Goal: Task Accomplishment & Management: Complete application form

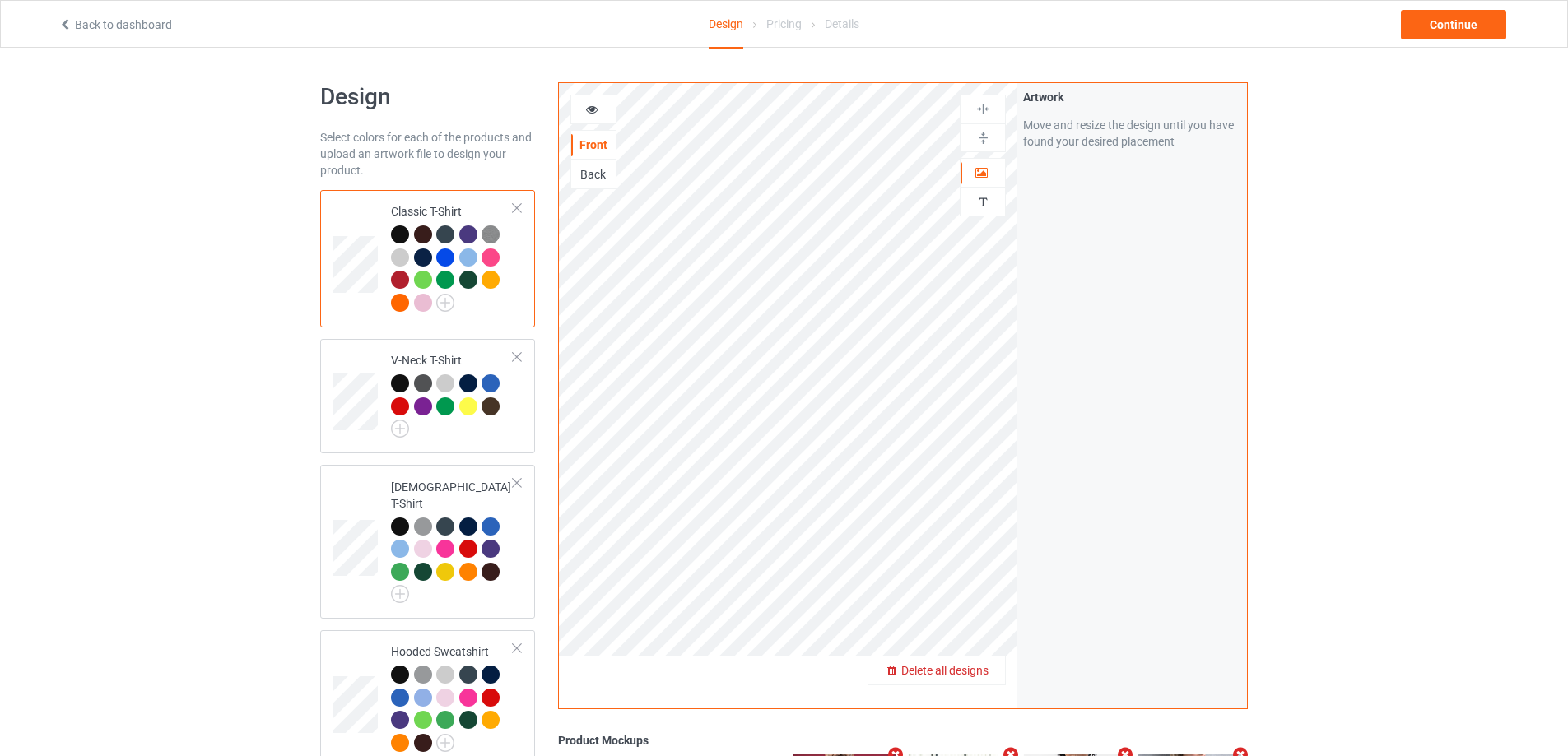
click at [971, 664] on span "Delete all designs" at bounding box center [944, 670] width 87 height 13
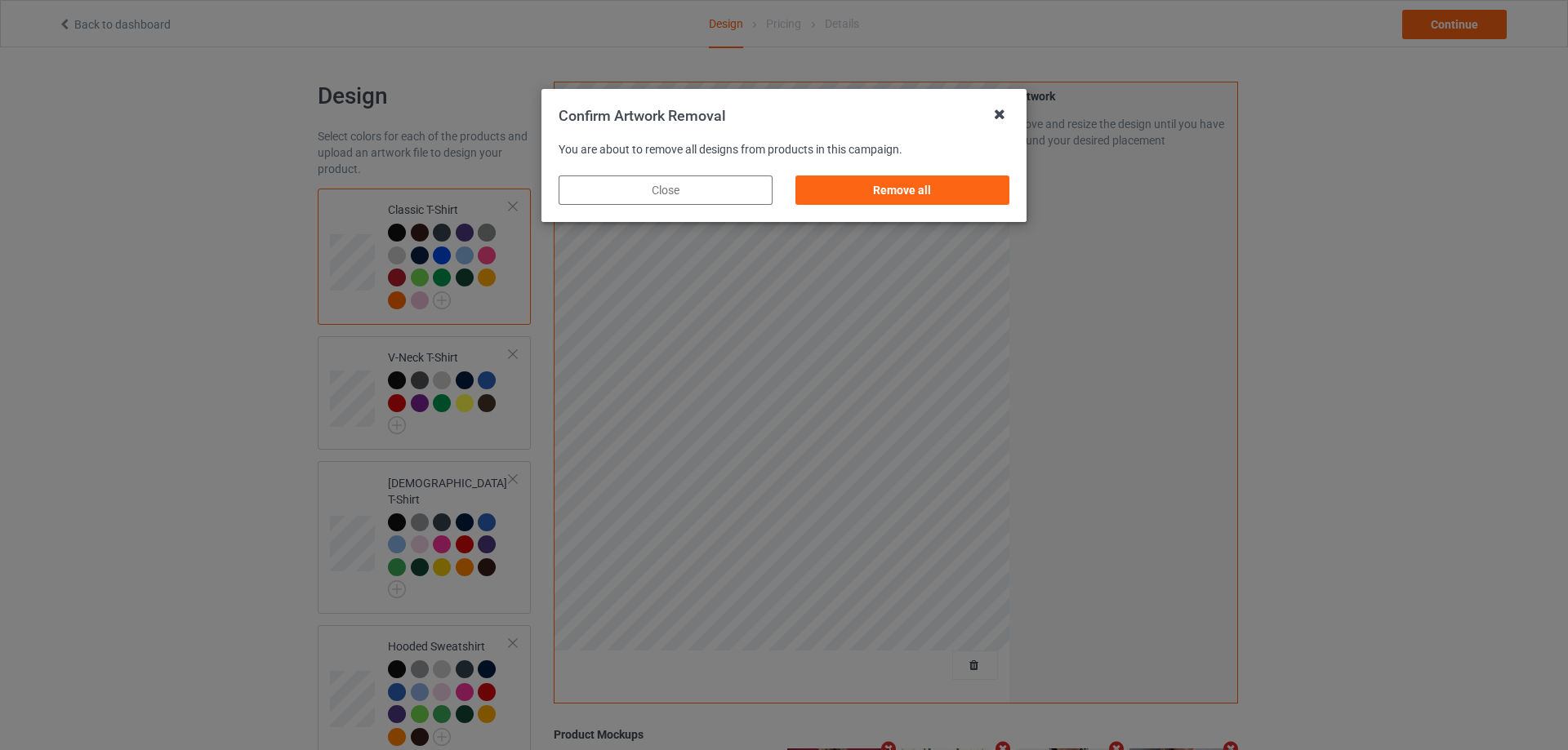
click at [994, 113] on icon at bounding box center [1000, 114] width 26 height 26
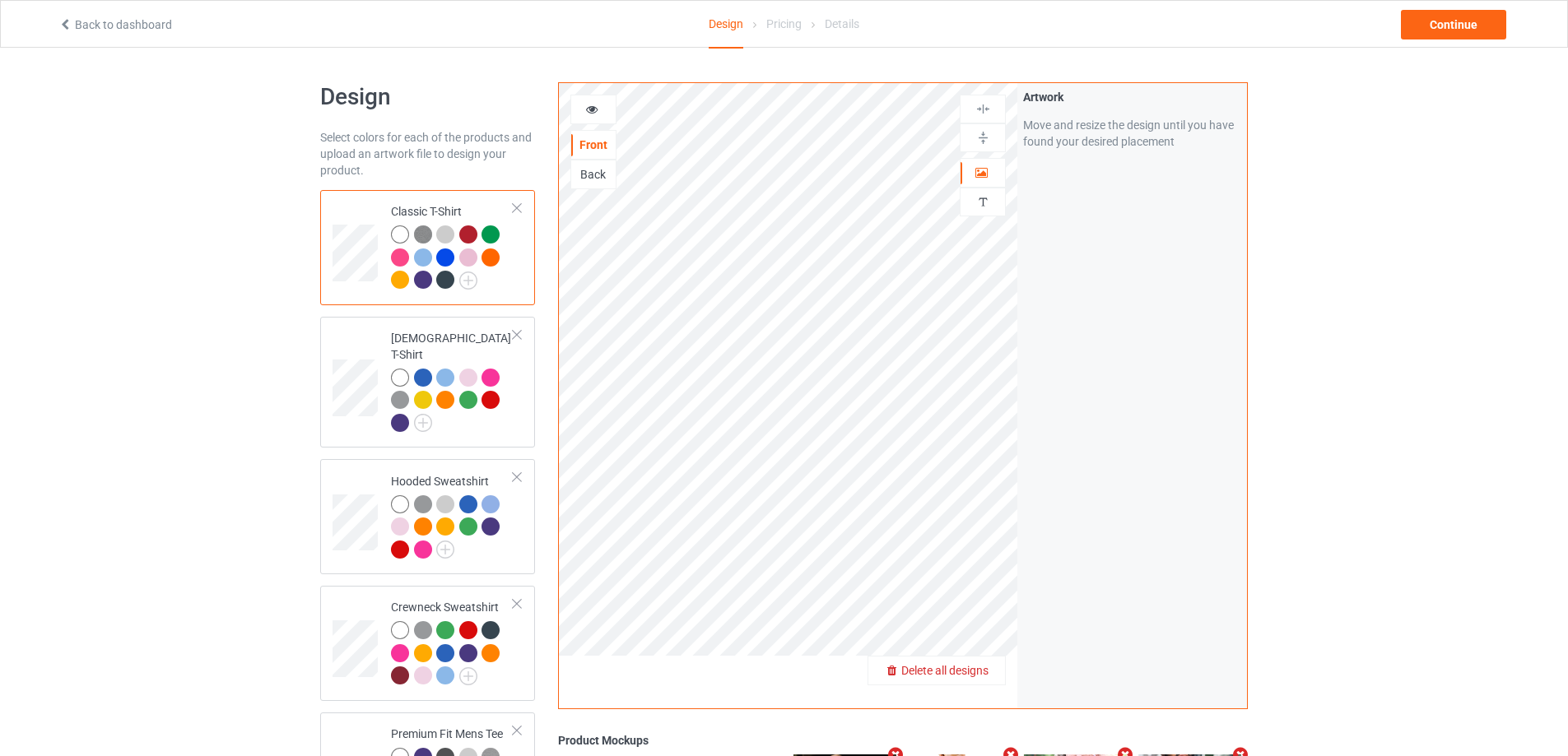
click at [985, 679] on div "Delete all designs" at bounding box center [936, 669] width 136 height 16
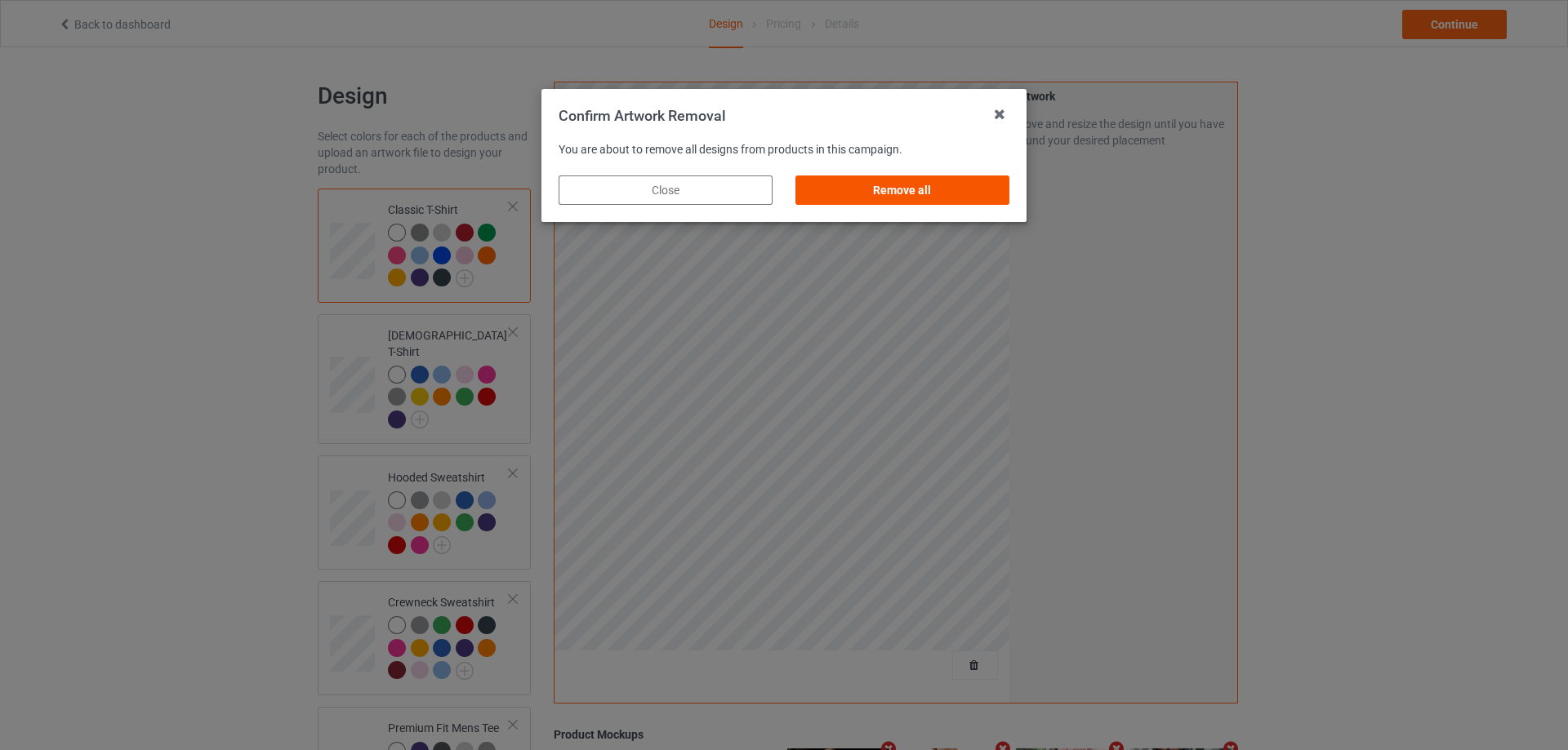
drag, startPoint x: 945, startPoint y: 181, endPoint x: 969, endPoint y: 215, distance: 41.6
click at [945, 181] on div "Remove all" at bounding box center [902, 189] width 214 height 29
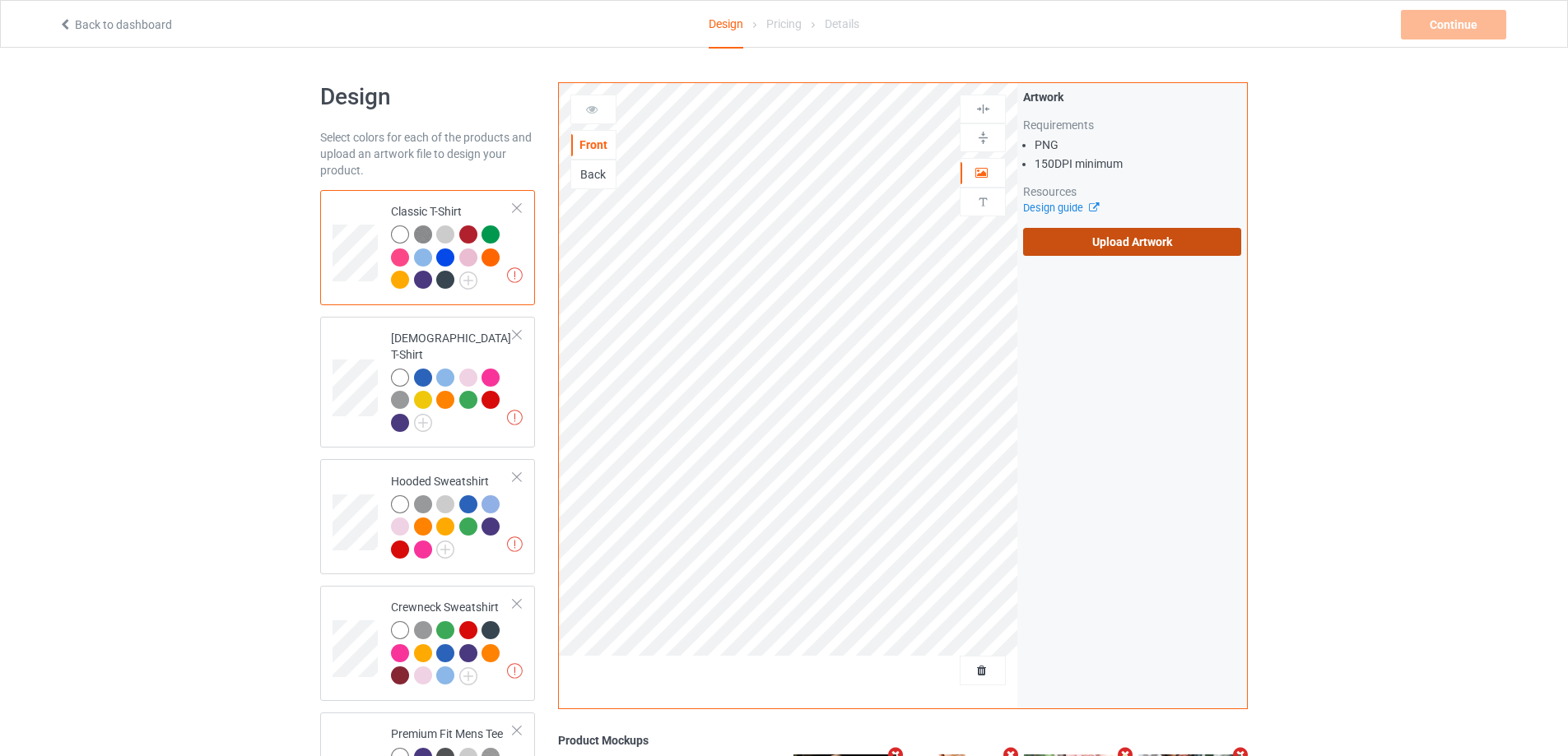
click at [1082, 241] on label "Upload Artwork" at bounding box center [1132, 242] width 218 height 28
click at [0, 0] on input "Upload Artwork" at bounding box center [0, 0] width 0 height 0
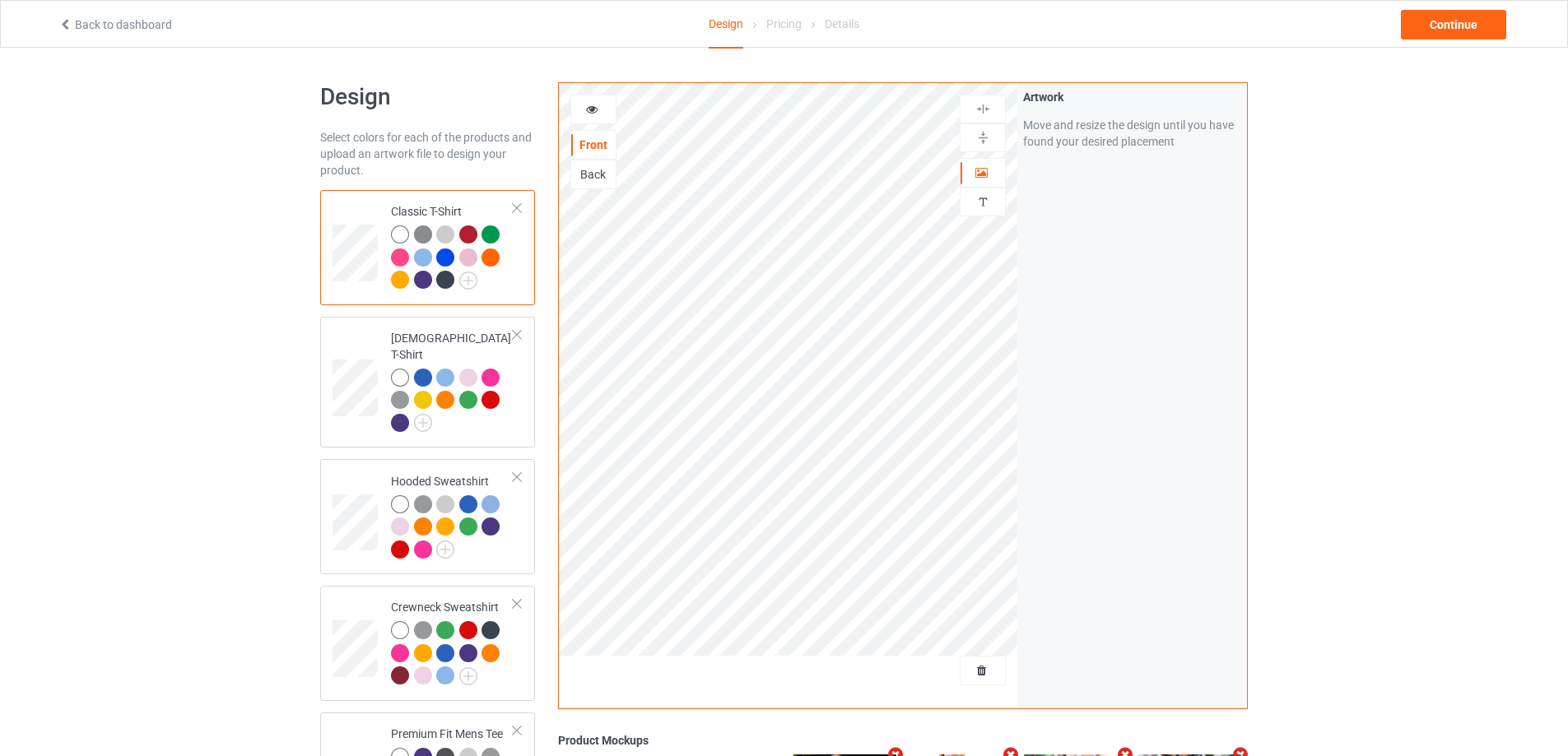
scroll to position [494, 0]
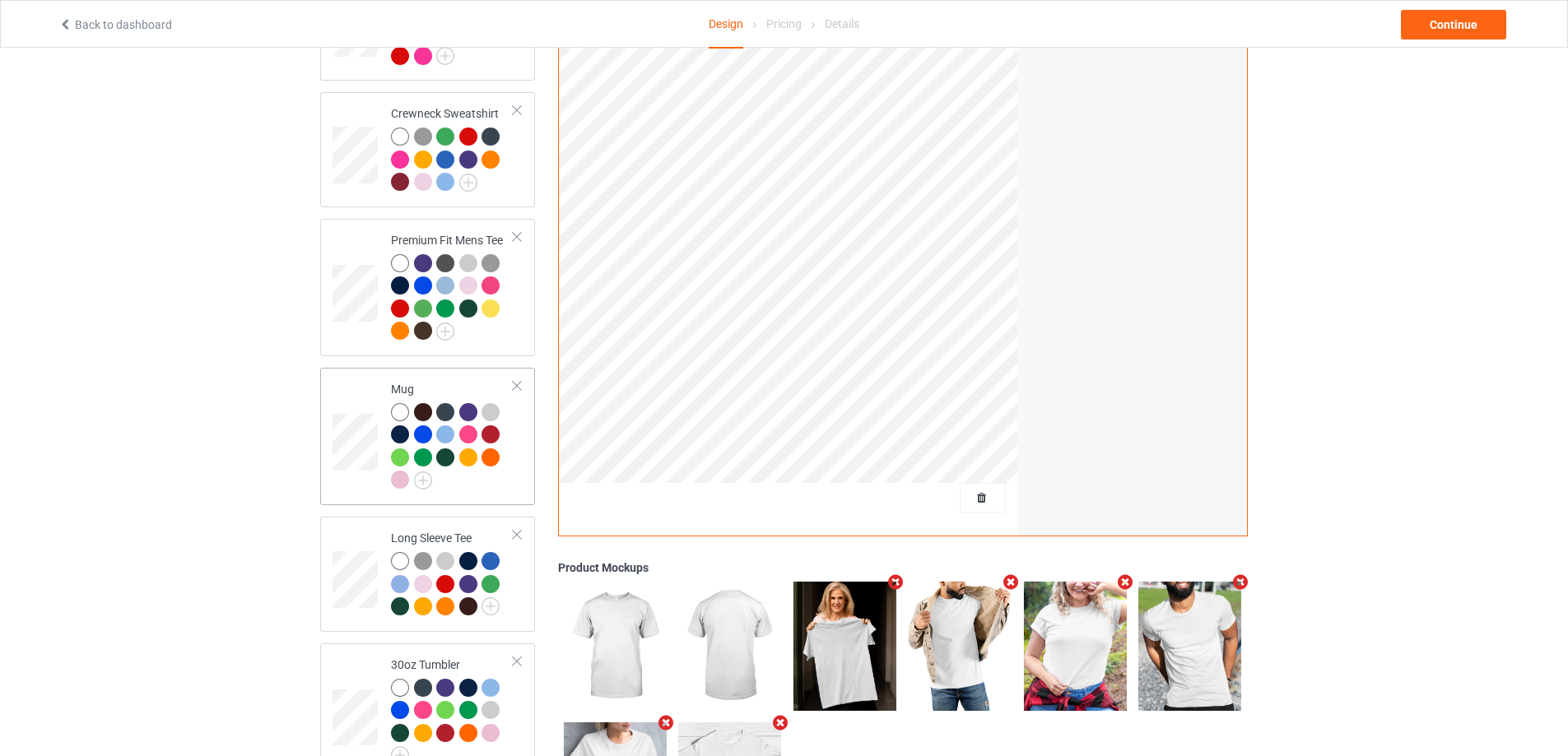
click at [522, 489] on div "Mug" at bounding box center [427, 436] width 214 height 137
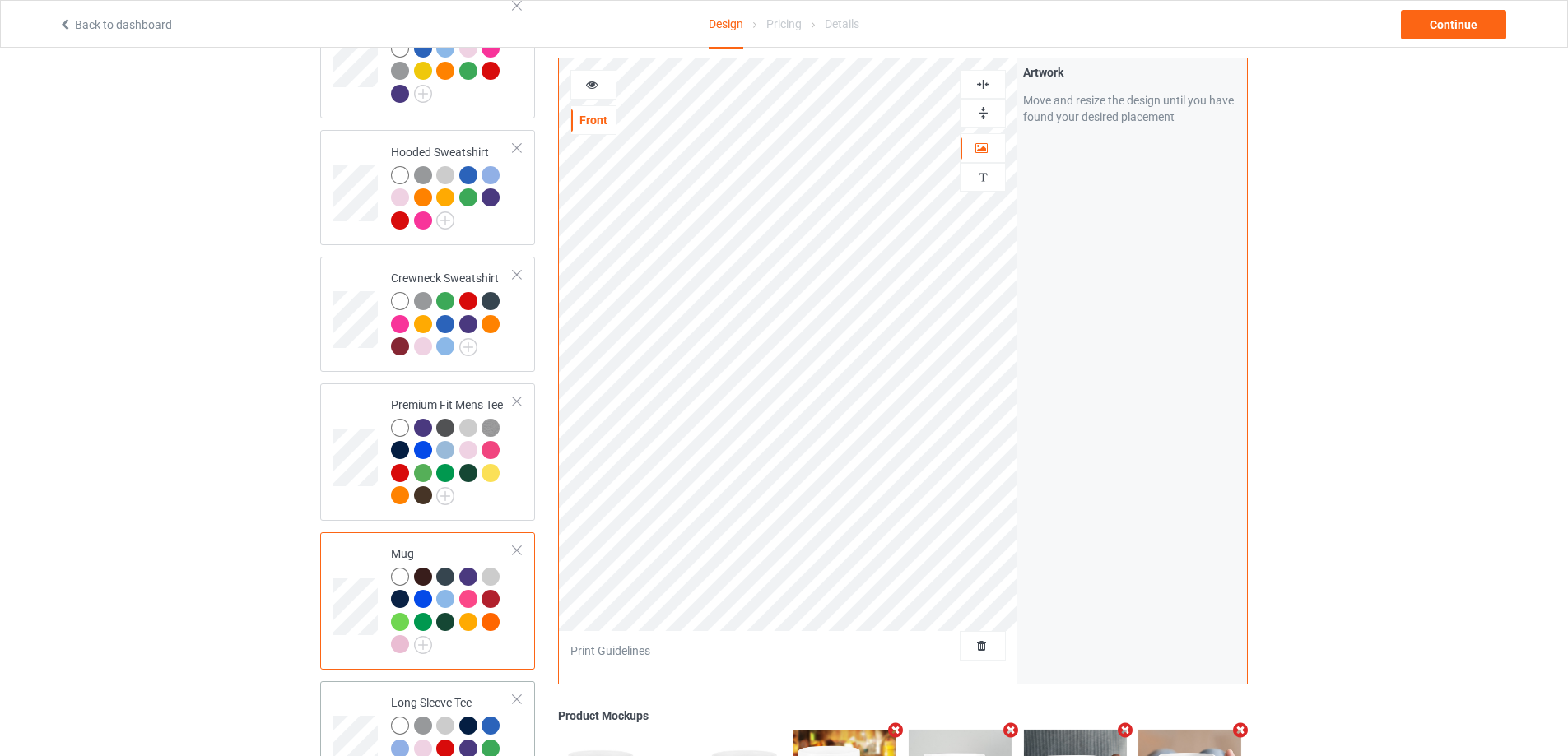
scroll to position [620, 0]
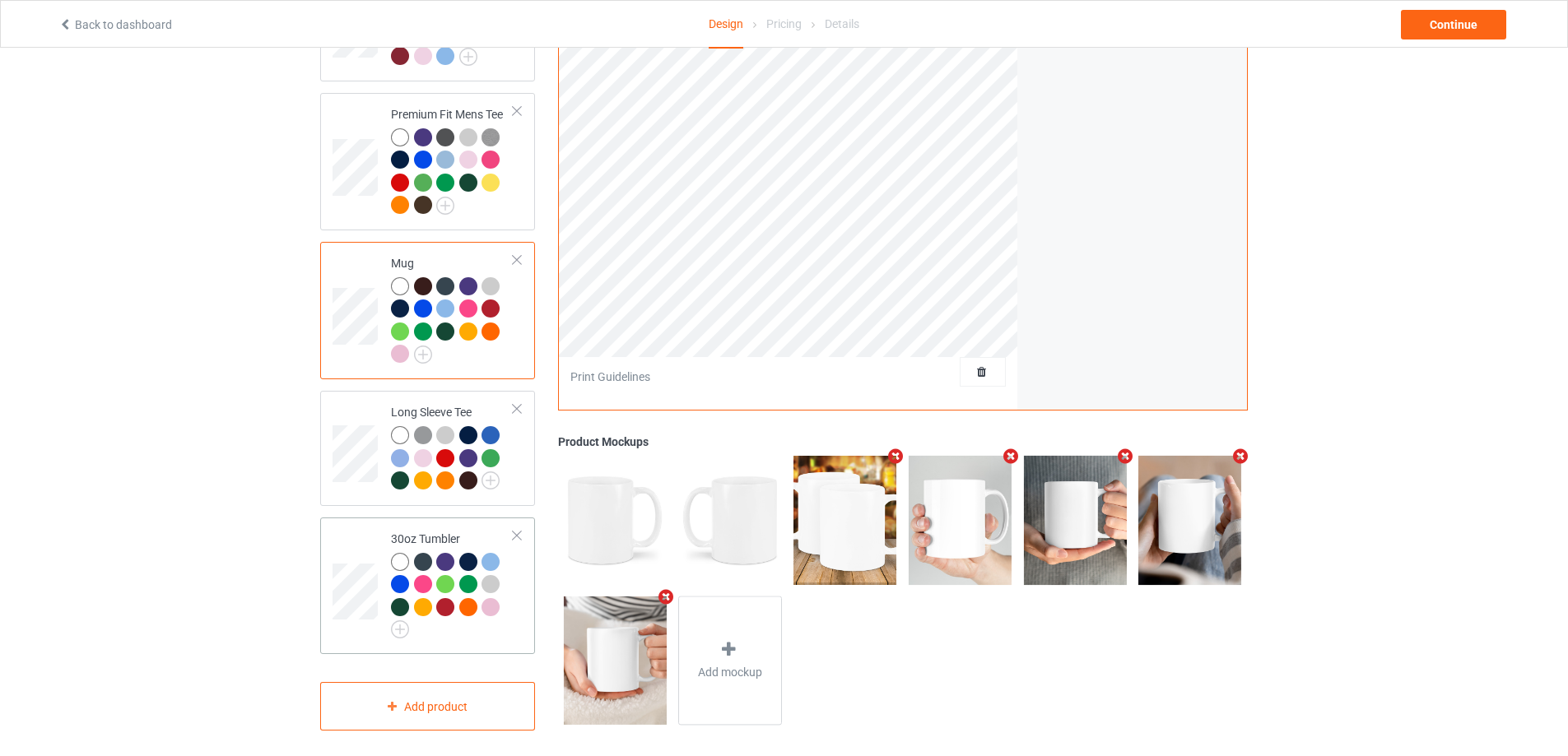
click at [516, 622] on td "30oz Tumbler" at bounding box center [452, 586] width 141 height 124
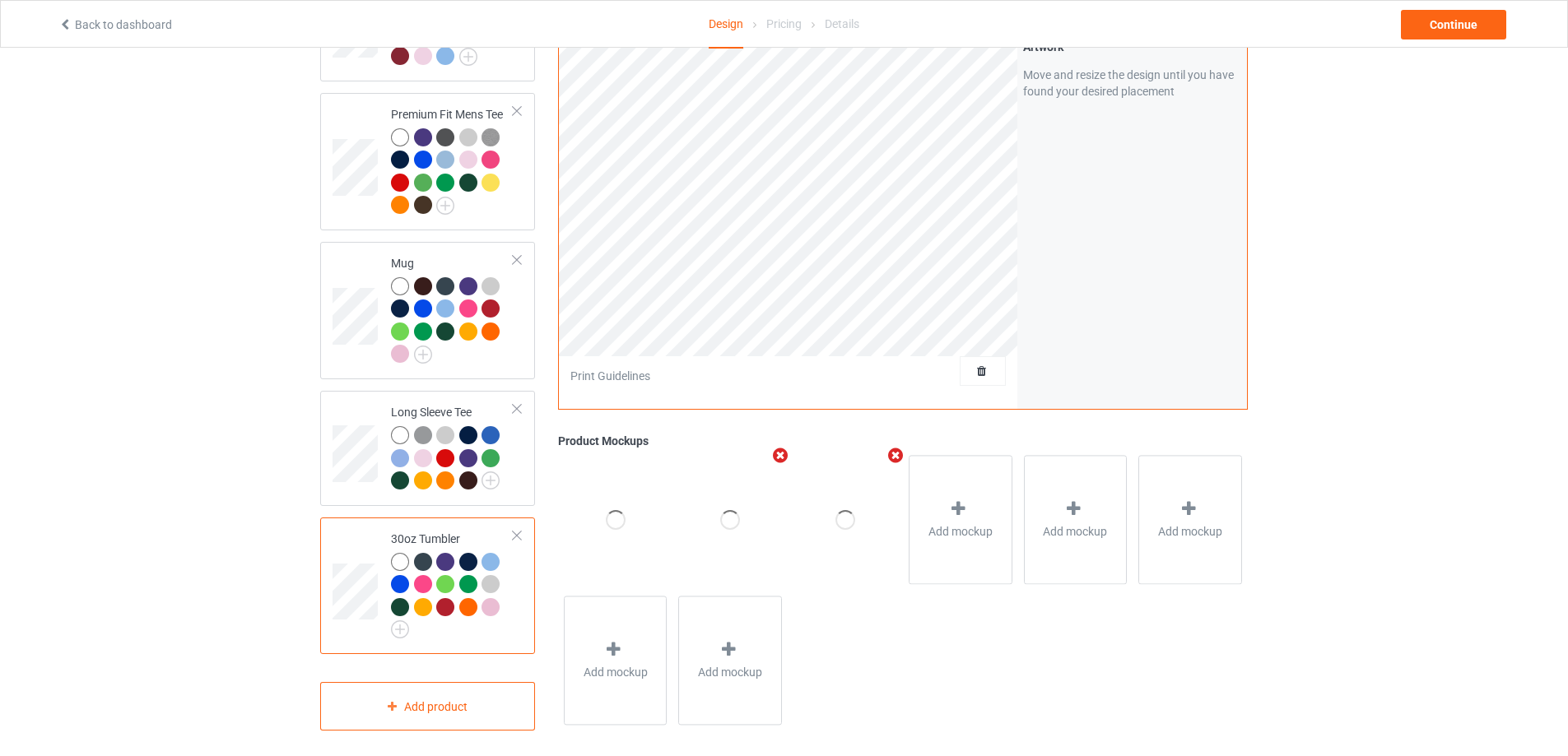
scroll to position [372, 0]
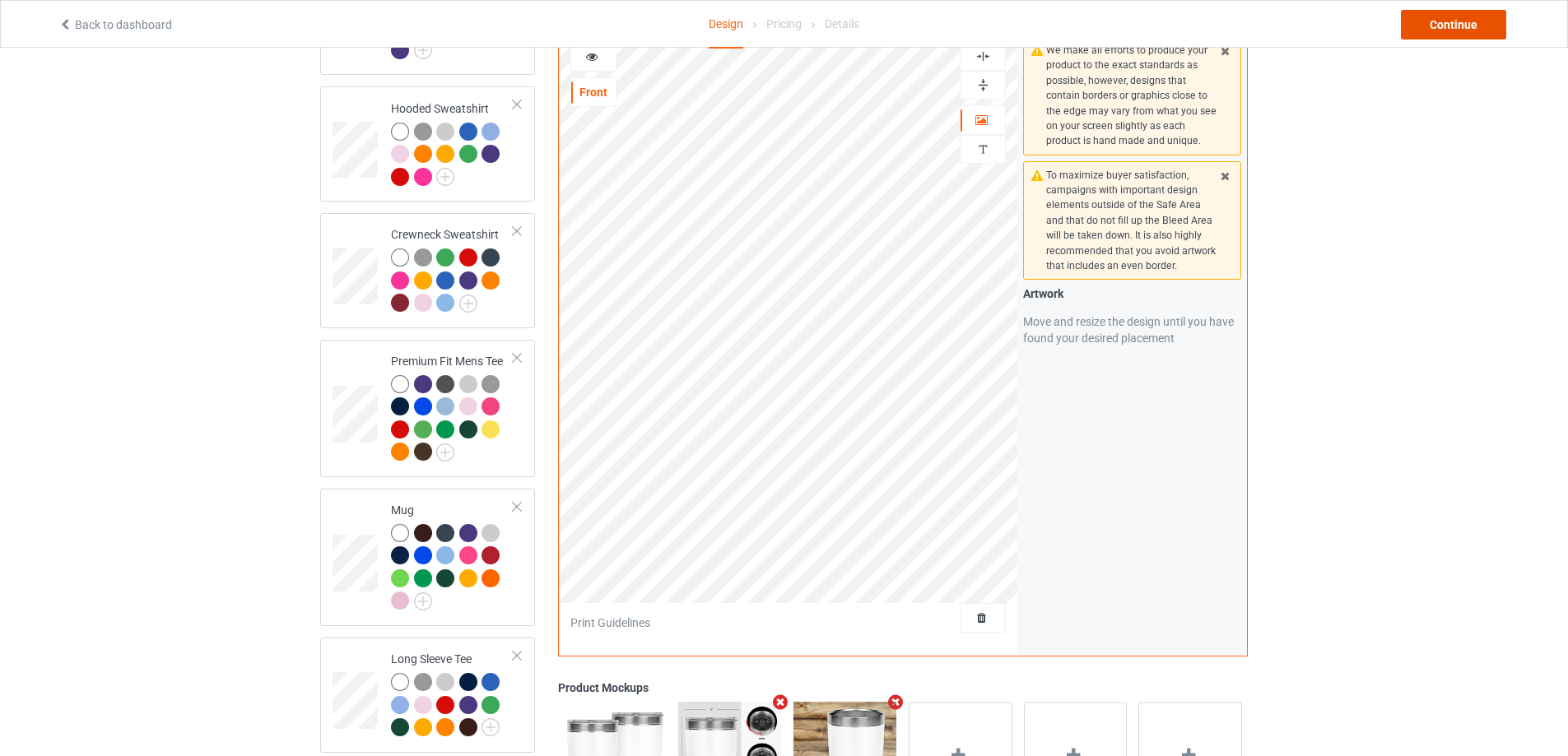
click at [1468, 20] on div "Continue" at bounding box center [1453, 24] width 105 height 29
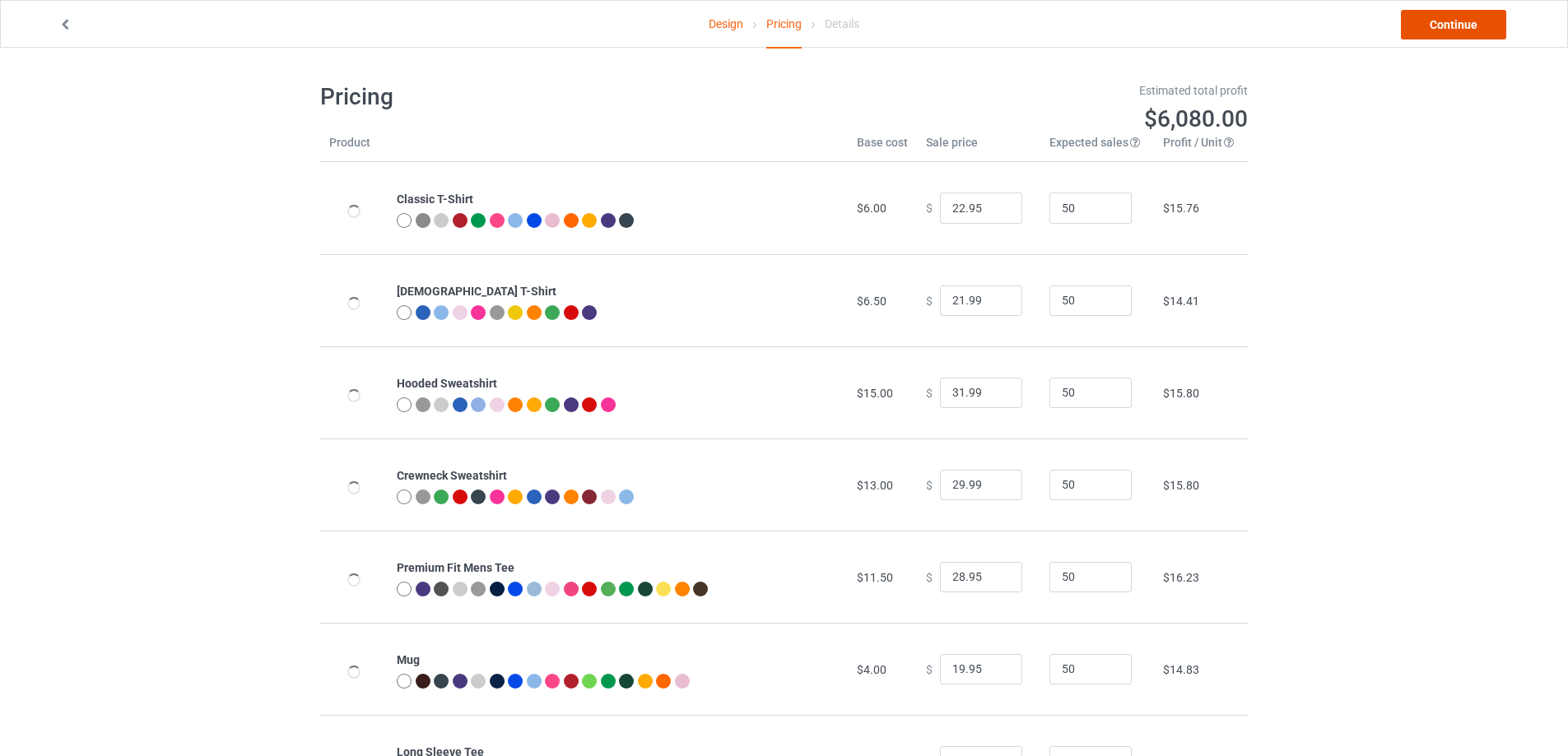
click at [1468, 25] on link "Continue" at bounding box center [1453, 24] width 105 height 29
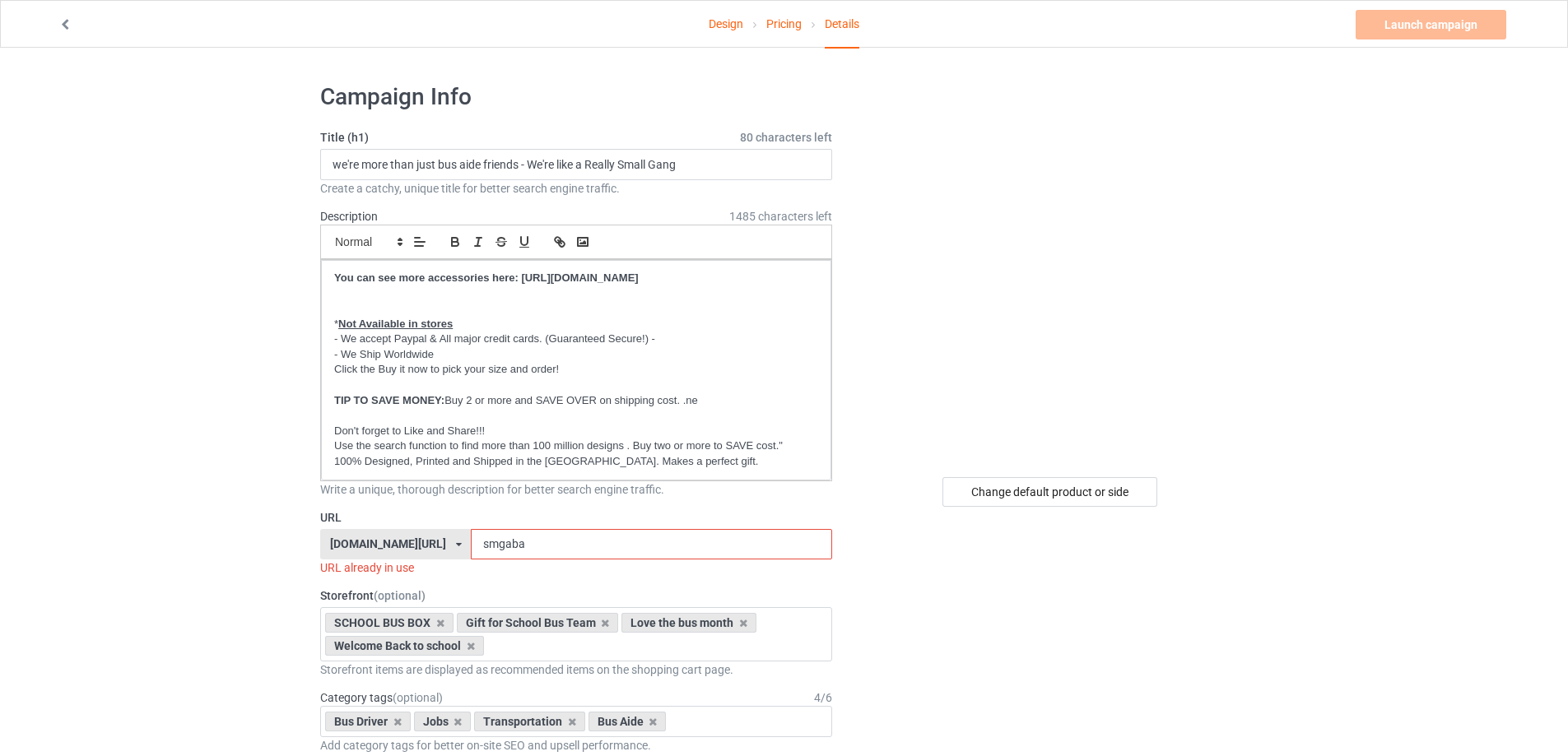
click at [517, 547] on input "smgaba" at bounding box center [650, 544] width 360 height 31
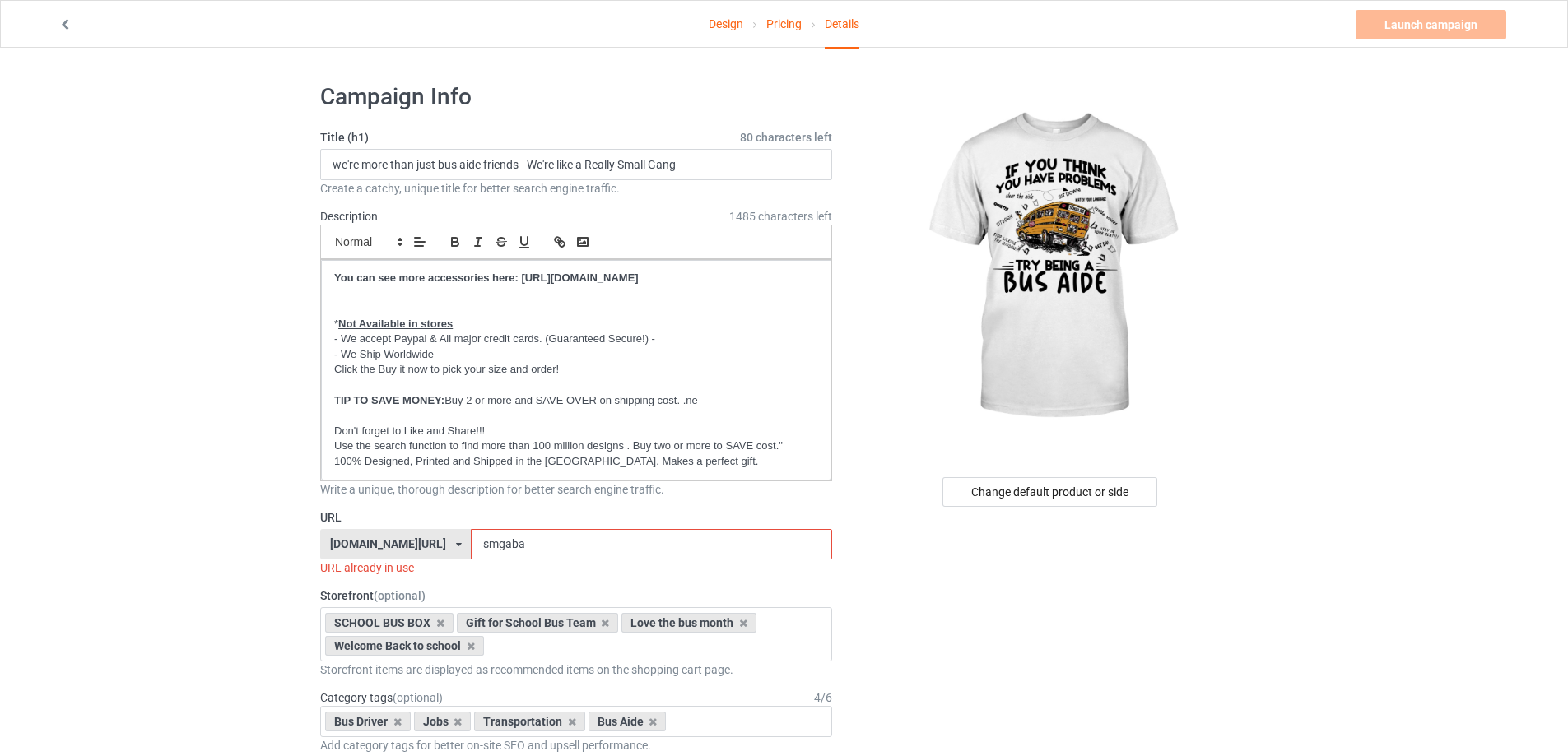
click at [517, 547] on input "smgaba" at bounding box center [650, 544] width 360 height 31
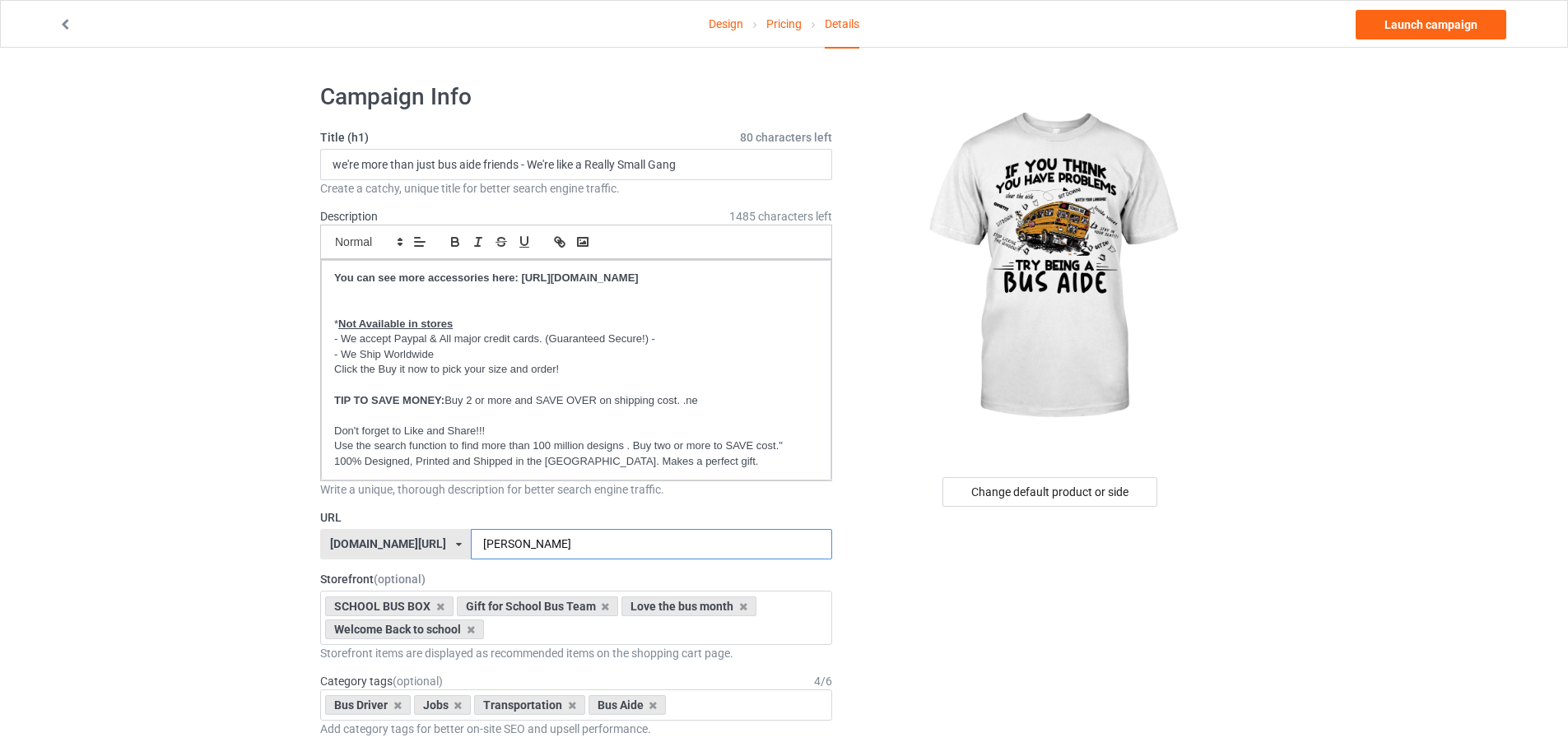
type input "[PERSON_NAME]"
click at [508, 169] on input "we're more than just bus aide friends - We're like a Really Small Gang" at bounding box center [576, 164] width 512 height 31
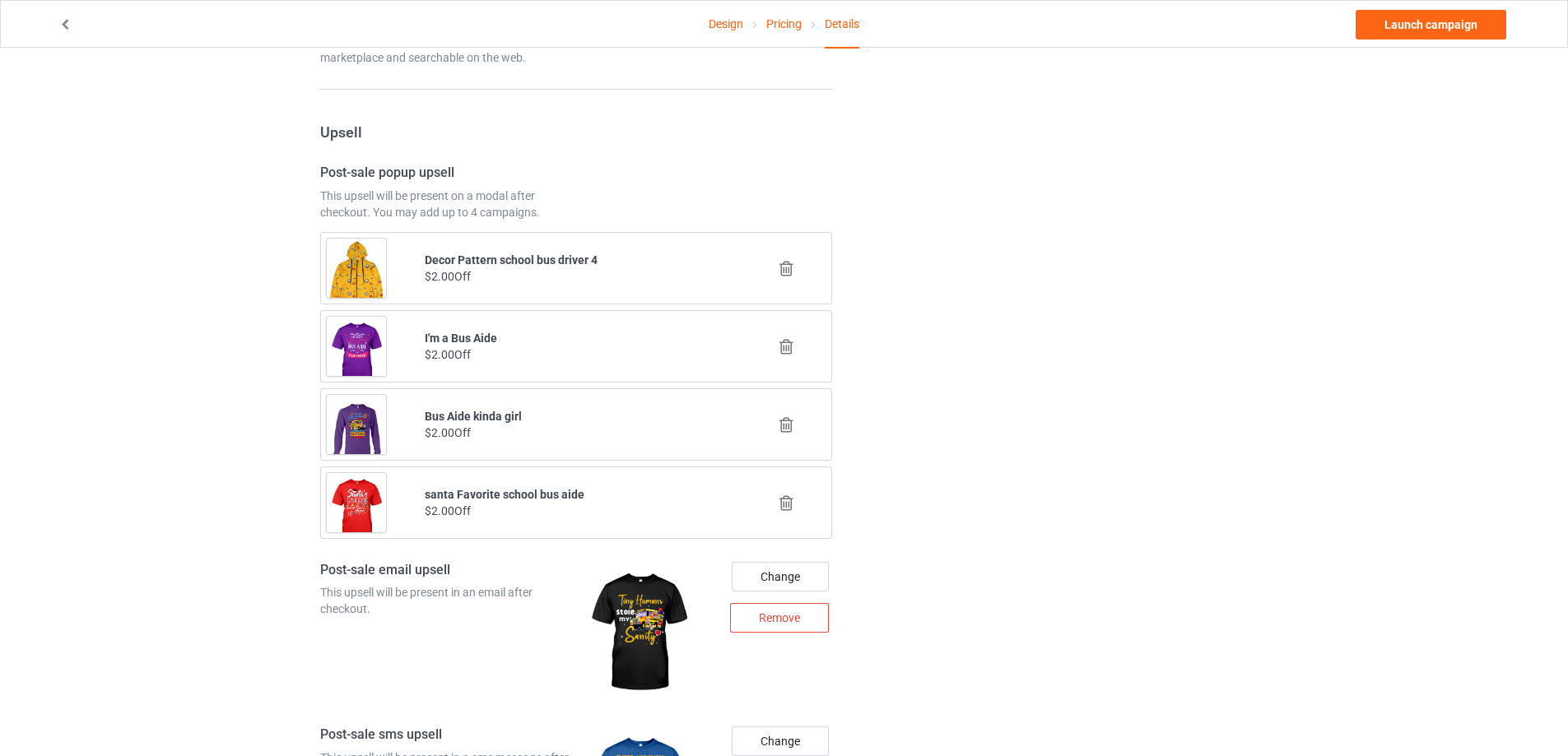
scroll to position [1234, 0]
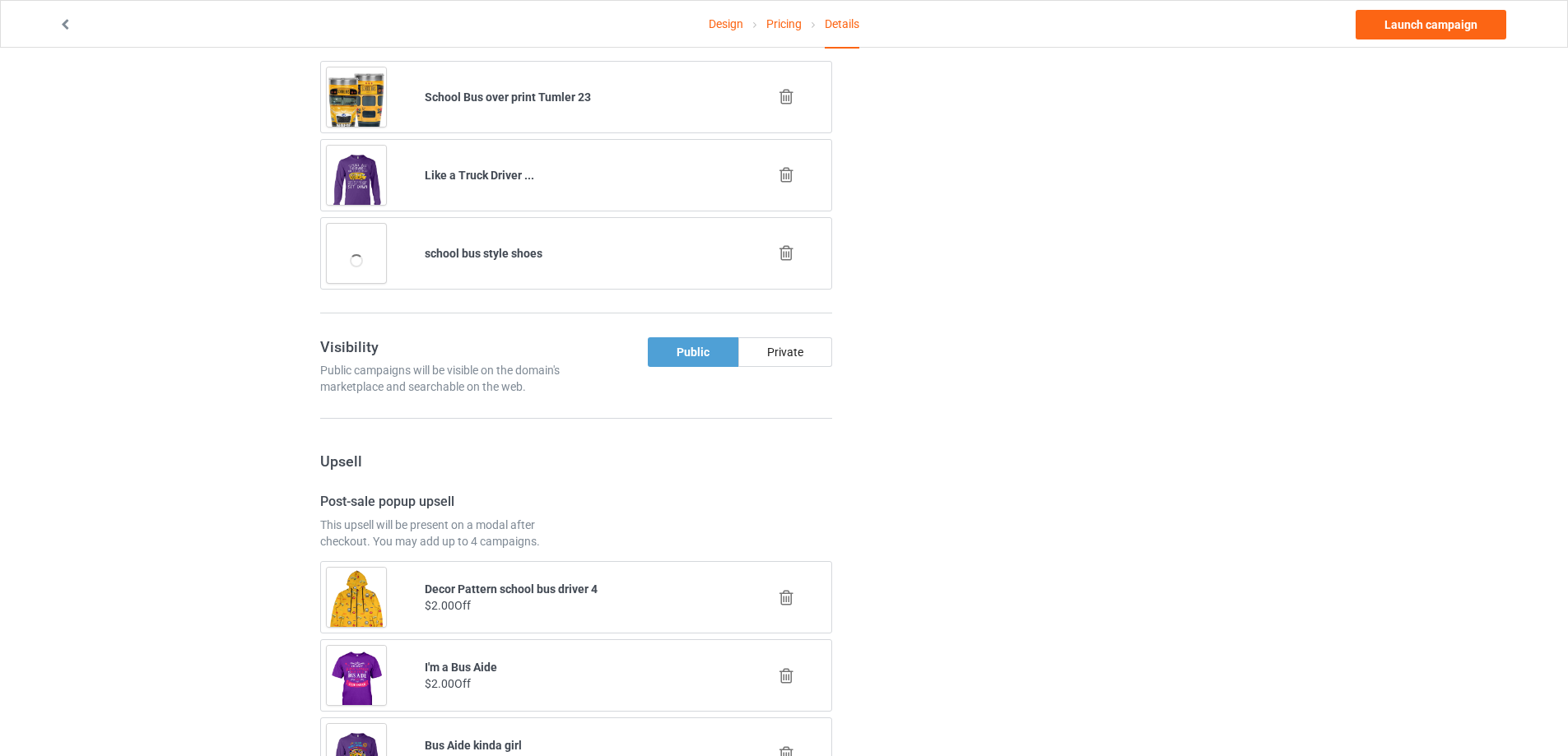
type input "Try being a Bus Aide"
click at [781, 249] on icon at bounding box center [786, 253] width 21 height 17
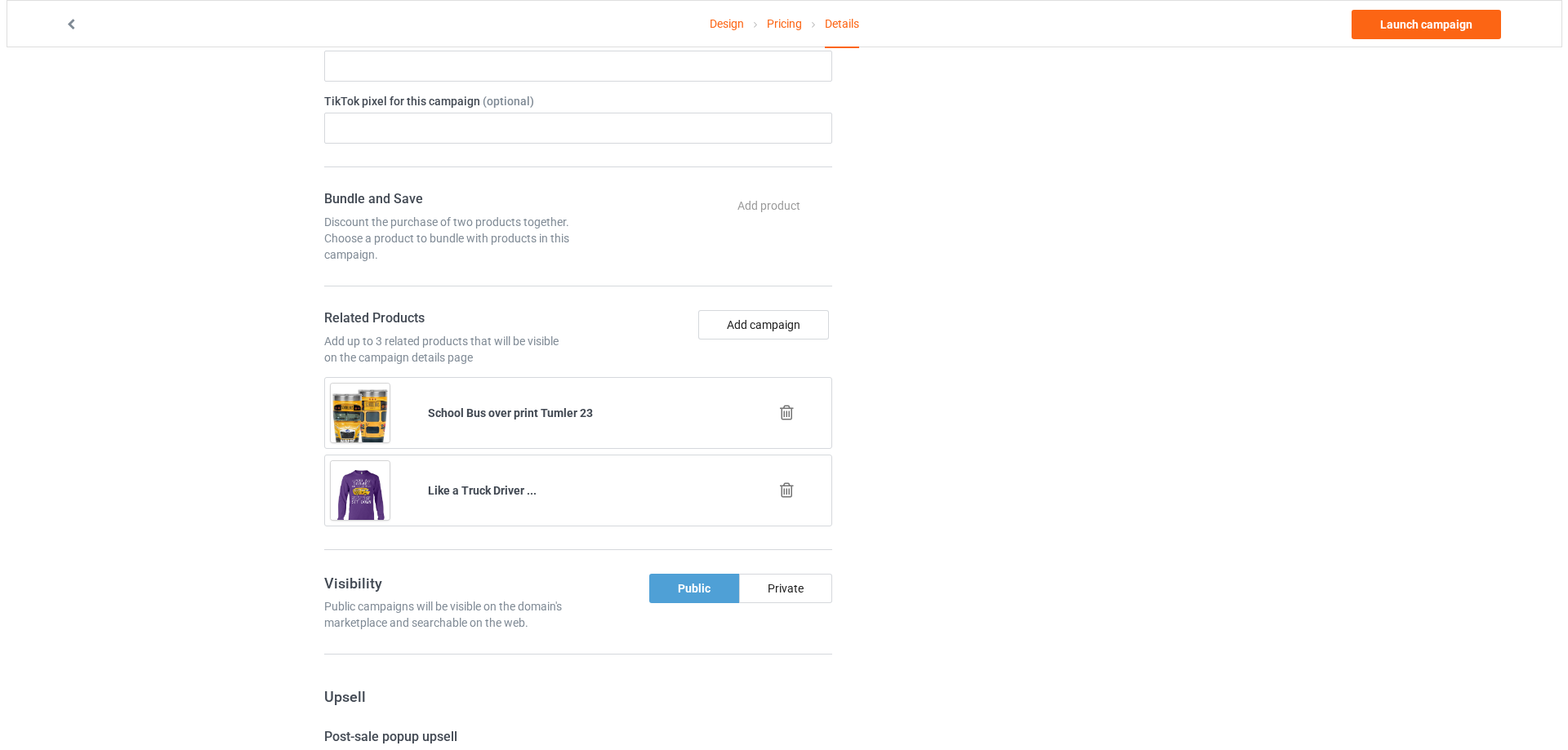
scroll to position [1146, 0]
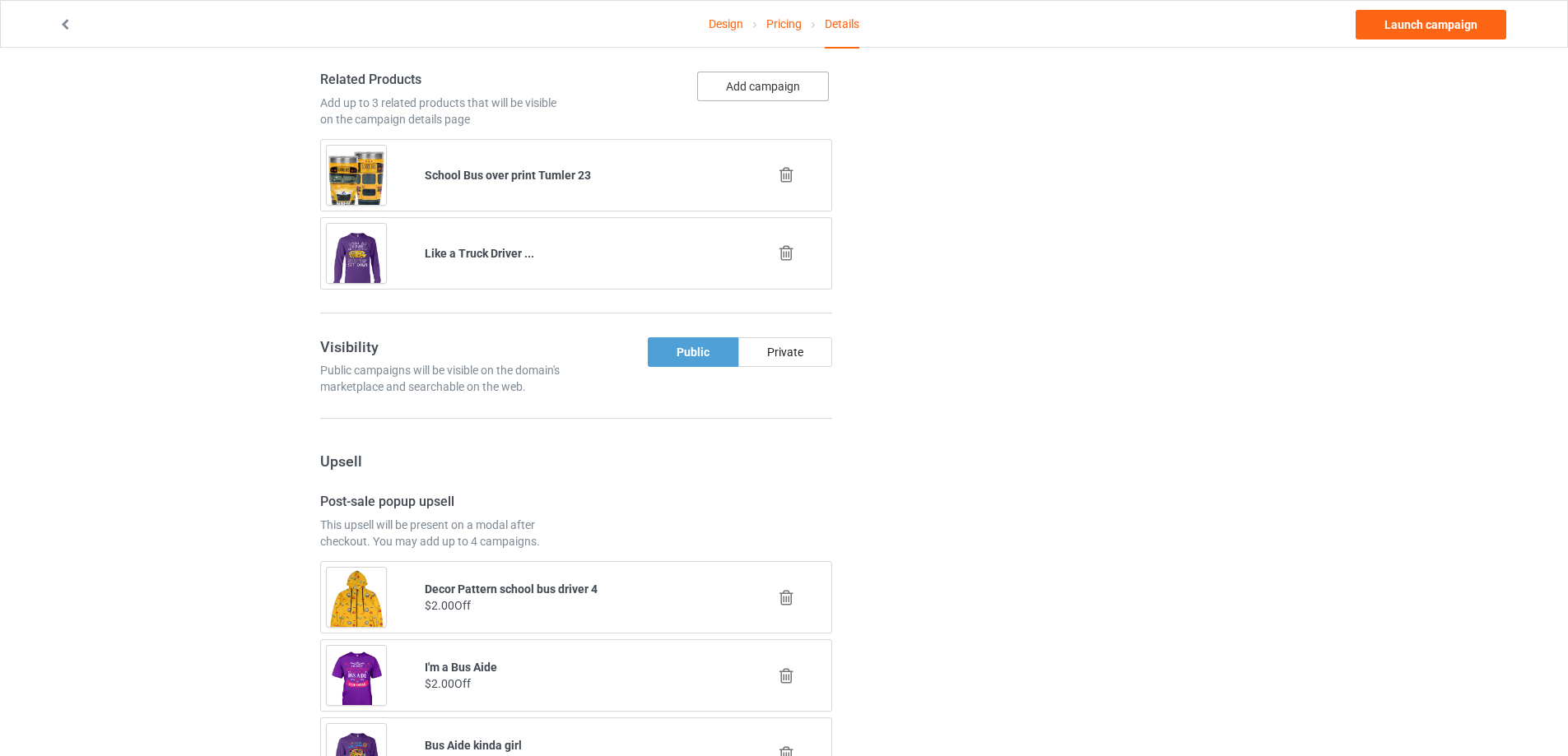
click at [735, 91] on button "Add campaign" at bounding box center [763, 86] width 132 height 29
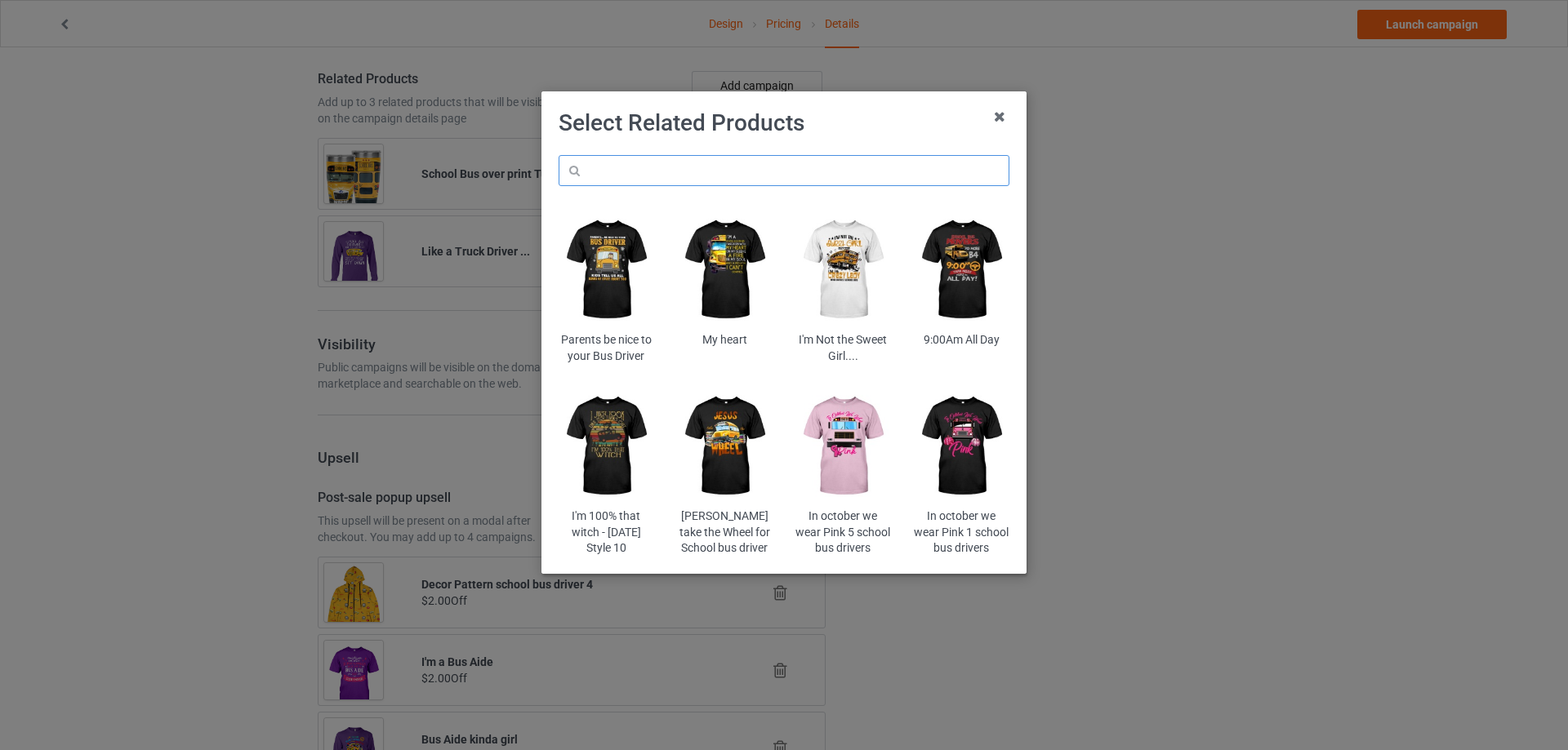
click at [703, 176] on input "text" at bounding box center [783, 170] width 451 height 31
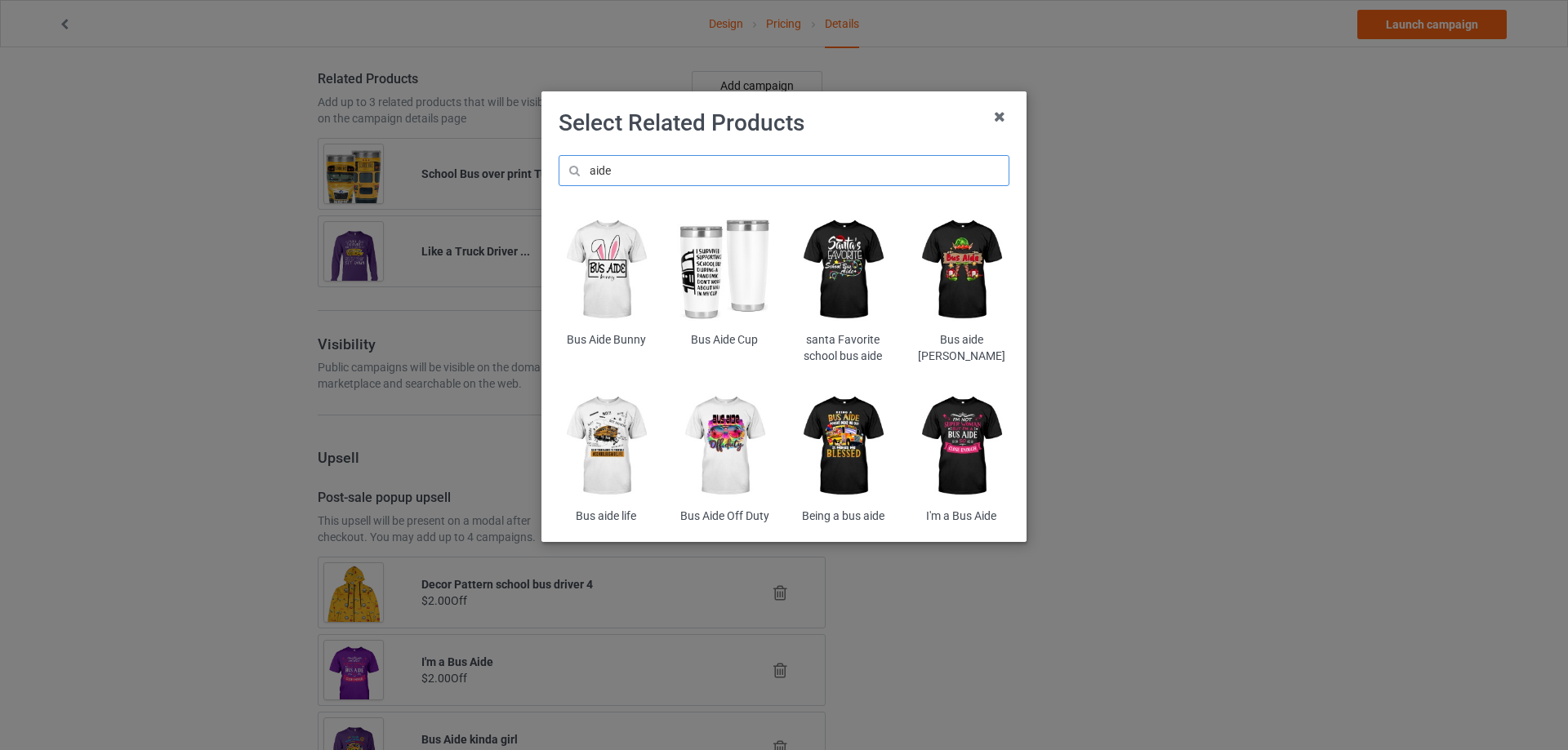
click at [753, 174] on input "aide" at bounding box center [783, 170] width 451 height 31
paste input "bacos"
type input "bacos"
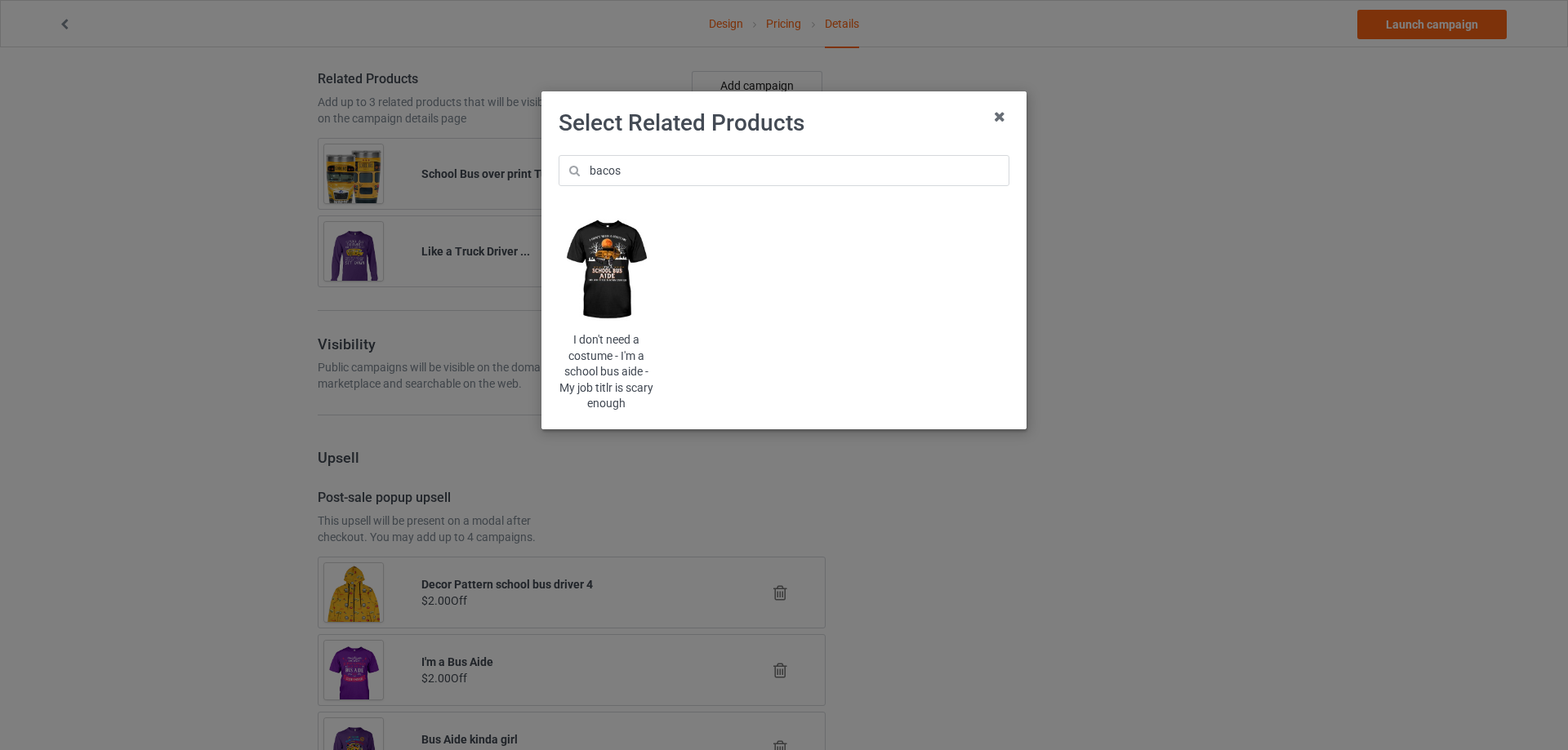
click at [632, 271] on img at bounding box center [606, 271] width 95 height 119
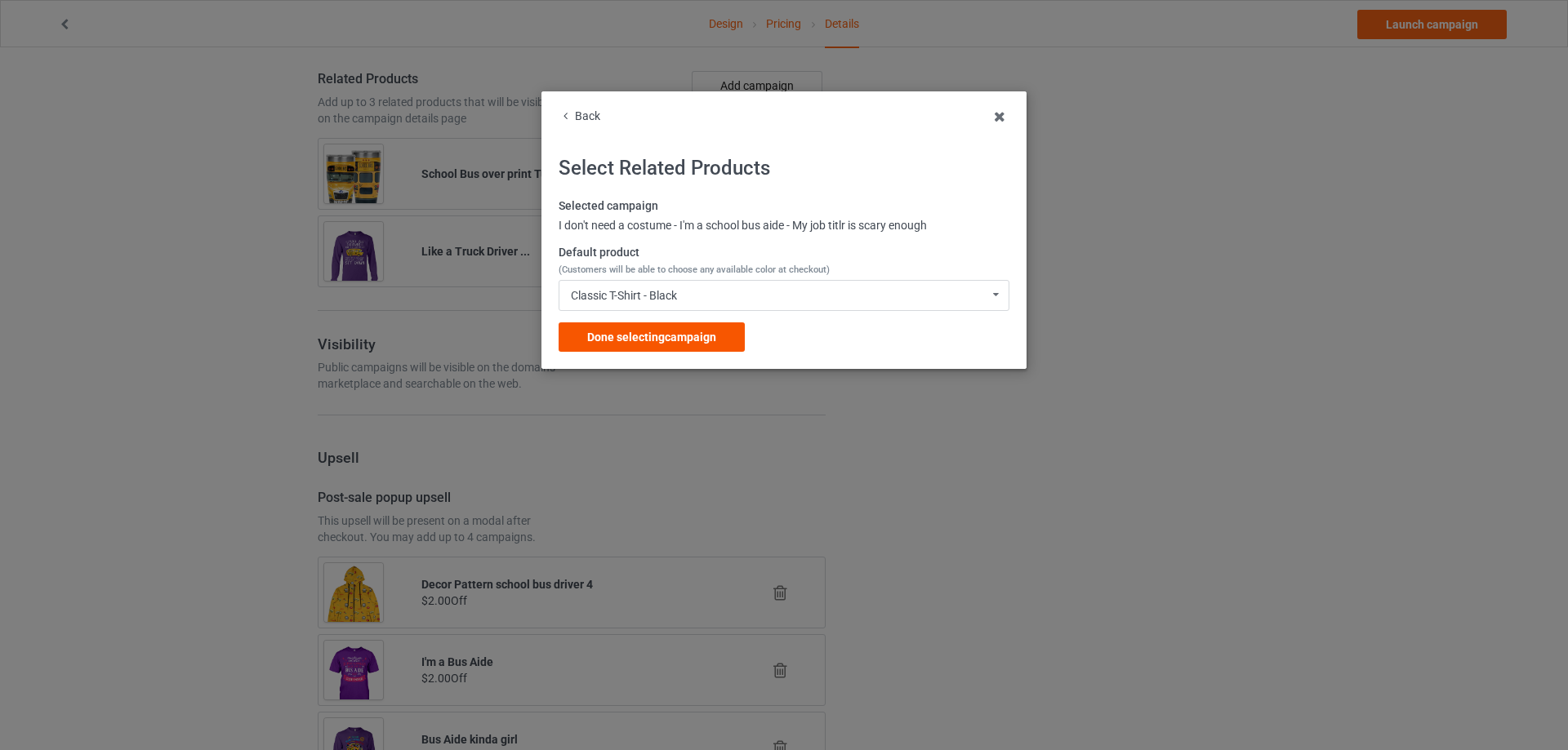
click at [637, 329] on div "Done selecting campaign" at bounding box center [651, 337] width 186 height 29
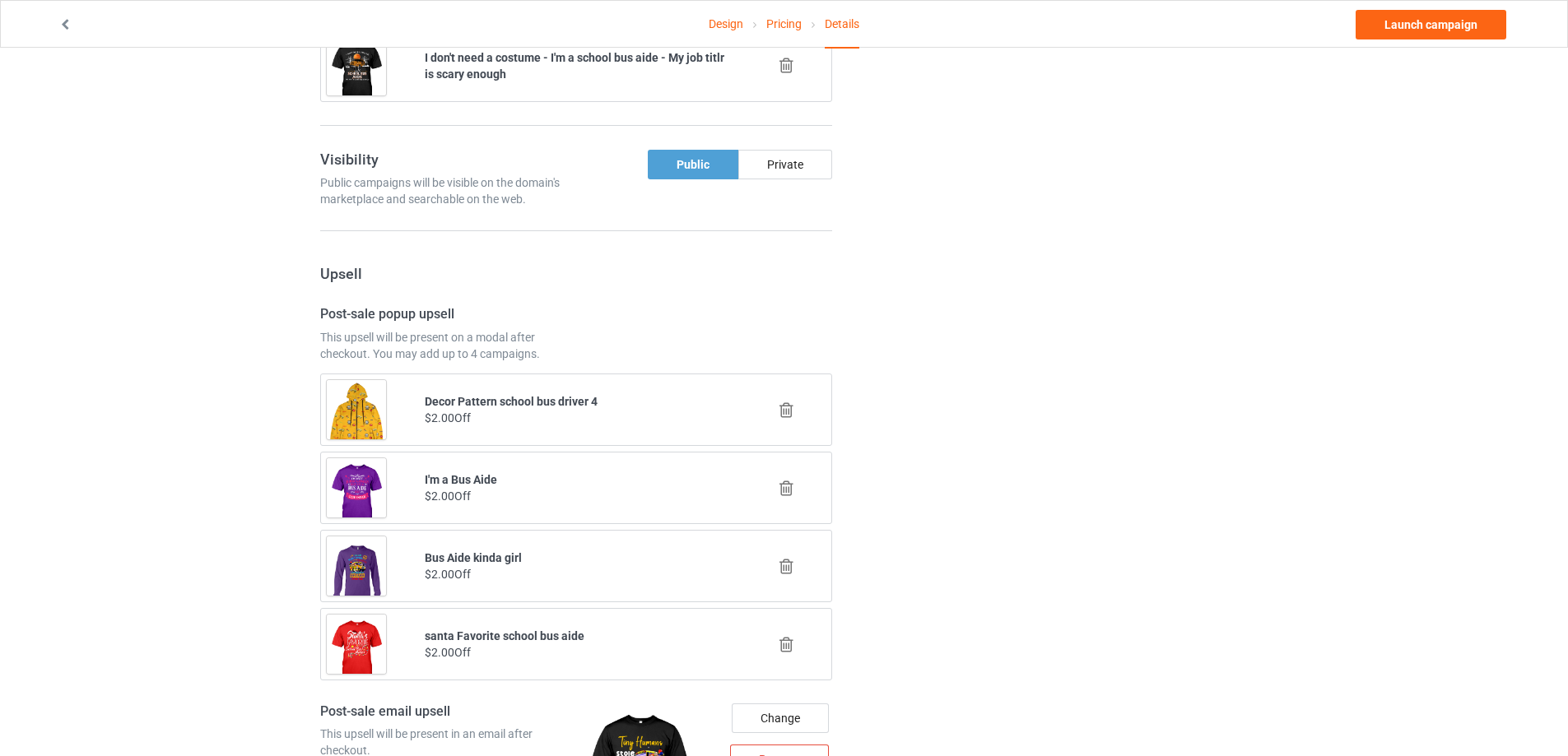
scroll to position [1504, 0]
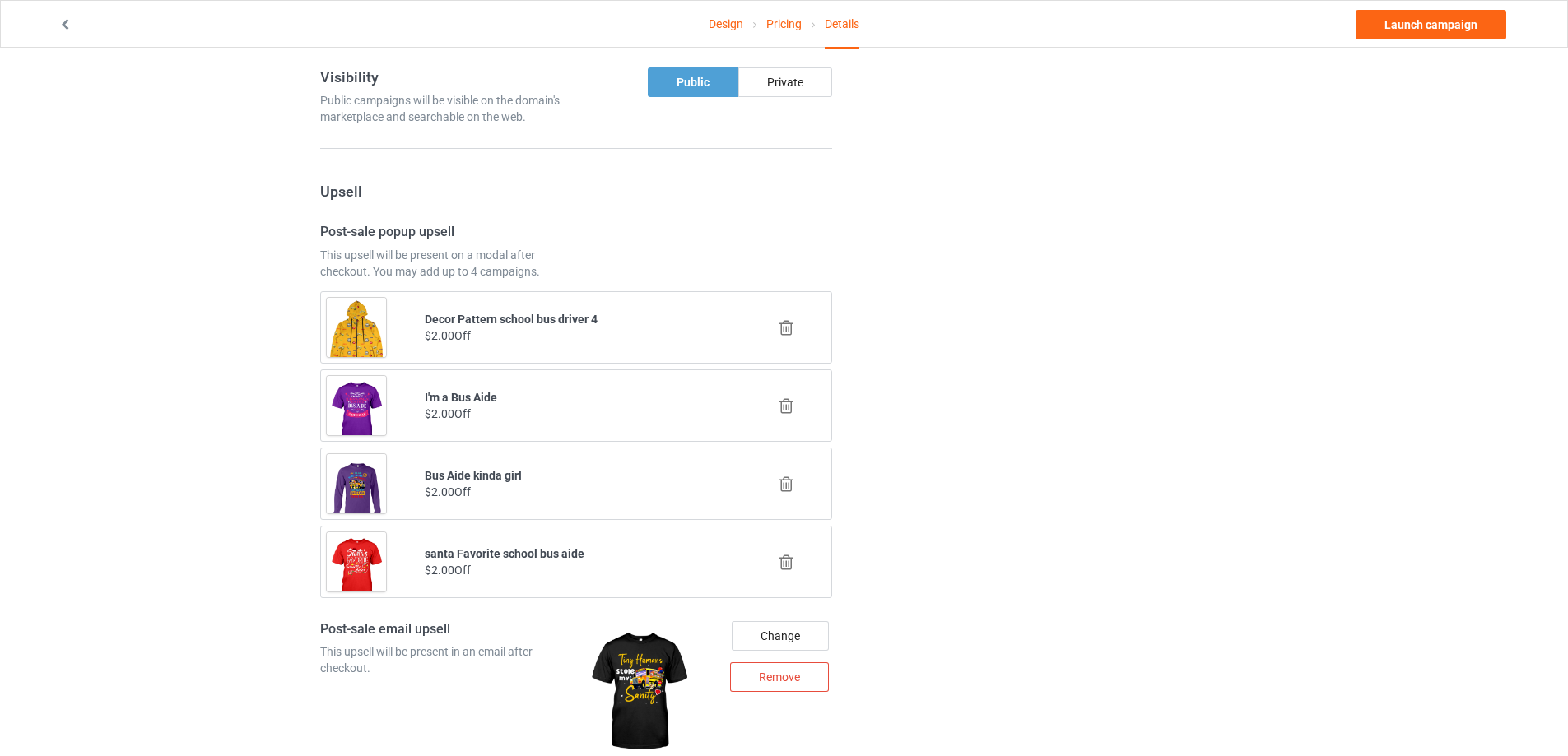
click at [786, 406] on icon at bounding box center [786, 406] width 21 height 17
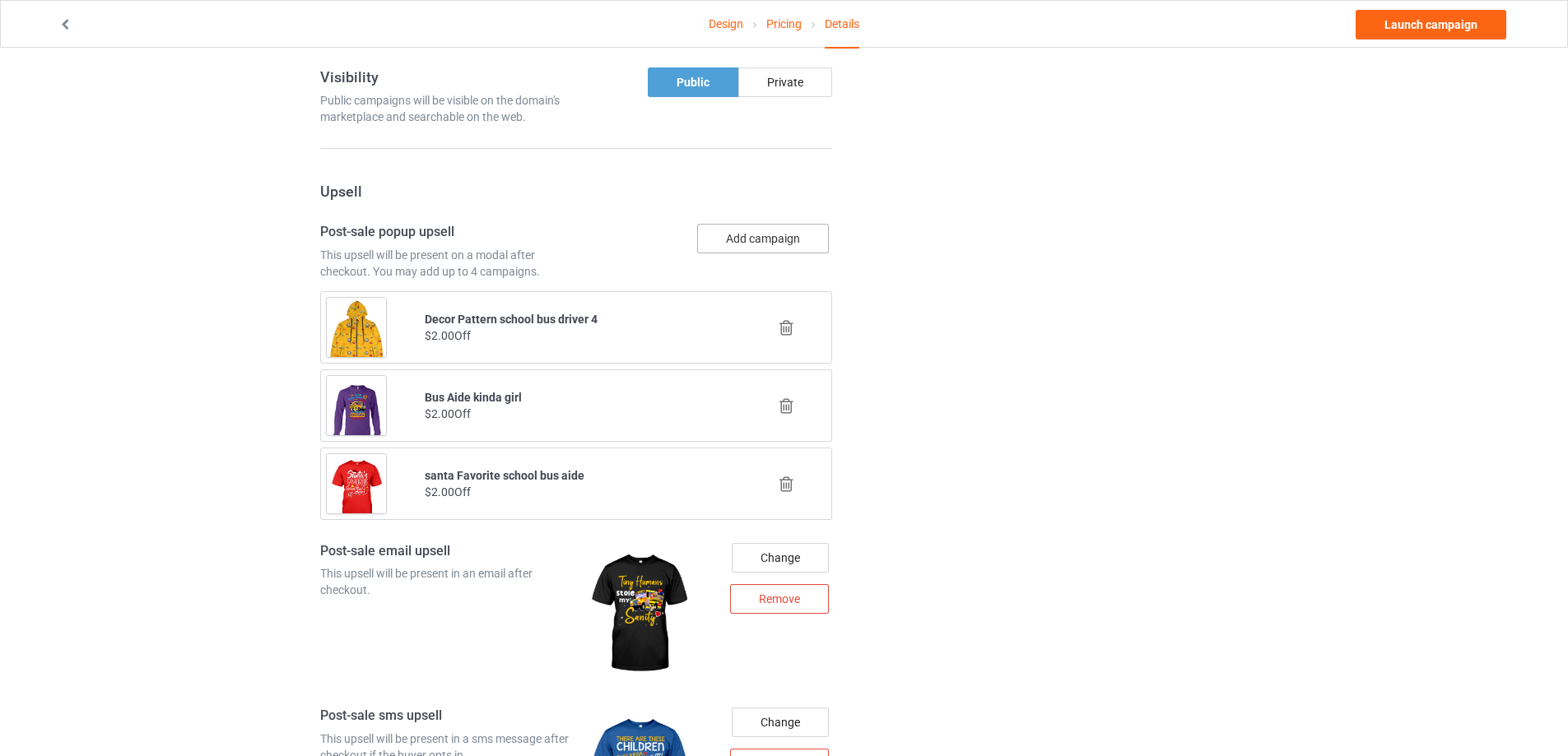
click at [790, 237] on button "Add campaign" at bounding box center [763, 238] width 132 height 29
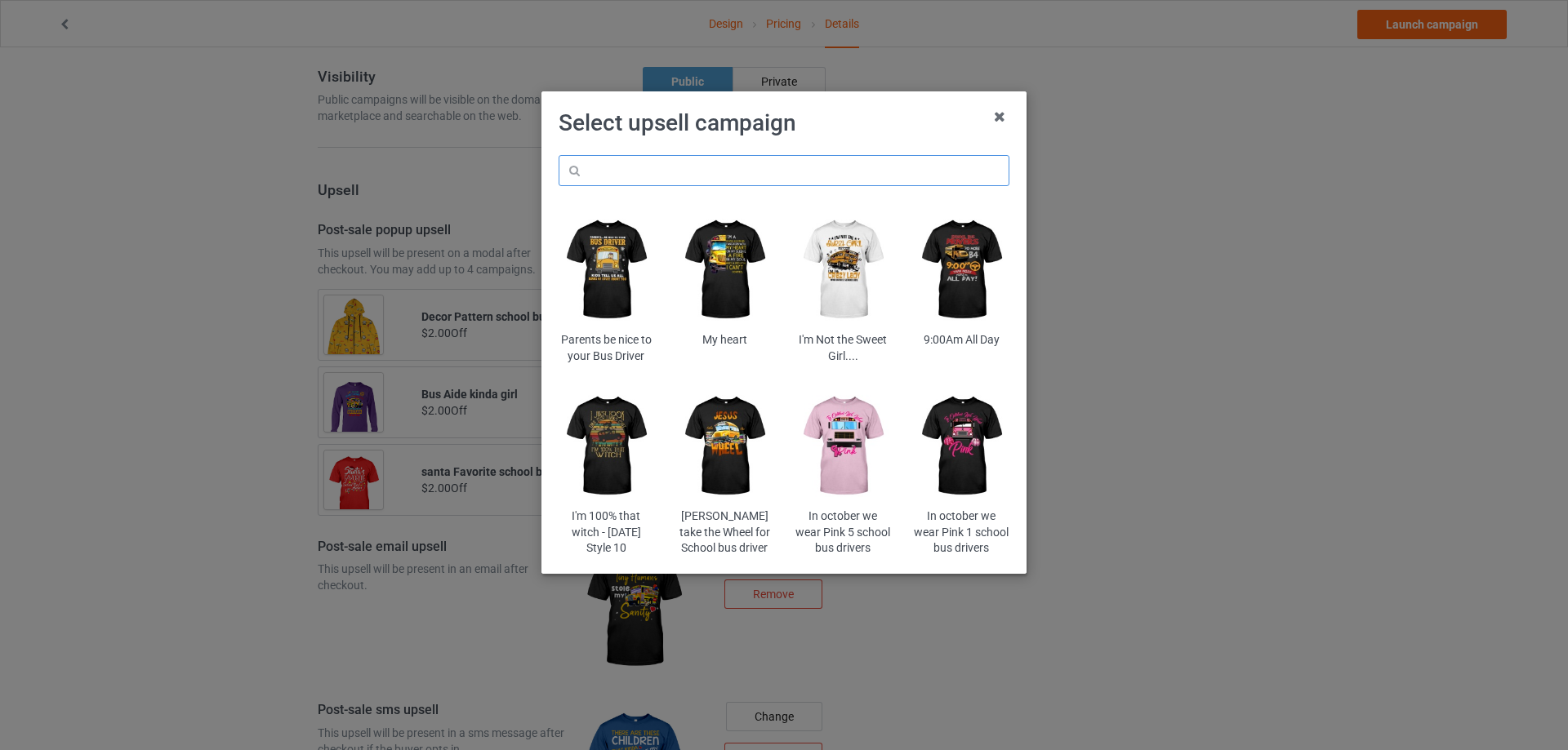
click at [756, 178] on input "text" at bounding box center [783, 170] width 451 height 31
paste input "specialba"
type input "specialba"
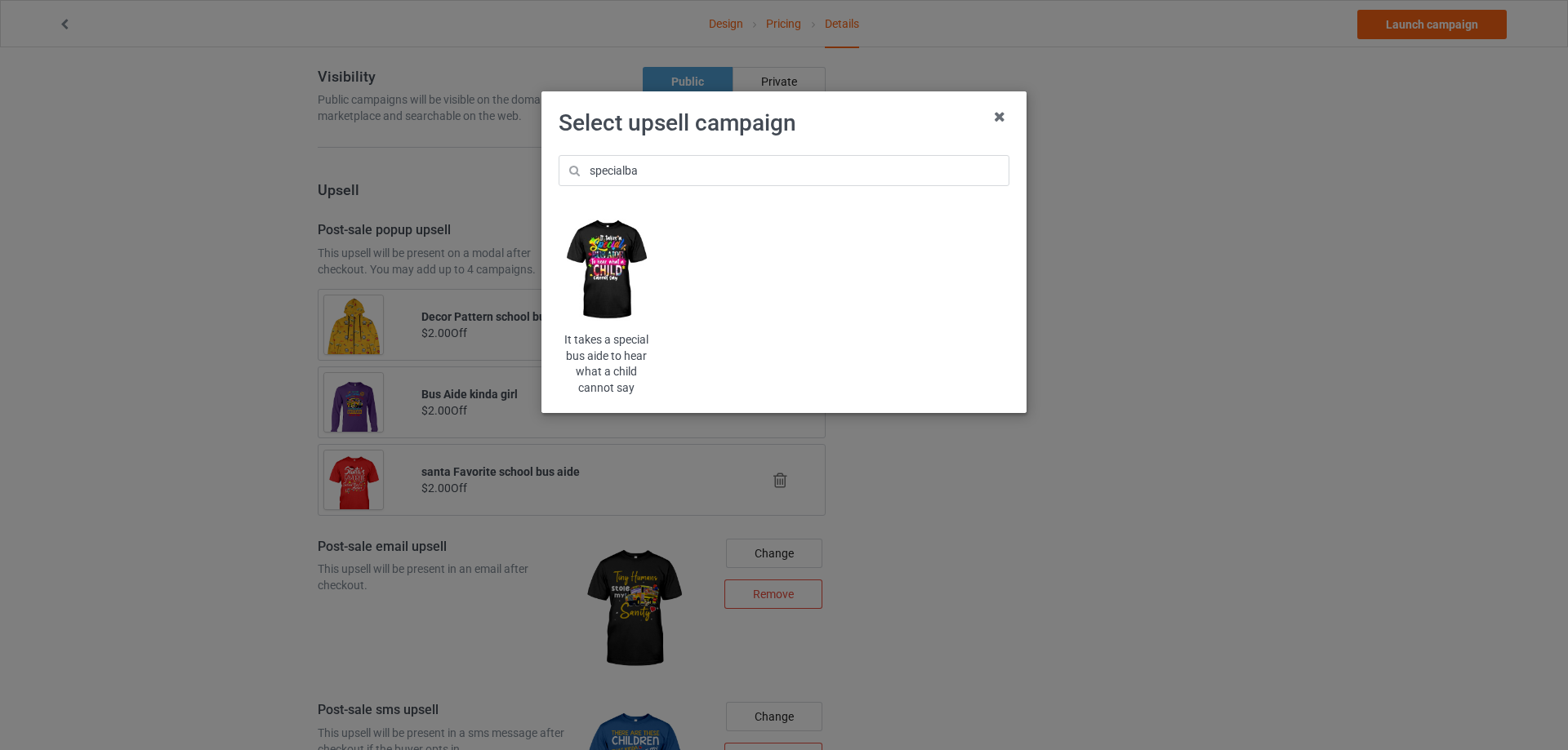
click at [608, 244] on img at bounding box center [606, 271] width 95 height 119
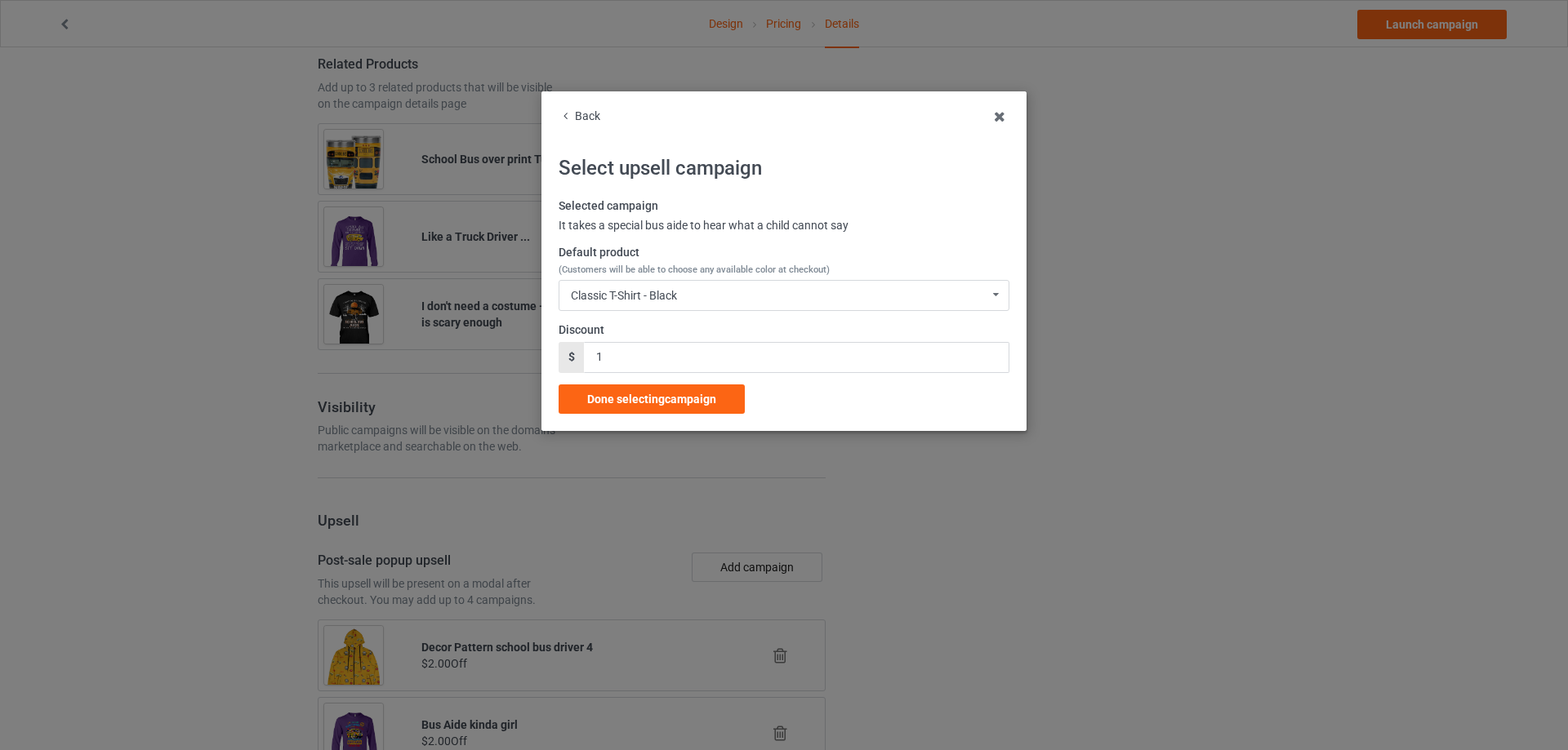
scroll to position [1492, 0]
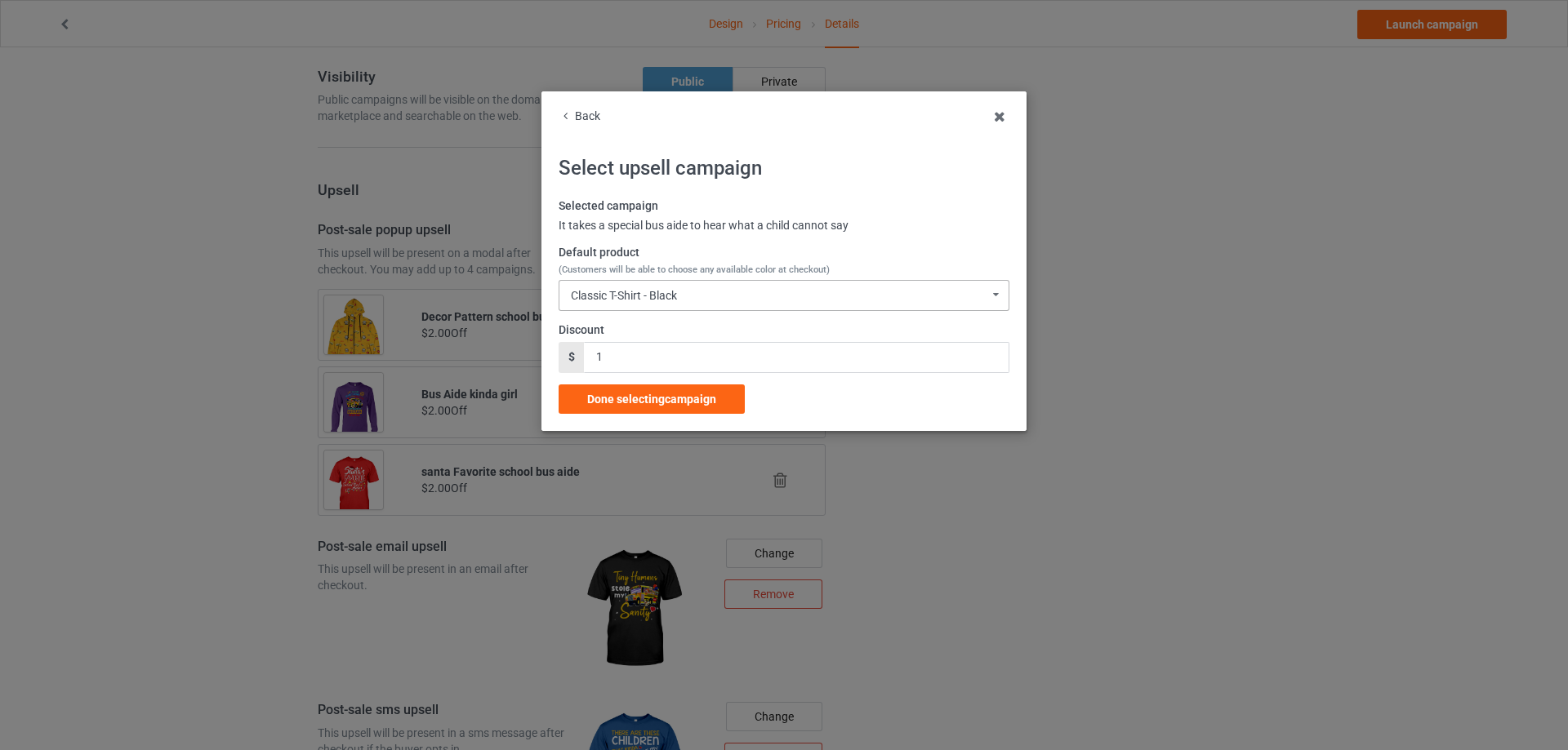
click at [641, 296] on div "Classic T-Shirt - Black" at bounding box center [624, 296] width 106 height 11
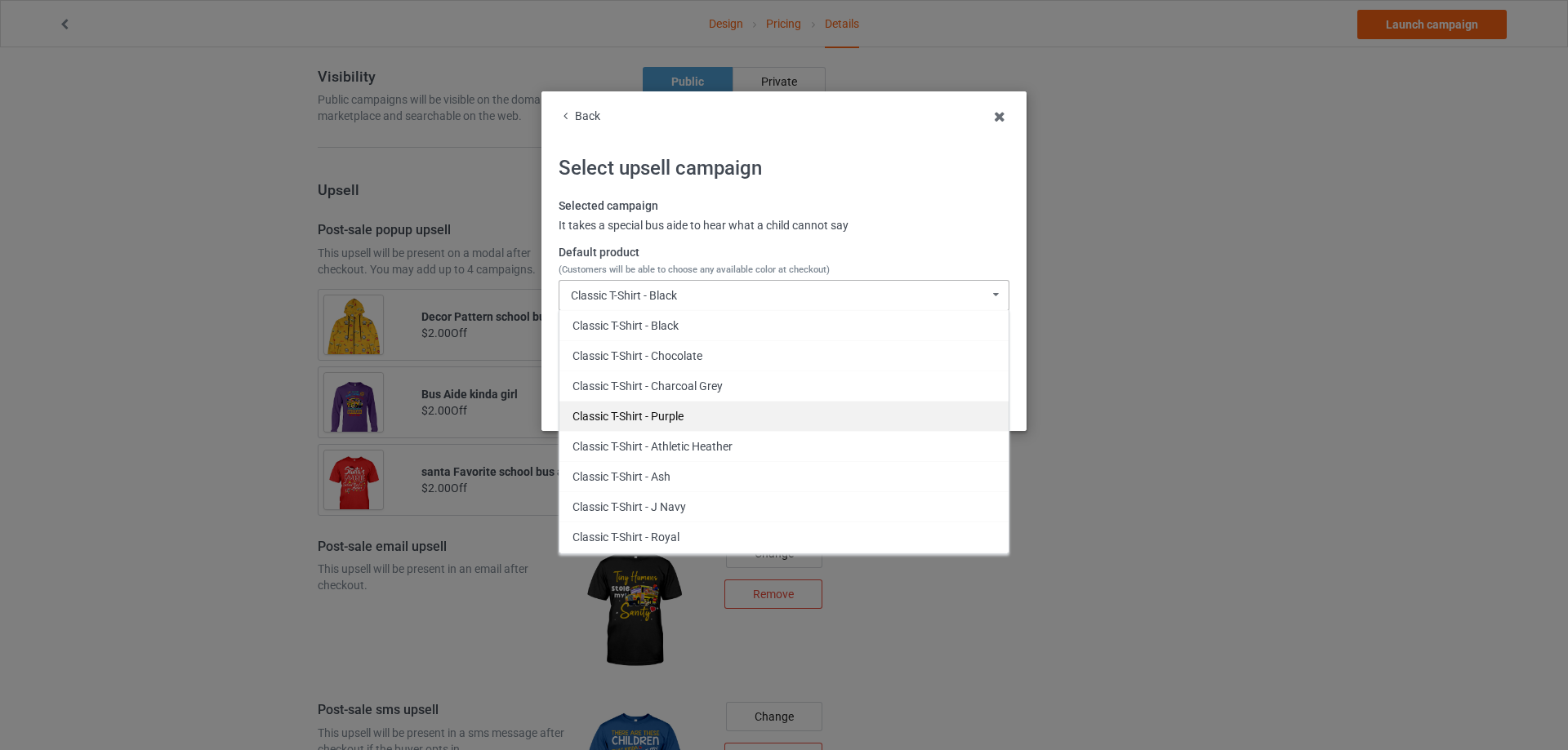
scroll to position [81, 0]
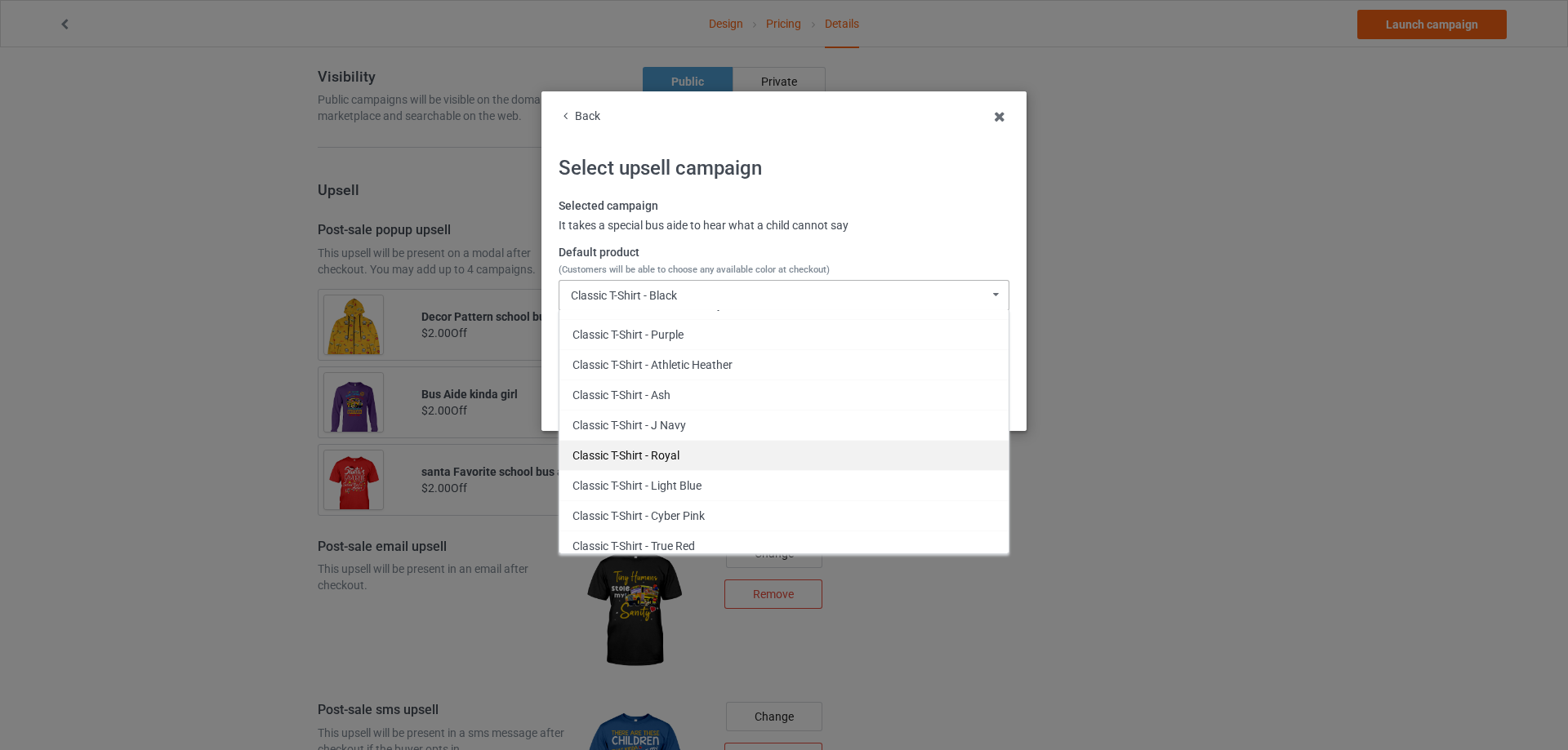
click at [707, 458] on div "Classic T-Shirt - Royal" at bounding box center [783, 455] width 449 height 30
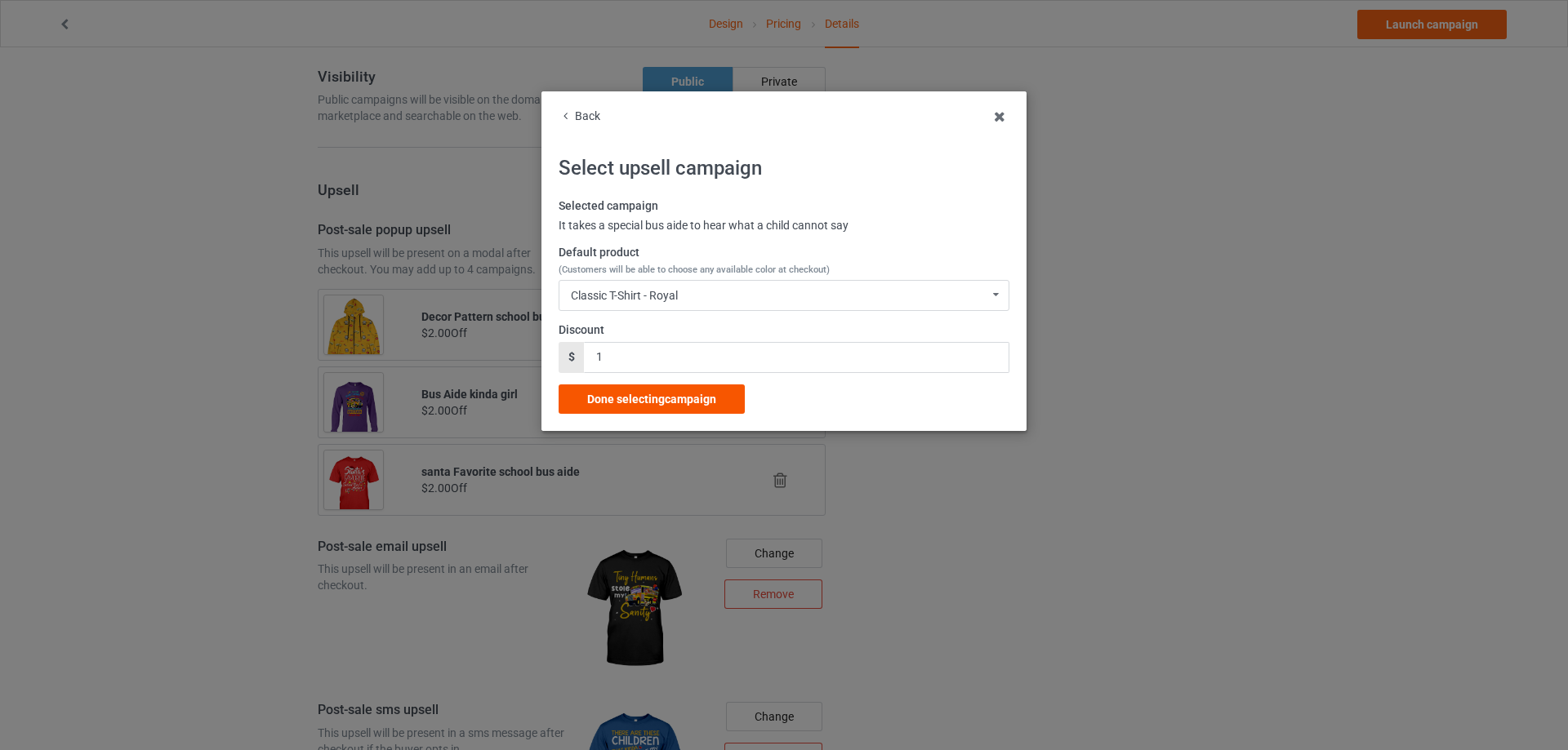
click at [683, 390] on div "Done selecting campaign" at bounding box center [651, 398] width 186 height 29
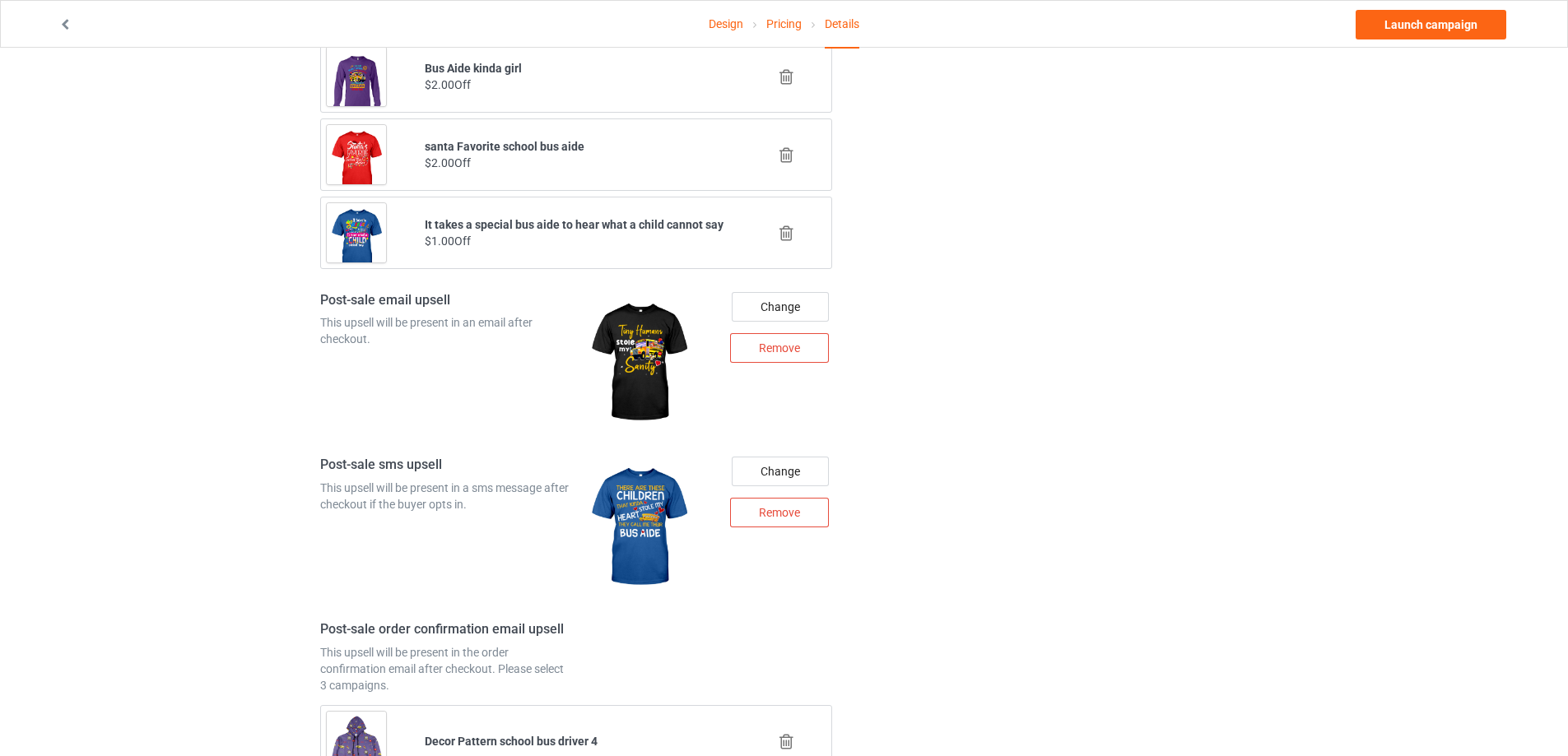
scroll to position [2080, 0]
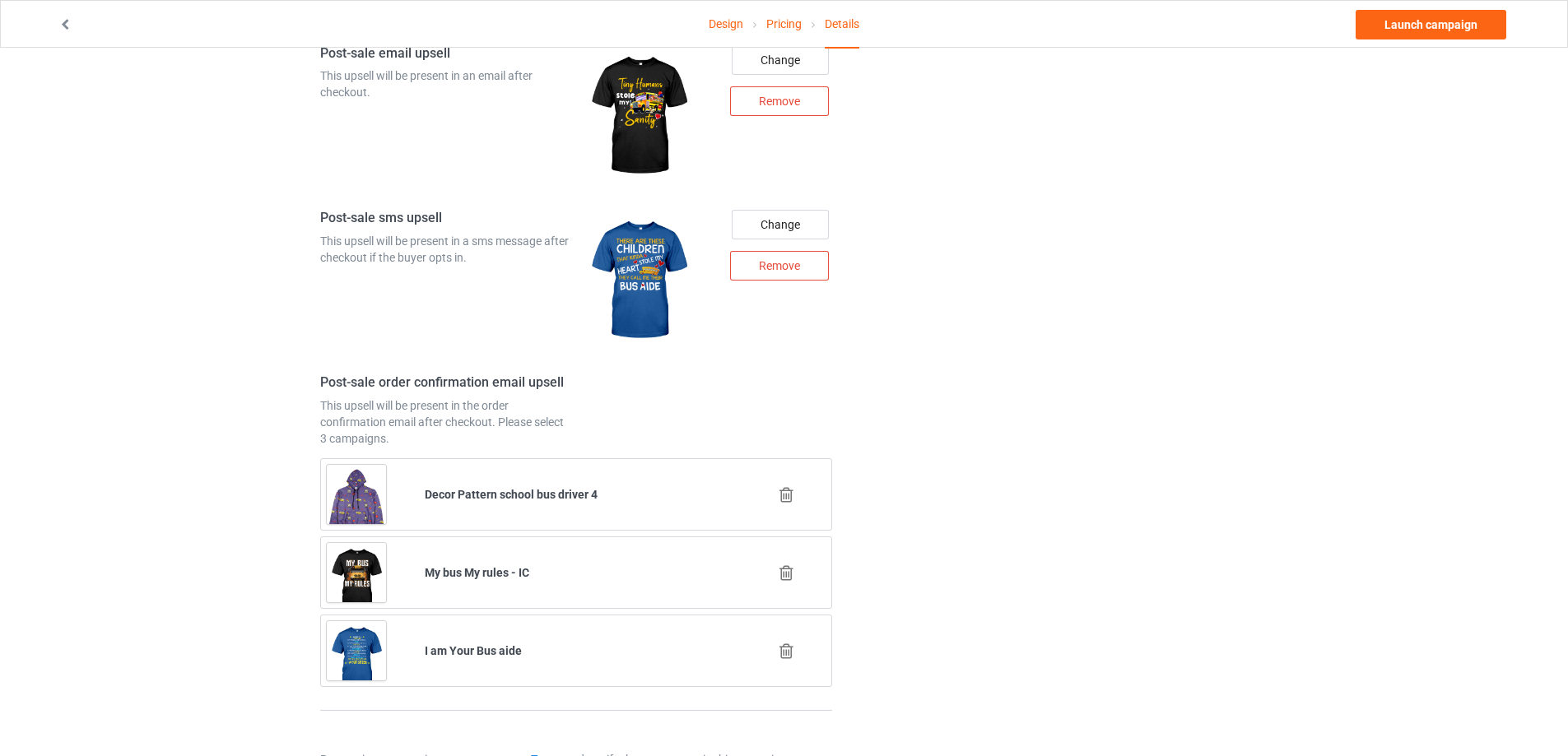
click at [786, 572] on icon at bounding box center [786, 573] width 21 height 17
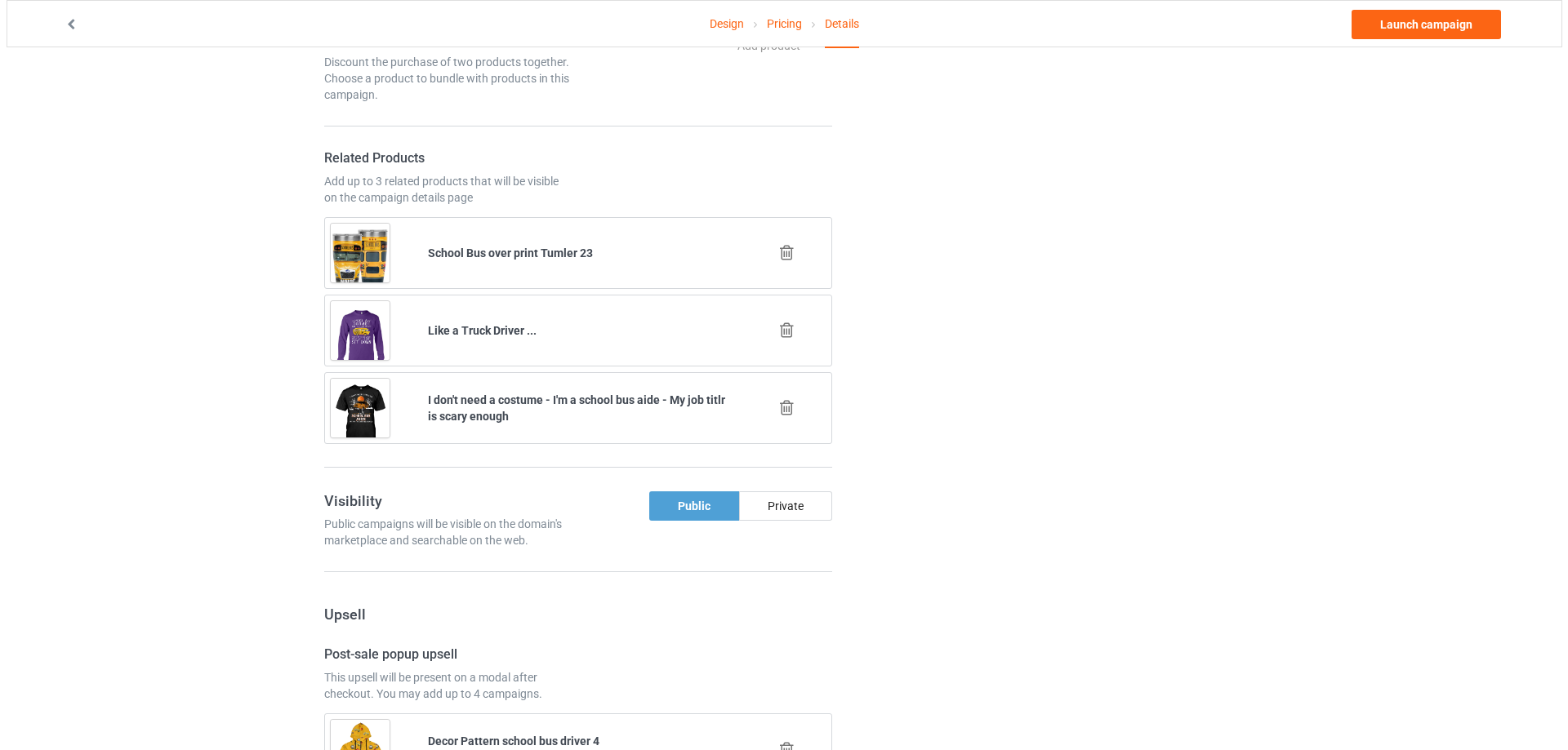
scroll to position [2048, 0]
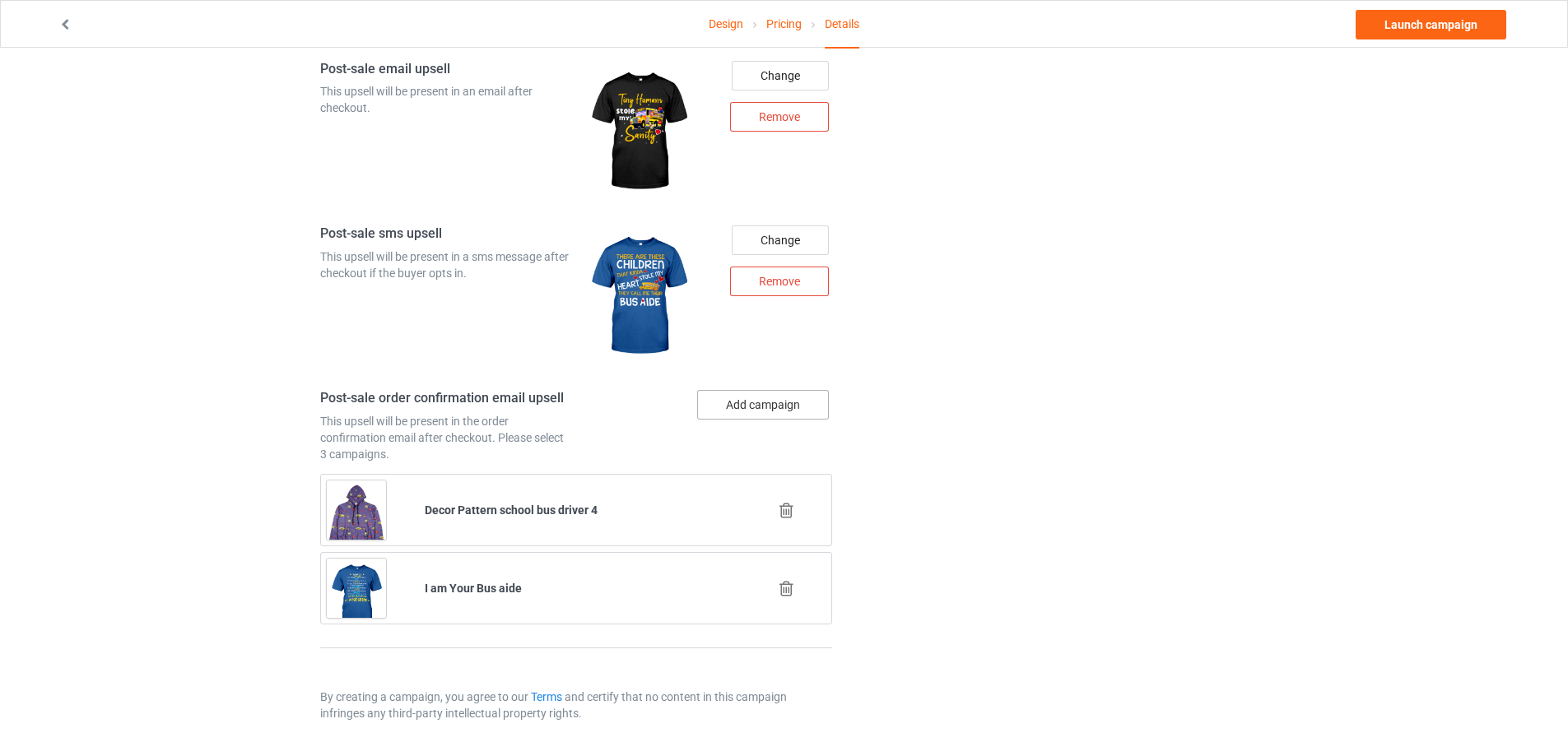
click at [740, 411] on button "Add campaign" at bounding box center [763, 404] width 132 height 29
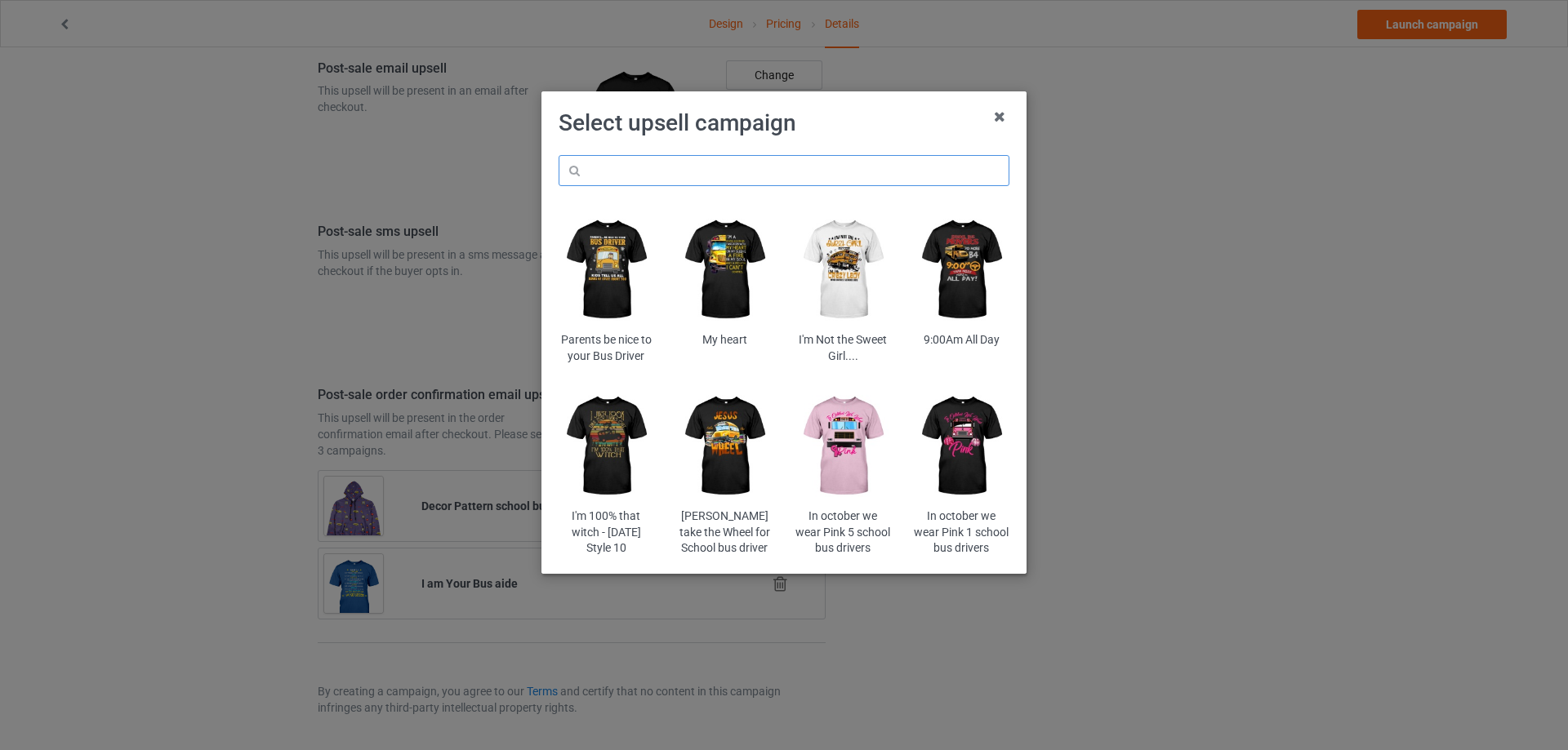
click at [692, 177] on input "text" at bounding box center [783, 170] width 451 height 31
type input "nut"
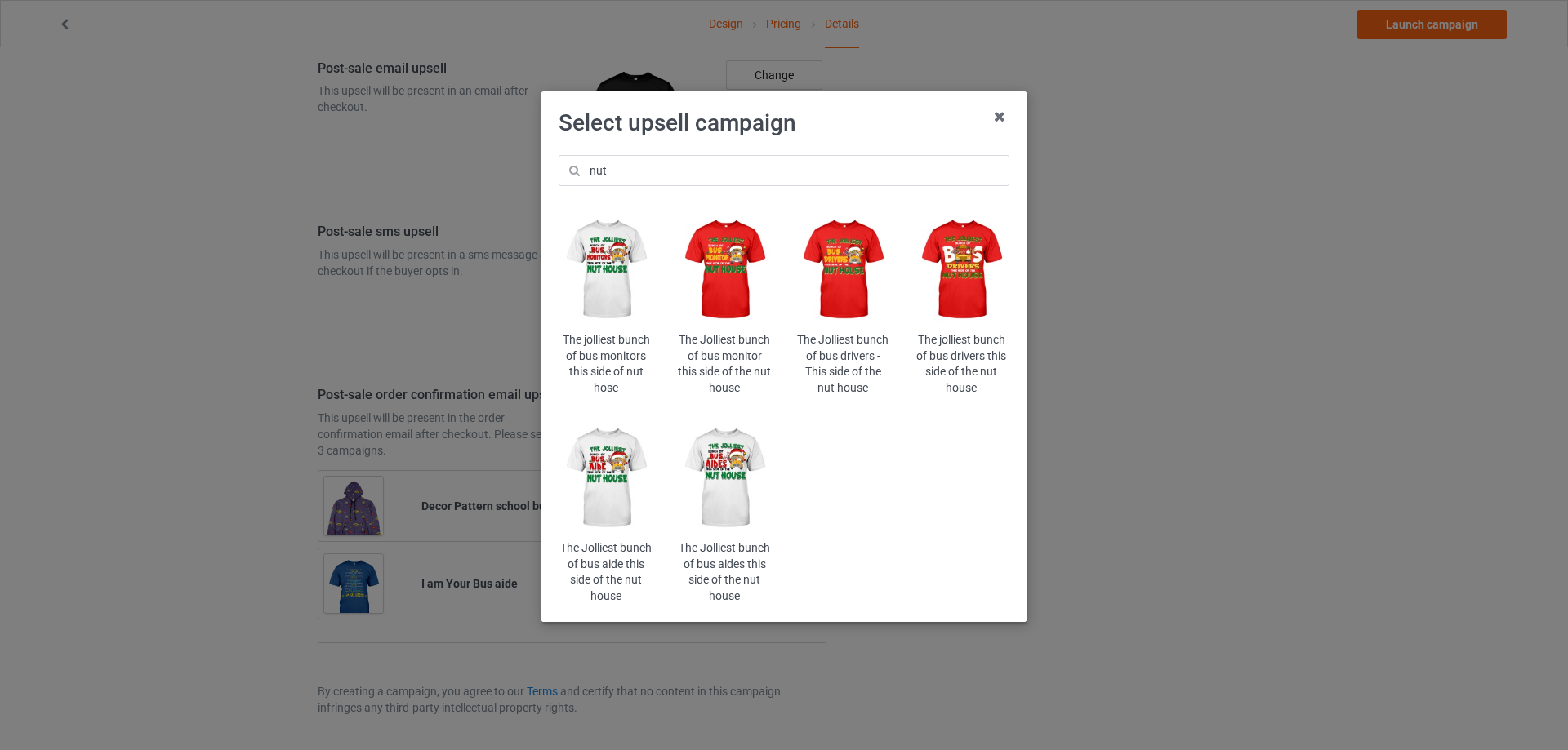
click at [727, 471] on img at bounding box center [724, 479] width 95 height 119
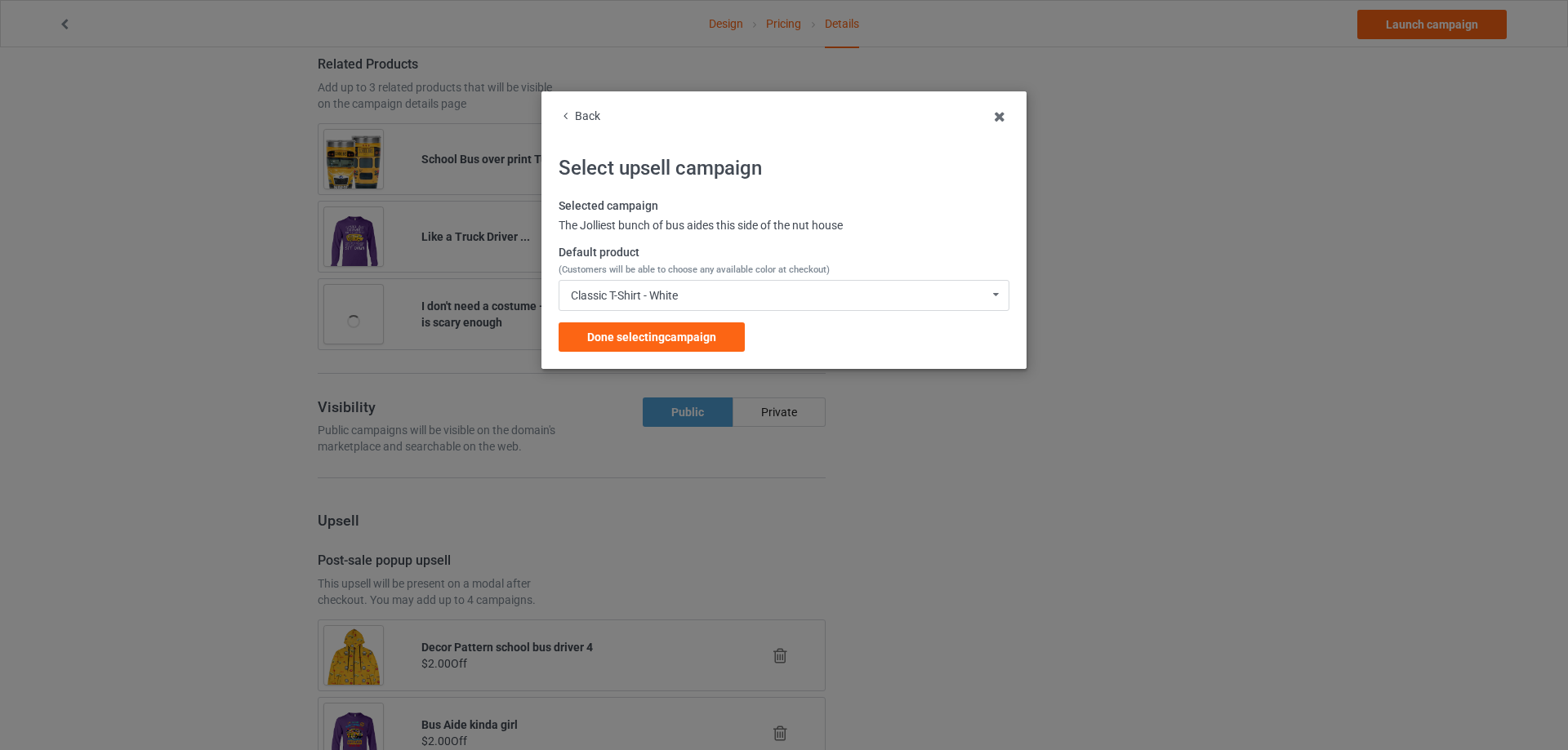
scroll to position [2048, 0]
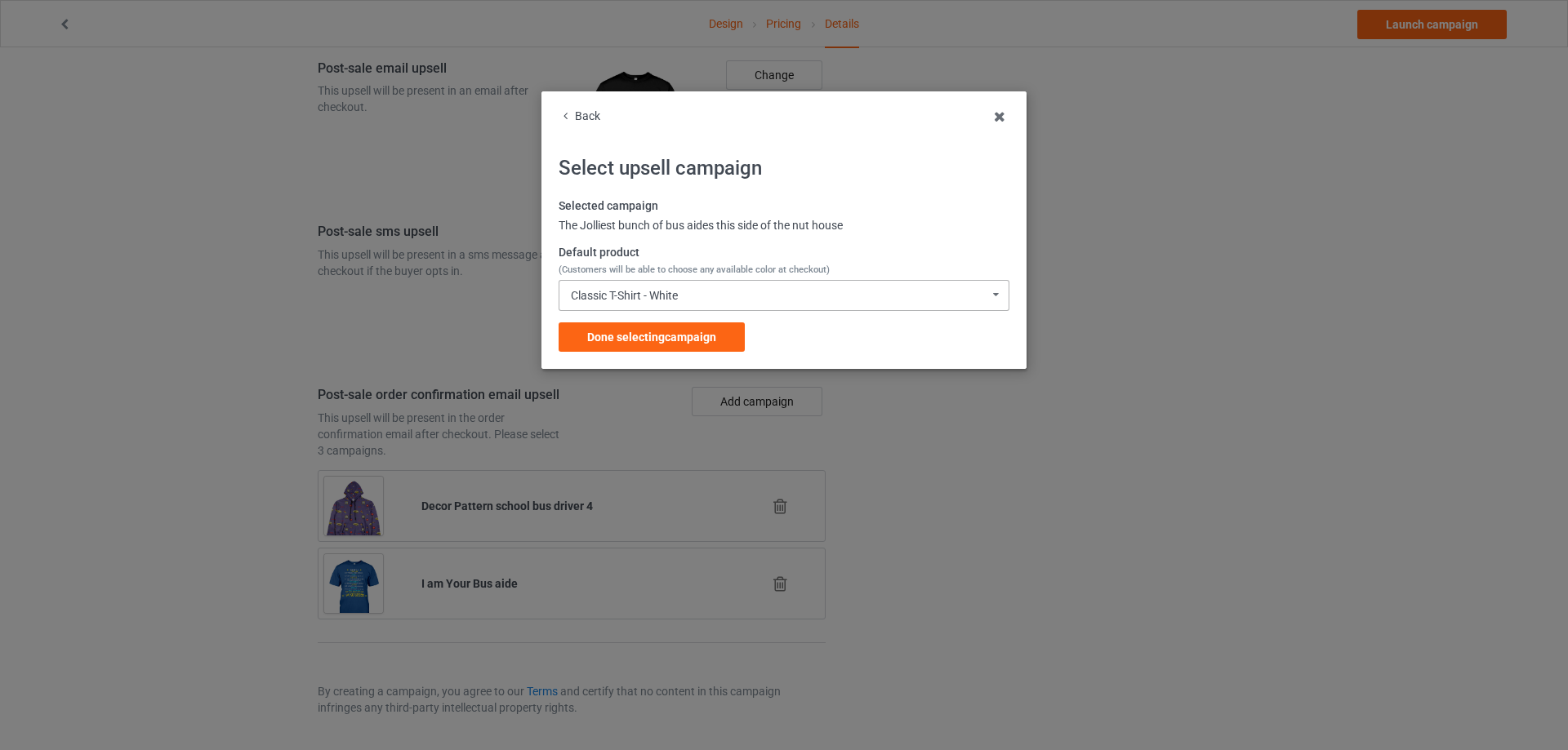
click at [662, 290] on div "Classic T-Shirt - White" at bounding box center [624, 296] width 107 height 11
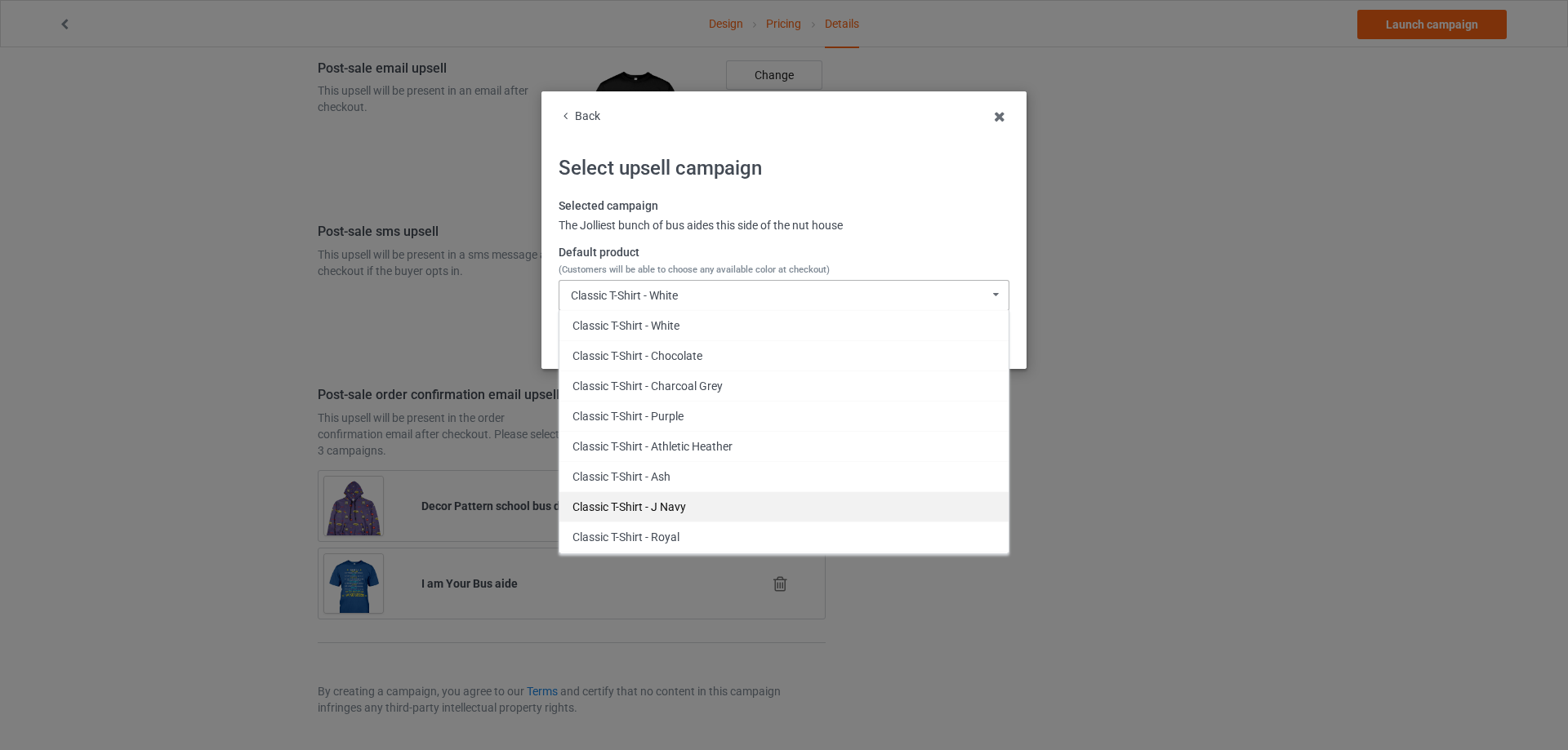
click at [721, 499] on div "Classic T-Shirt - J Navy" at bounding box center [783, 507] width 449 height 30
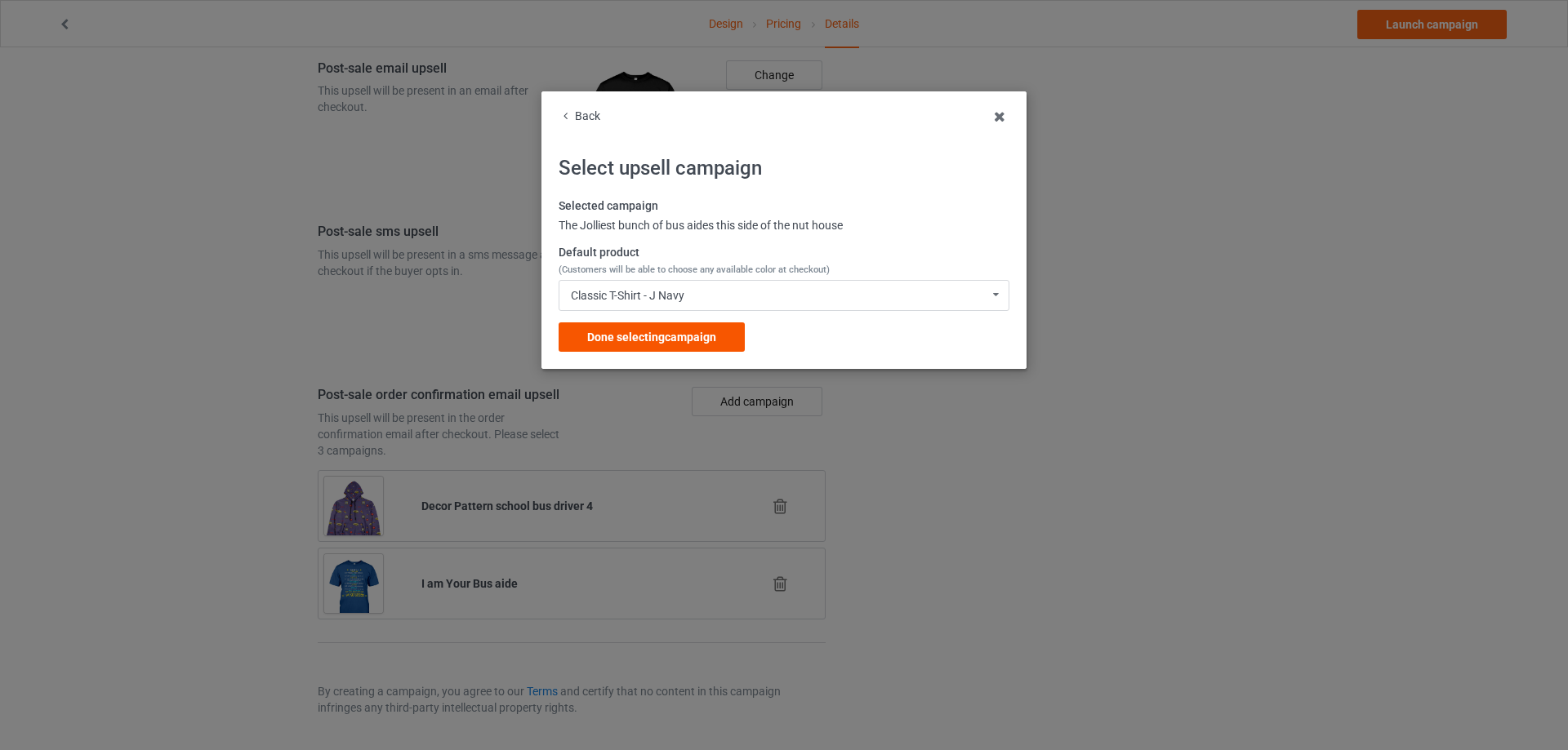
click at [707, 342] on span "Done selecting campaign" at bounding box center [651, 337] width 129 height 13
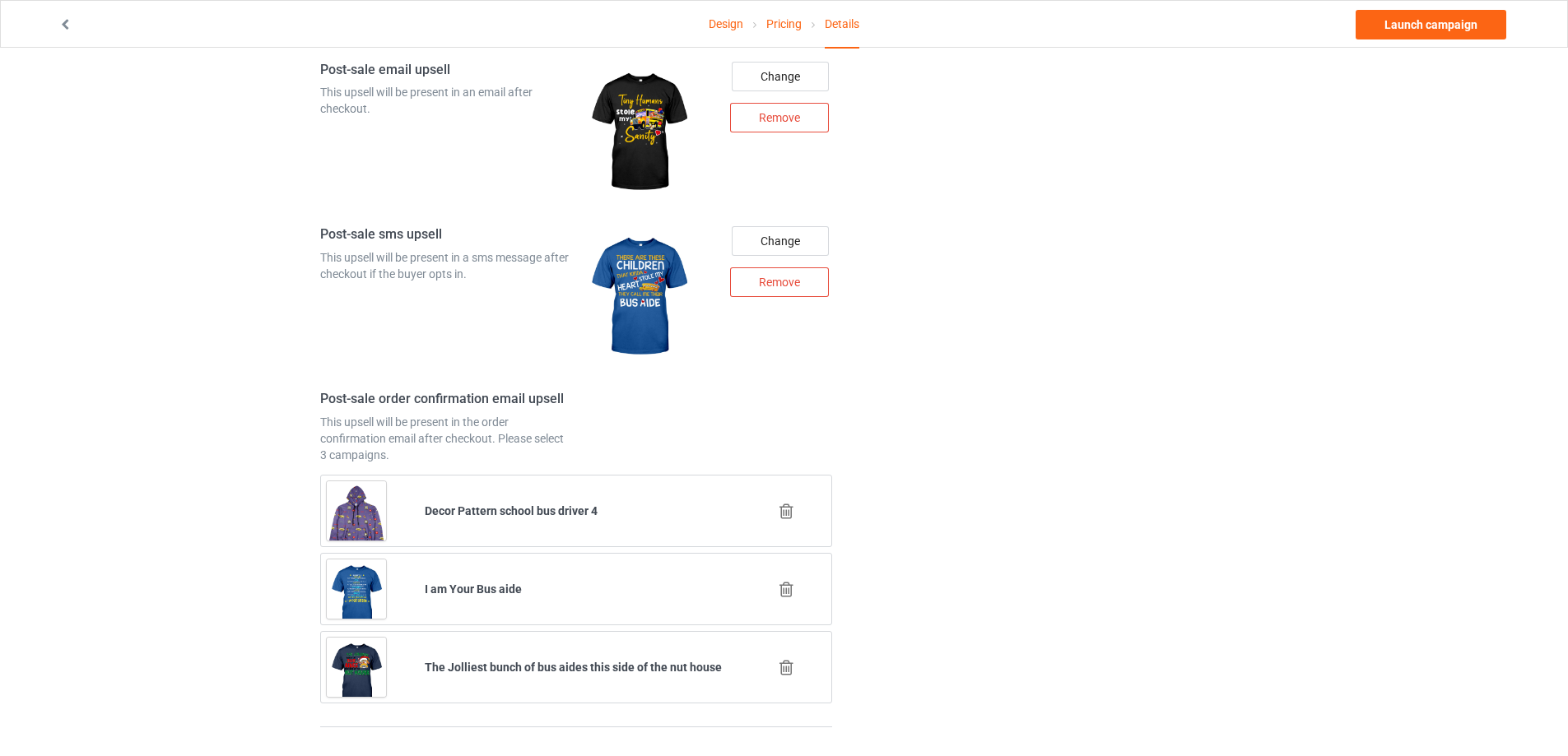
scroll to position [2142, 0]
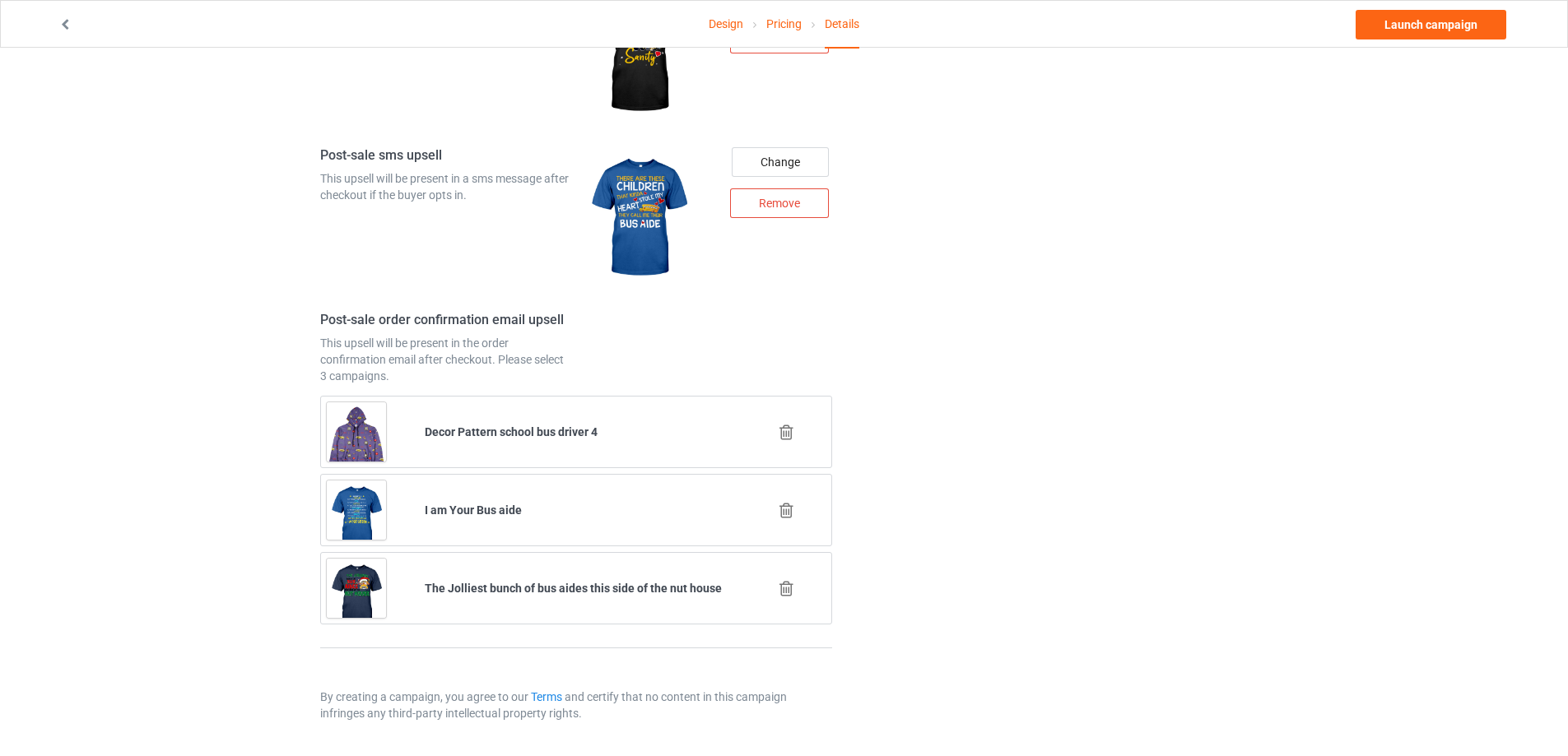
click at [792, 434] on icon at bounding box center [786, 433] width 21 height 17
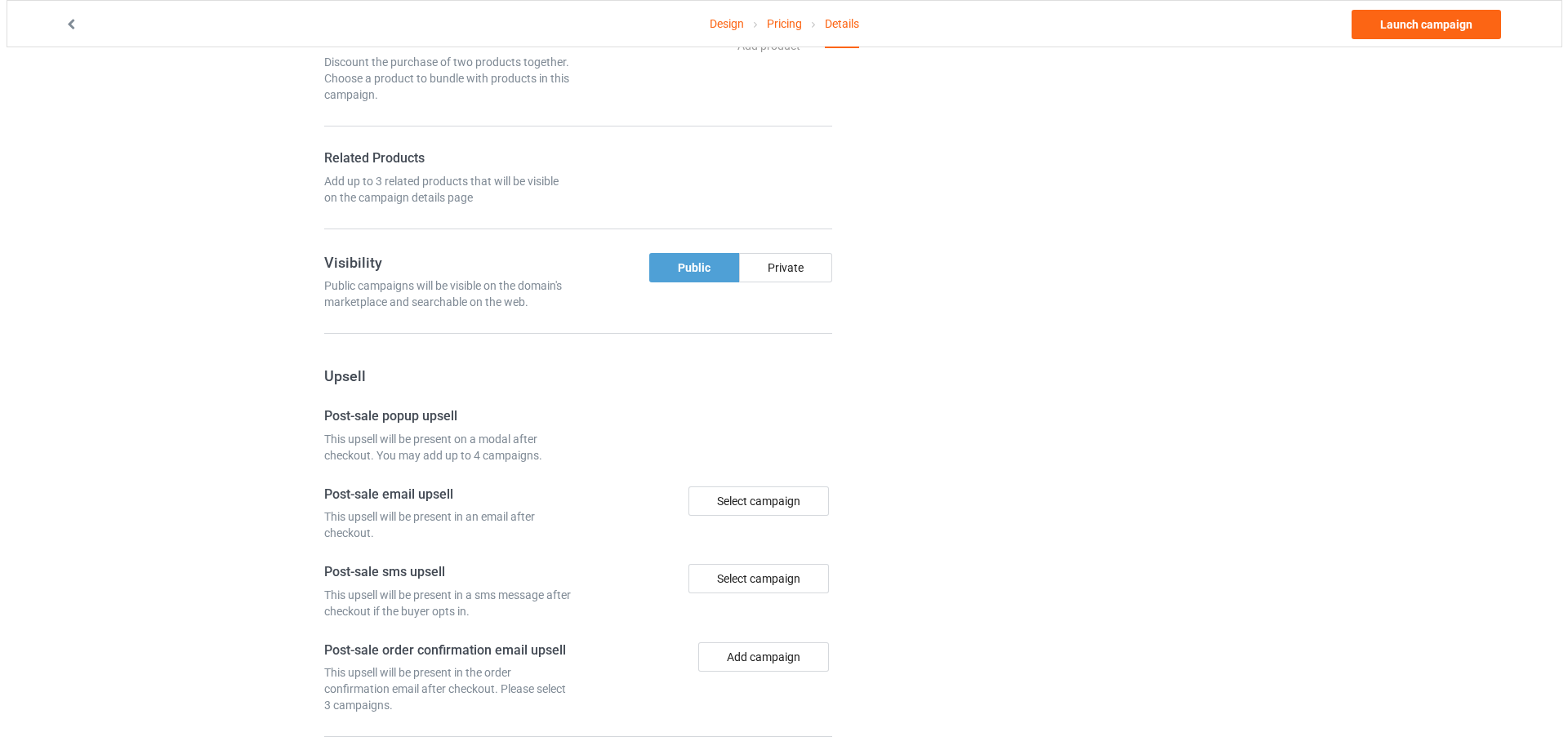
scroll to position [2048, 0]
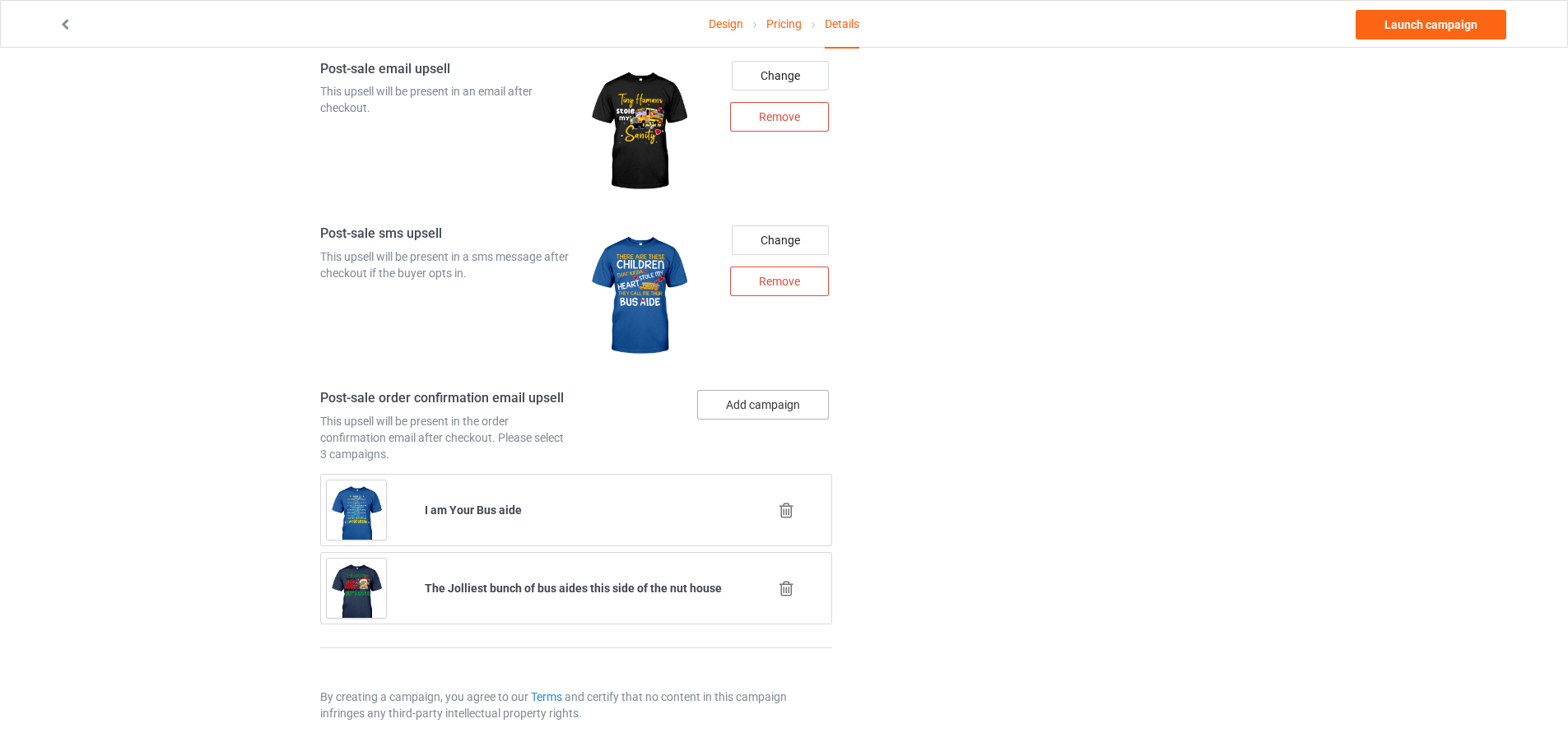
click at [783, 410] on button "Add campaign" at bounding box center [763, 404] width 132 height 29
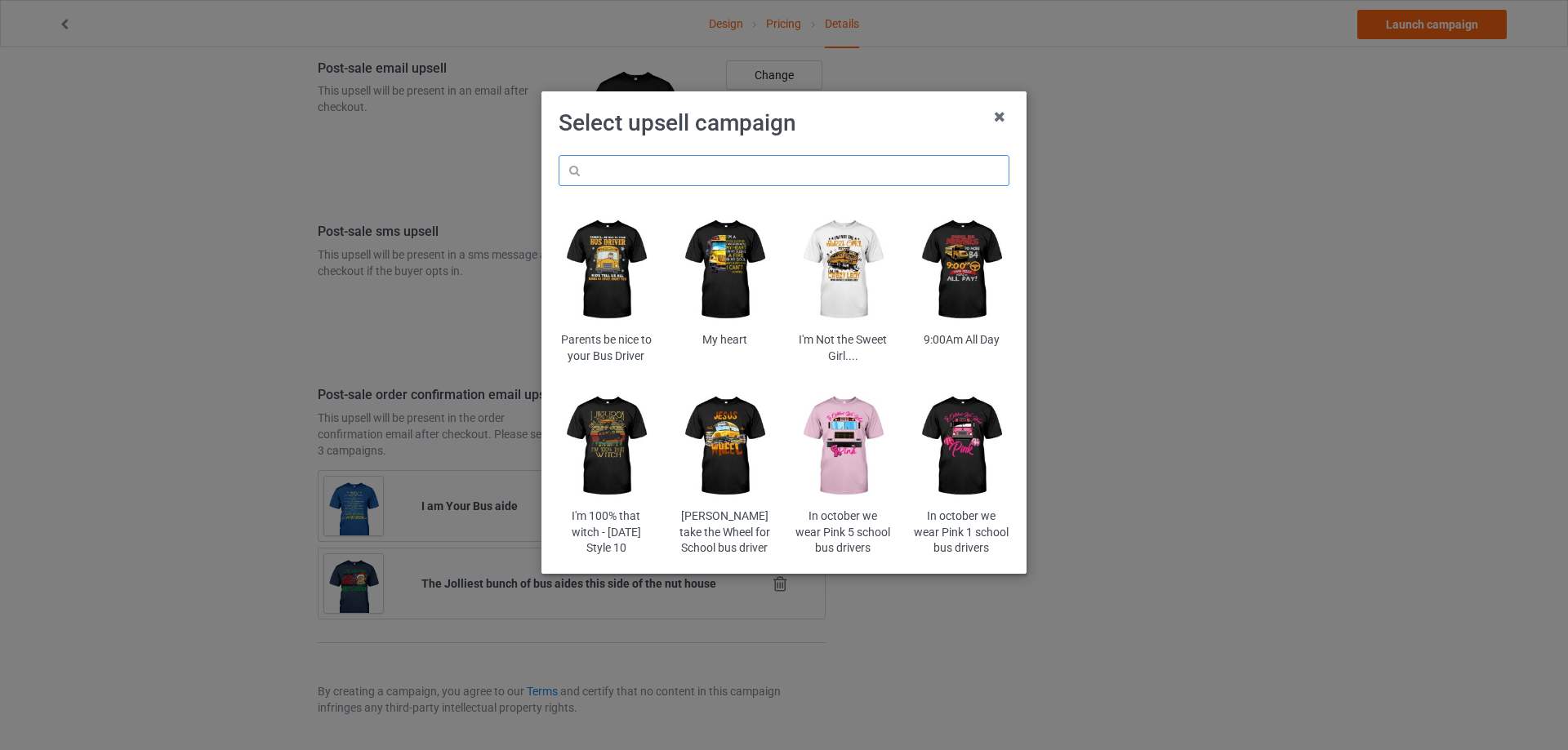
click at [710, 168] on input "text" at bounding box center [783, 170] width 451 height 31
paste input "saneba"
type input "saneba"
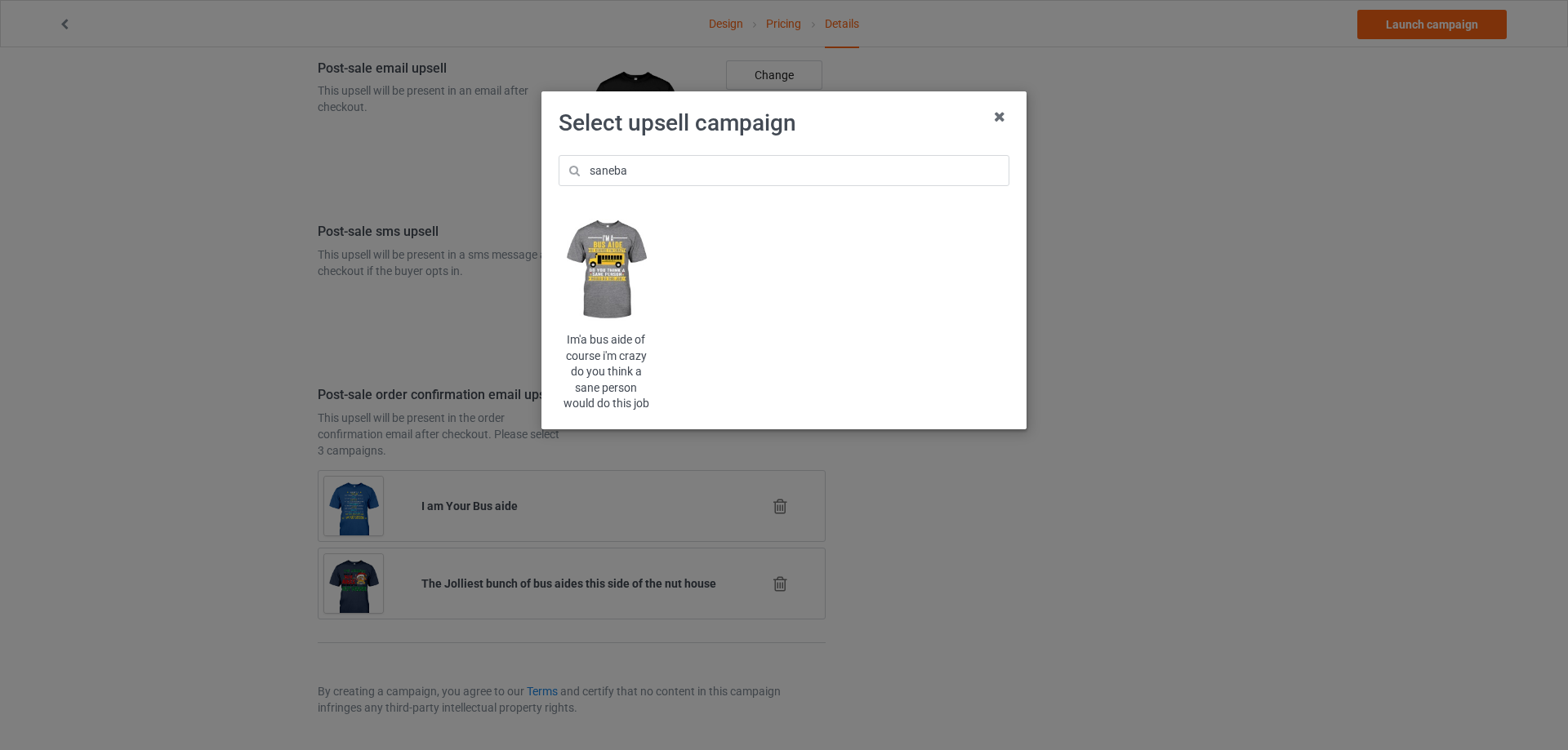
click at [618, 269] on img at bounding box center [606, 271] width 95 height 119
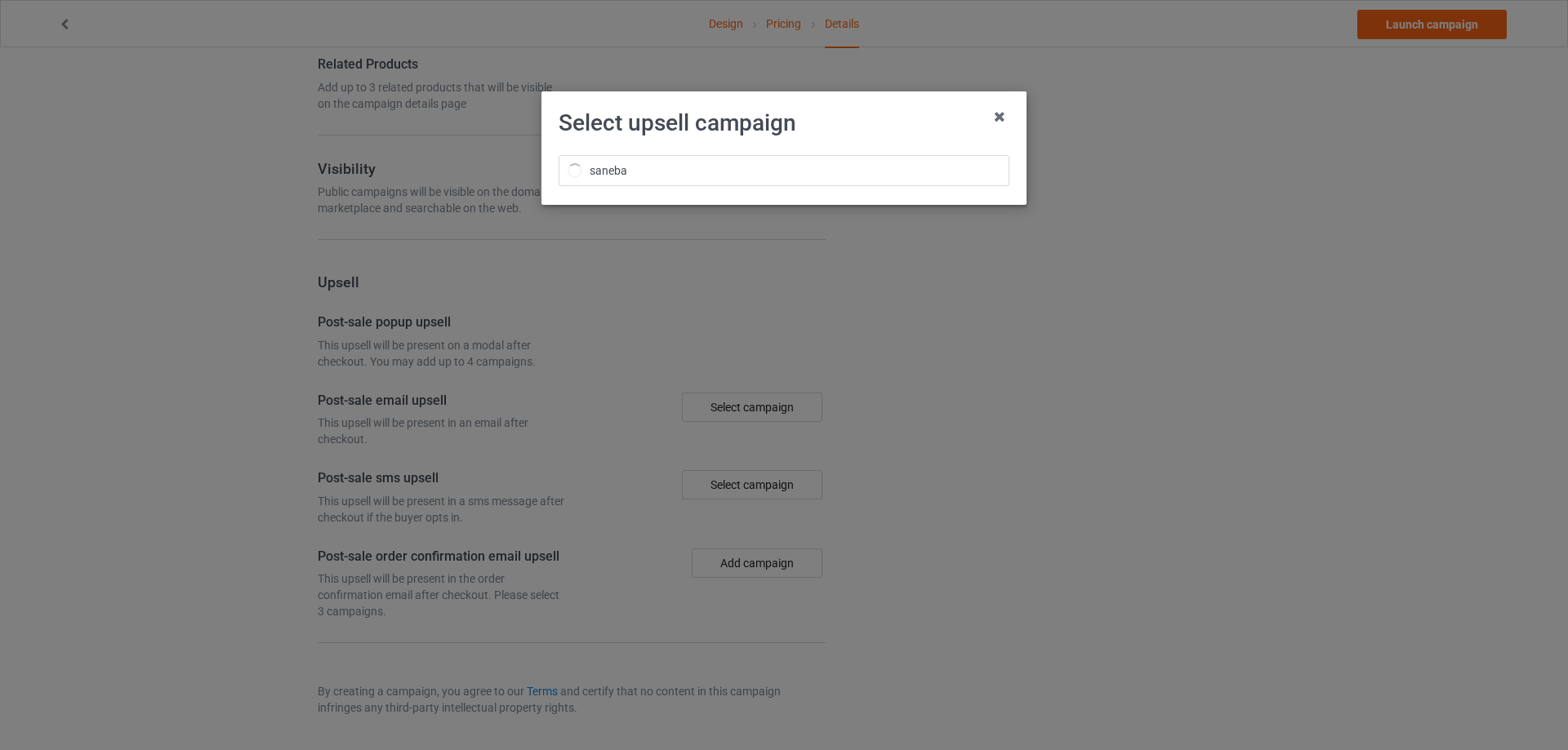
scroll to position [2048, 0]
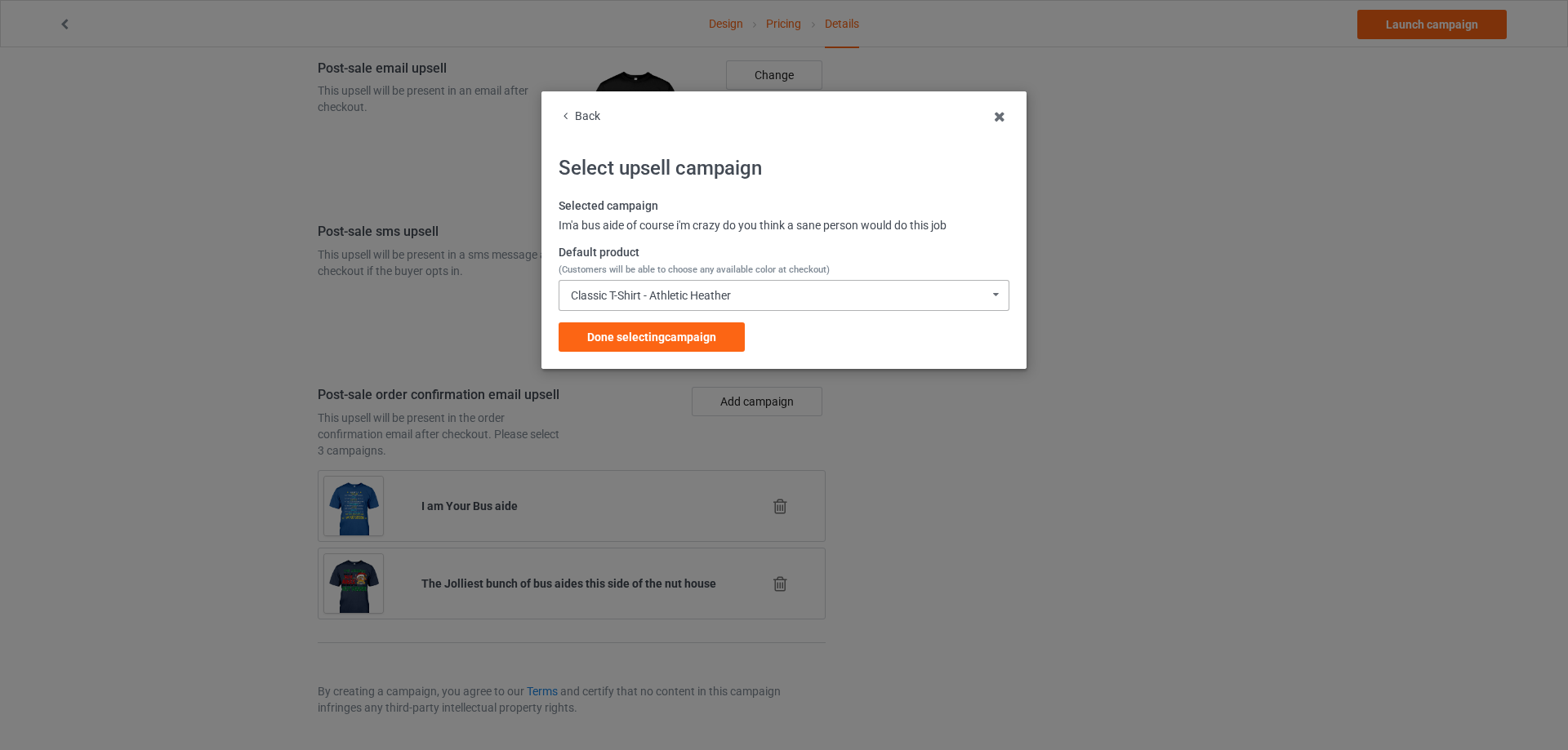
click at [640, 285] on div "Classic T-Shirt - Athletic Heather Classic T-Shirt - Athletic Heather Classic T…" at bounding box center [783, 295] width 451 height 31
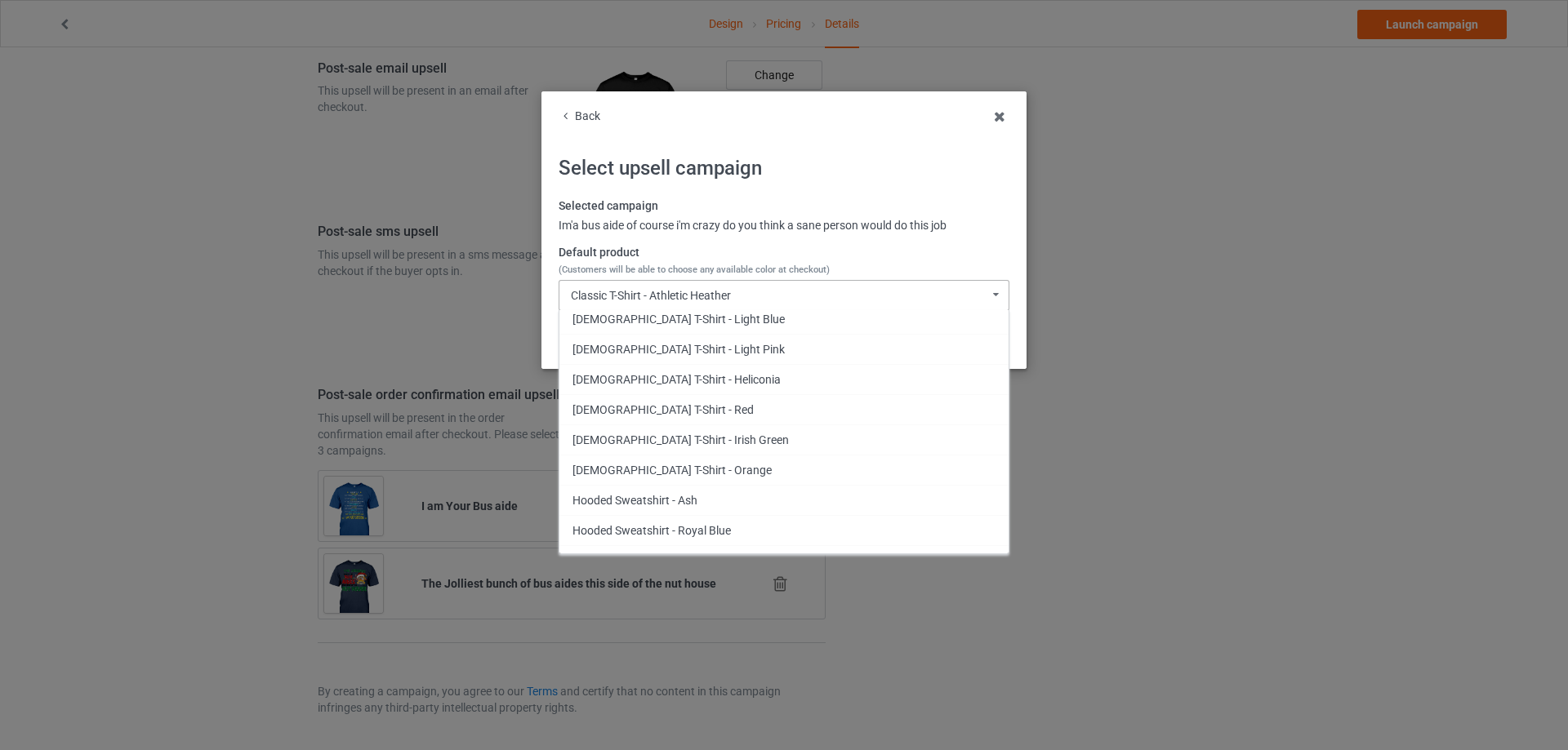
scroll to position [571, 0]
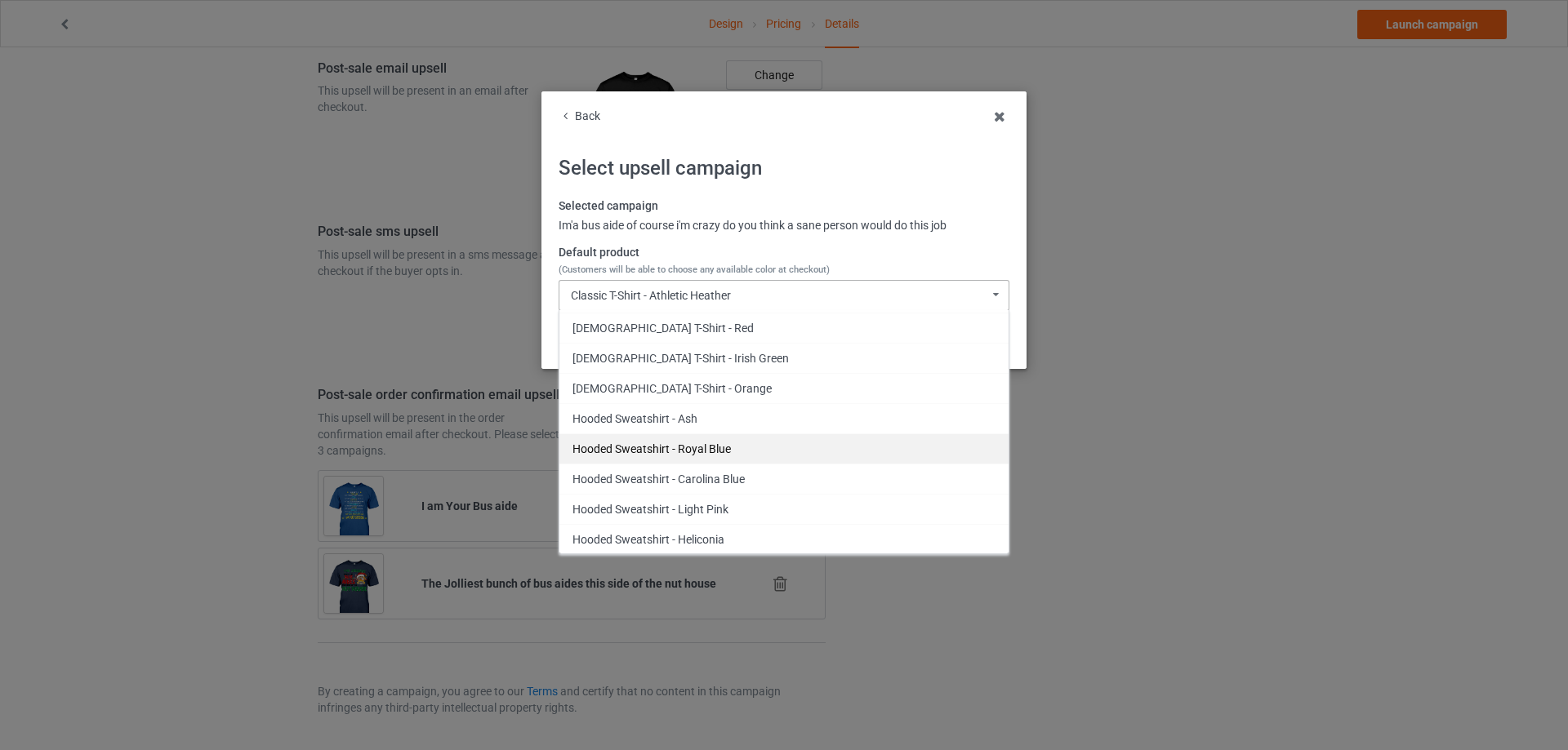
click at [747, 453] on div "Hooded Sweatshirt - Royal Blue" at bounding box center [783, 449] width 449 height 30
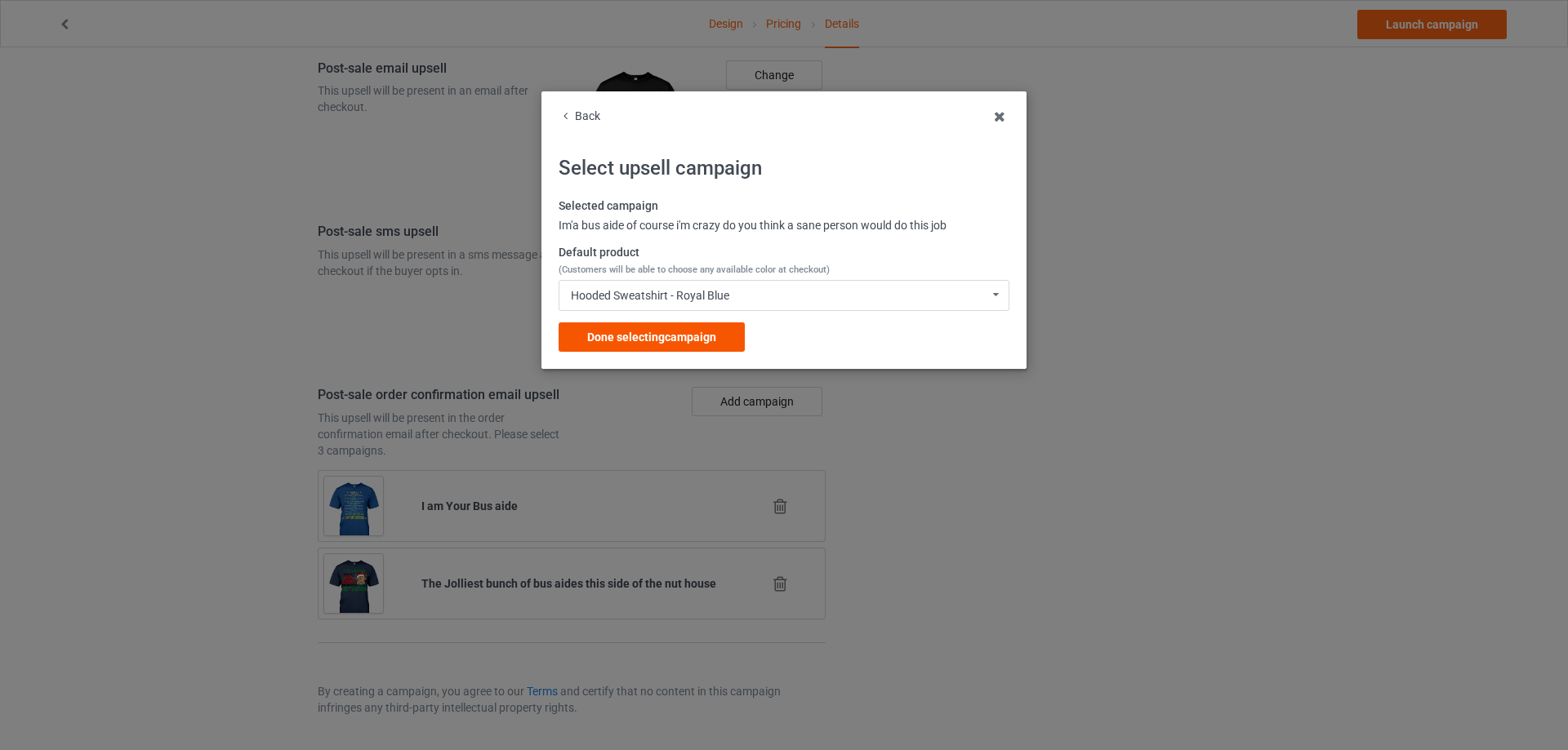
click at [695, 342] on span "Done selecting campaign" at bounding box center [651, 337] width 129 height 13
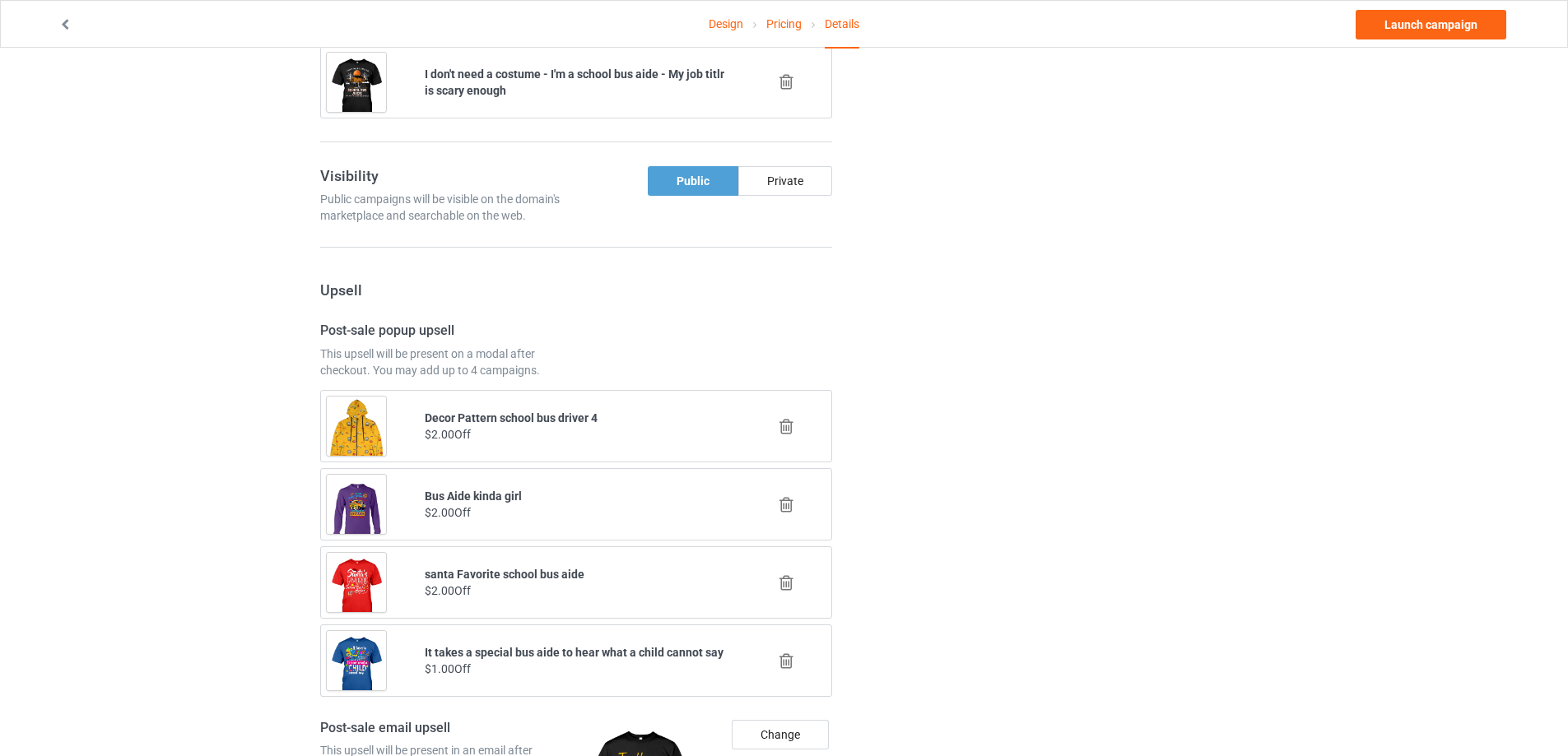
scroll to position [1488, 0]
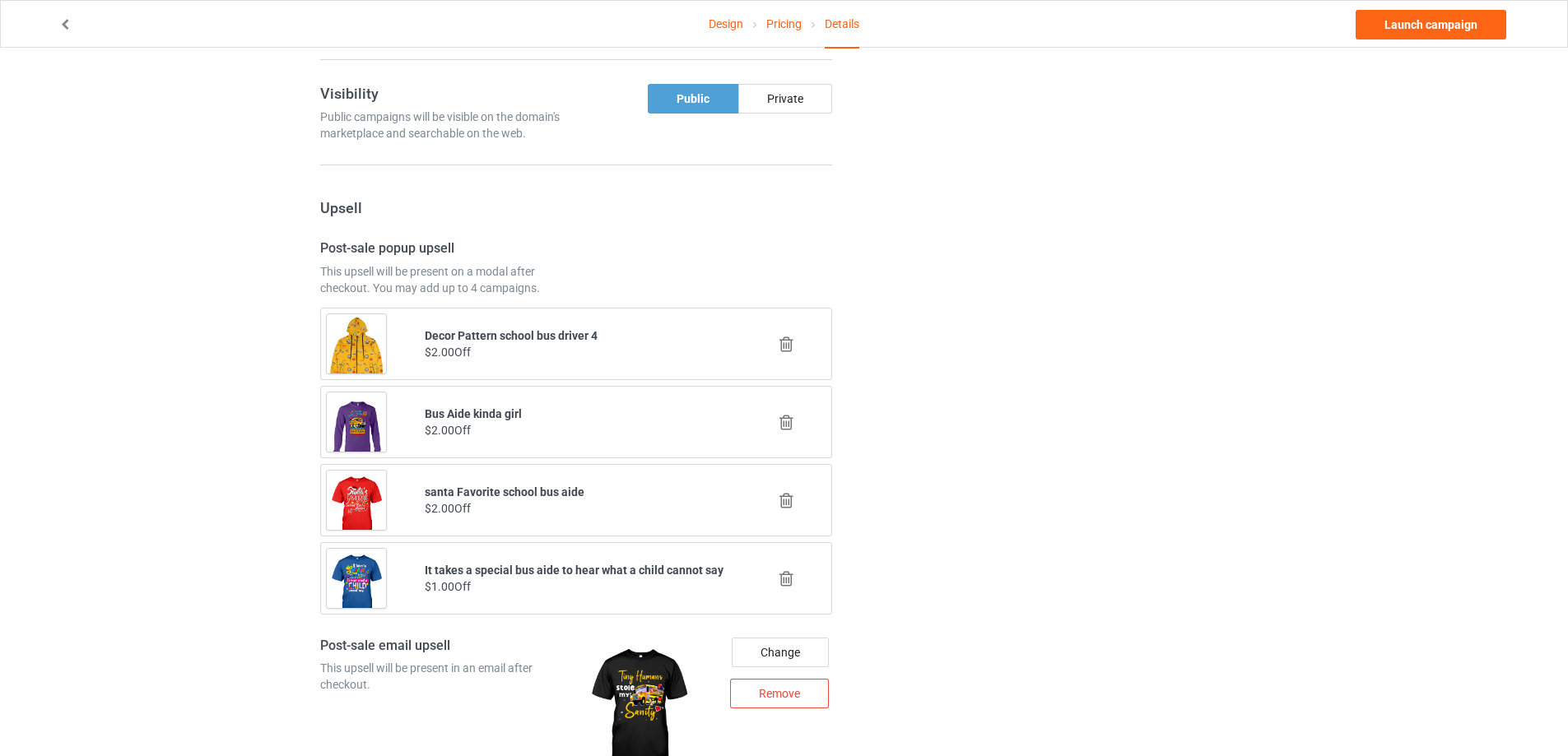
click at [783, 339] on icon at bounding box center [786, 344] width 21 height 17
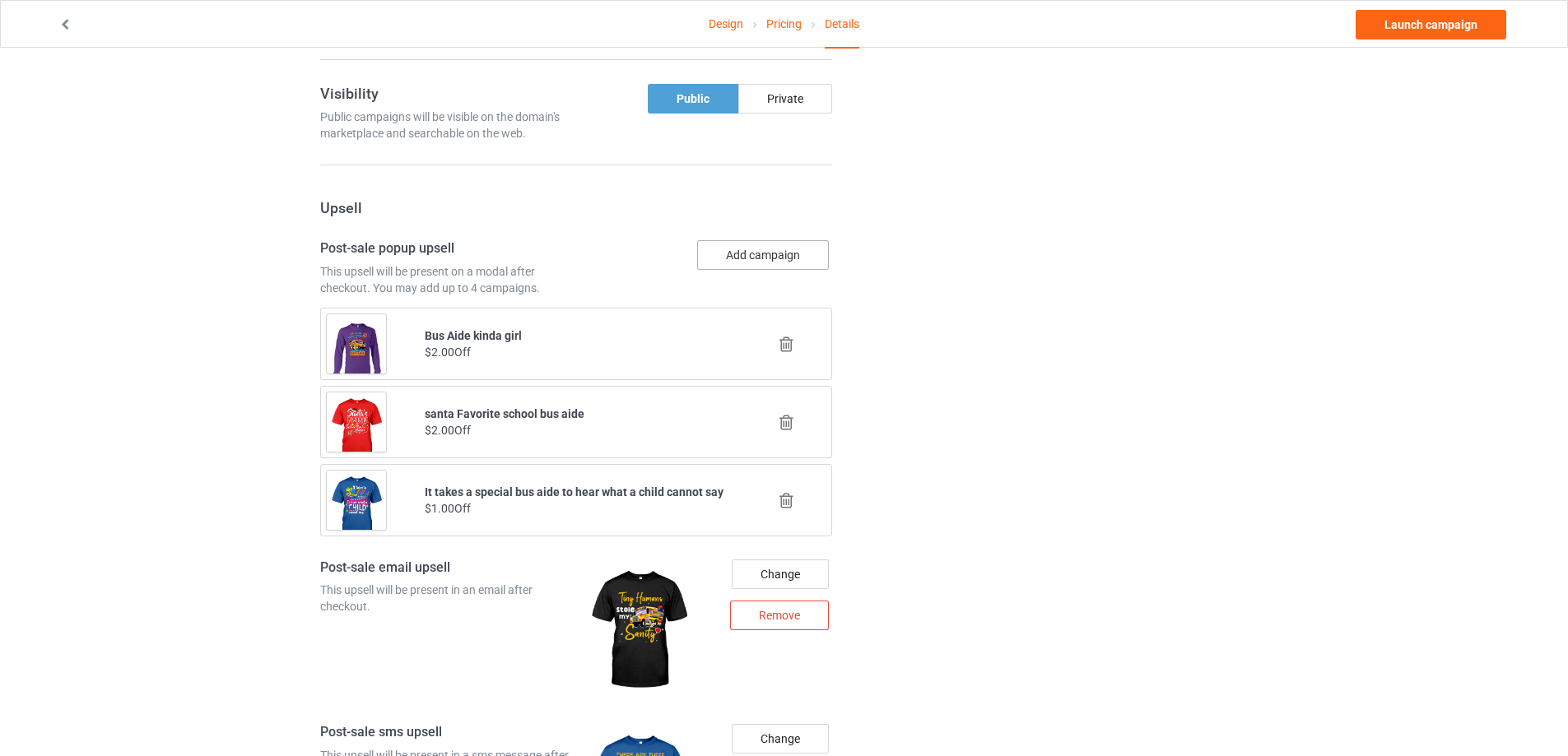
click at [767, 258] on button "Add campaign" at bounding box center [763, 254] width 132 height 29
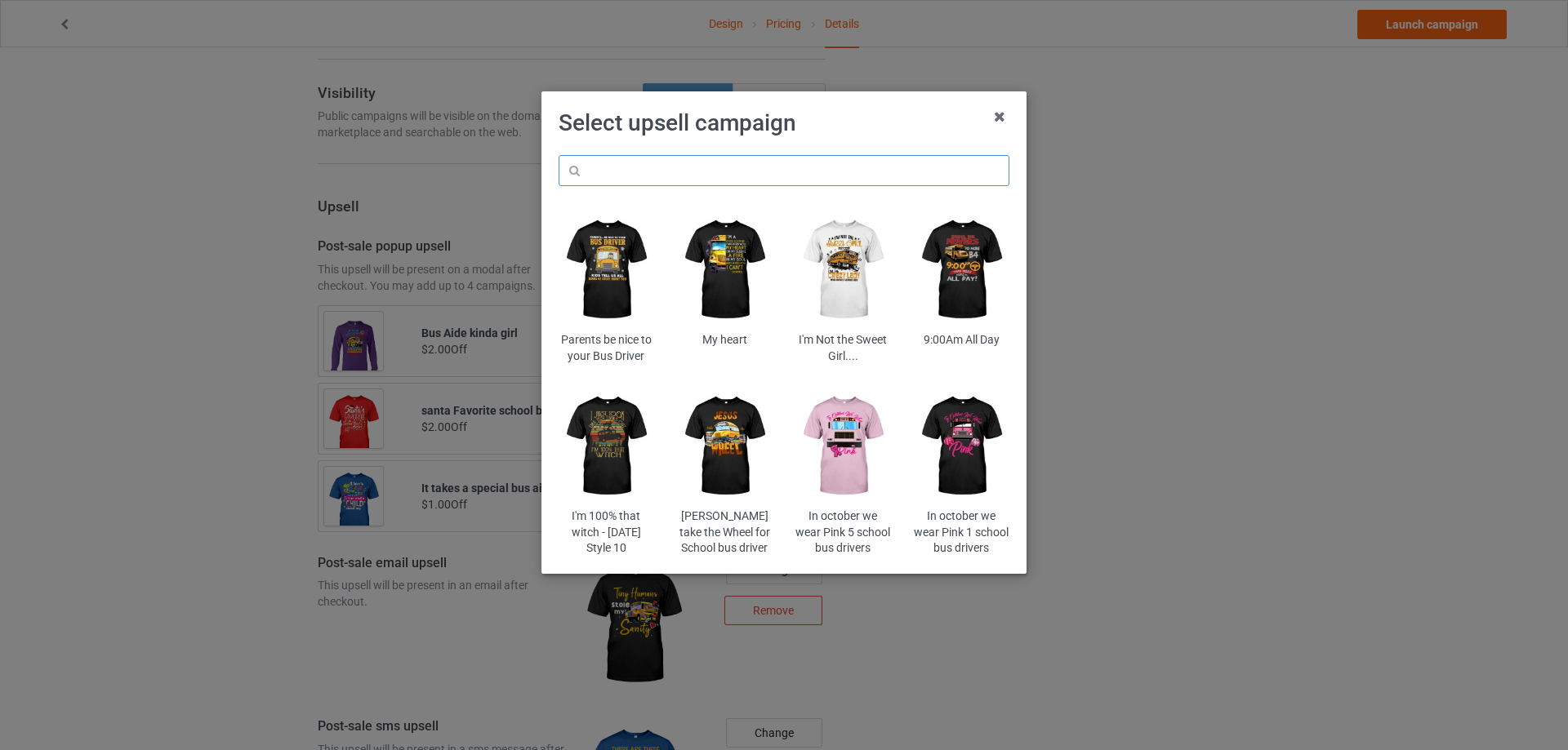
click at [612, 180] on input "text" at bounding box center [783, 170] width 451 height 31
paste input "brobrosba"
type input "brobrosba"
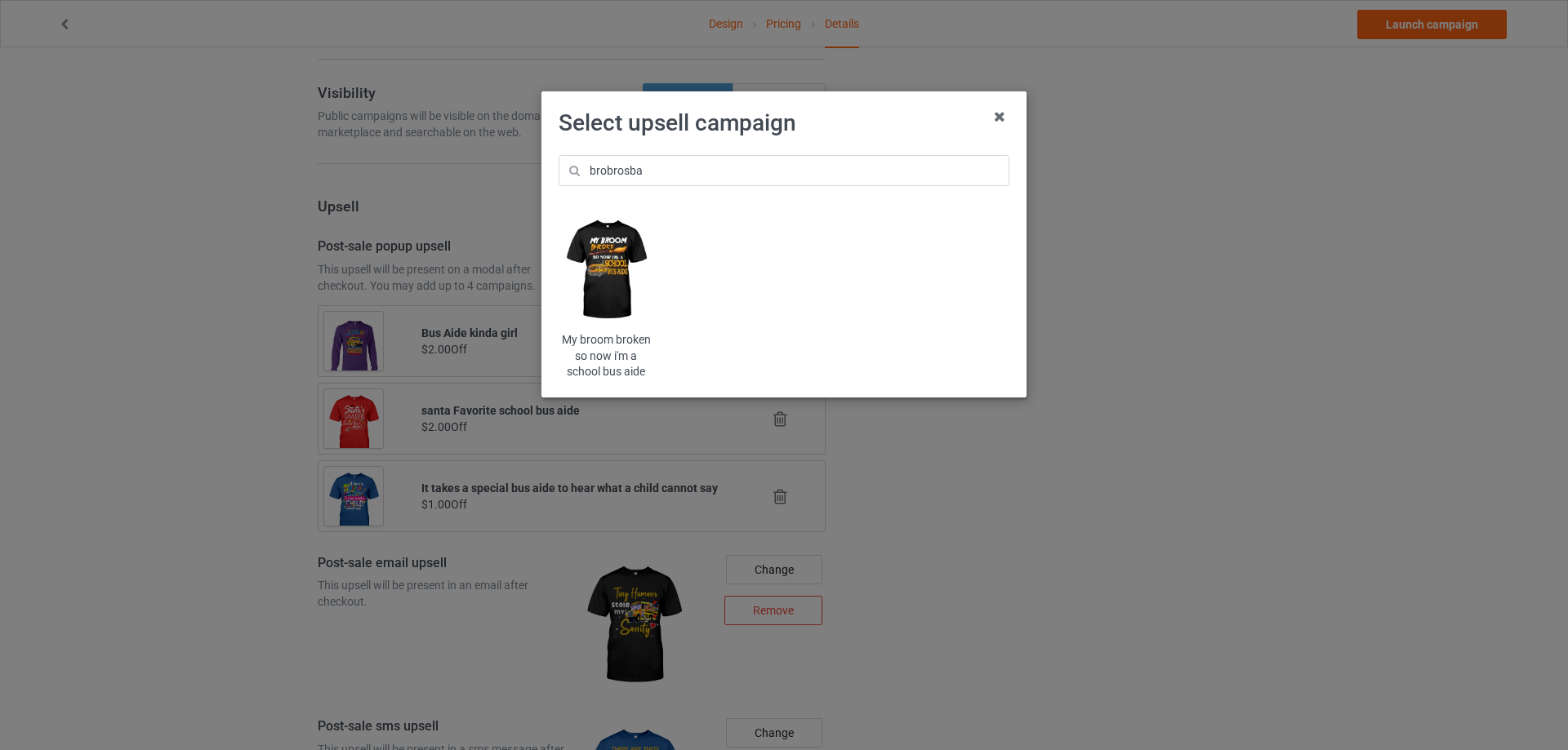
click at [610, 260] on img at bounding box center [606, 271] width 95 height 119
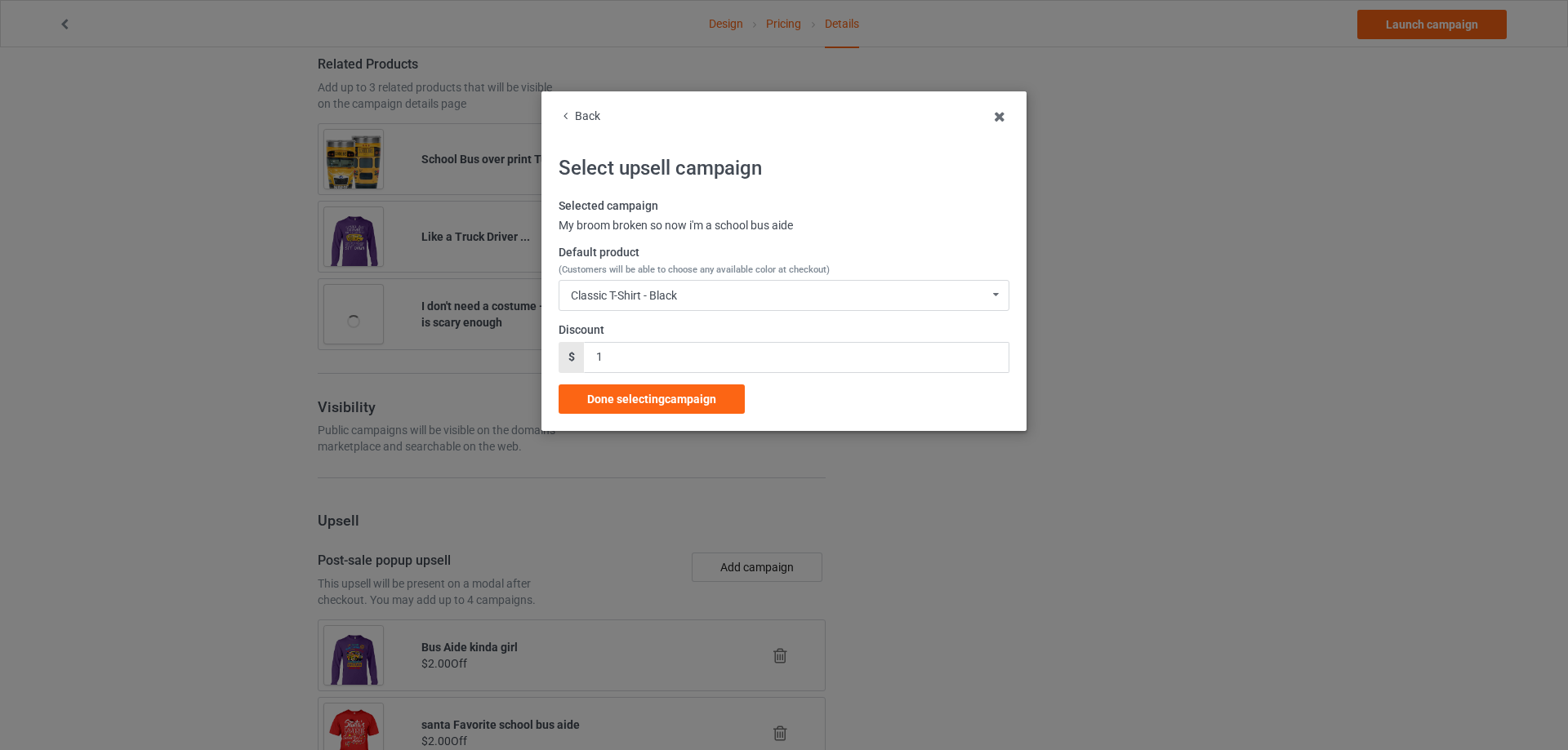
scroll to position [1476, 0]
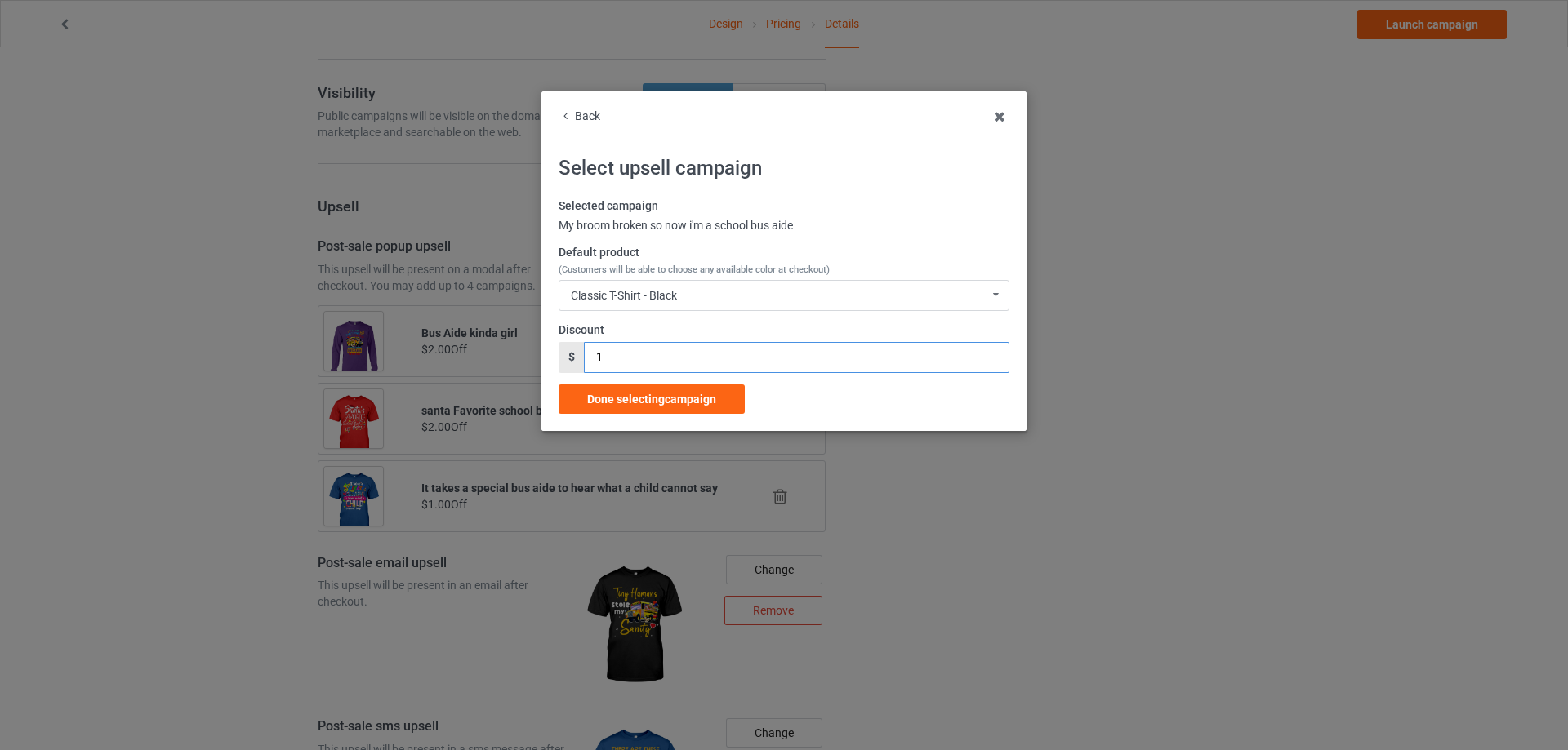
drag, startPoint x: 627, startPoint y: 365, endPoint x: 593, endPoint y: 366, distance: 34.0
click at [581, 362] on div "$ 1" at bounding box center [783, 357] width 451 height 31
type input "2"
click at [631, 390] on div "Done selecting campaign" at bounding box center [651, 398] width 186 height 29
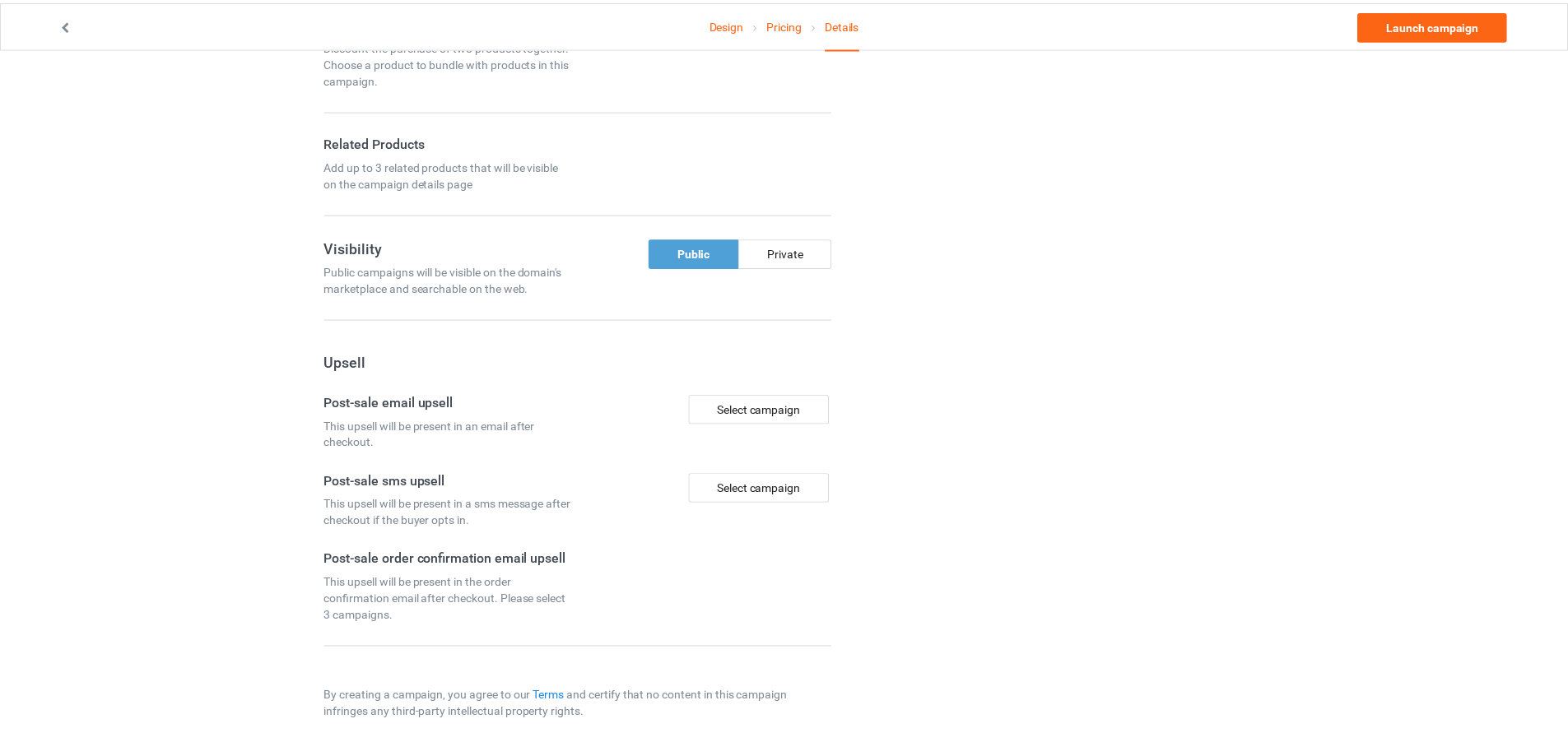
scroll to position [1093, 0]
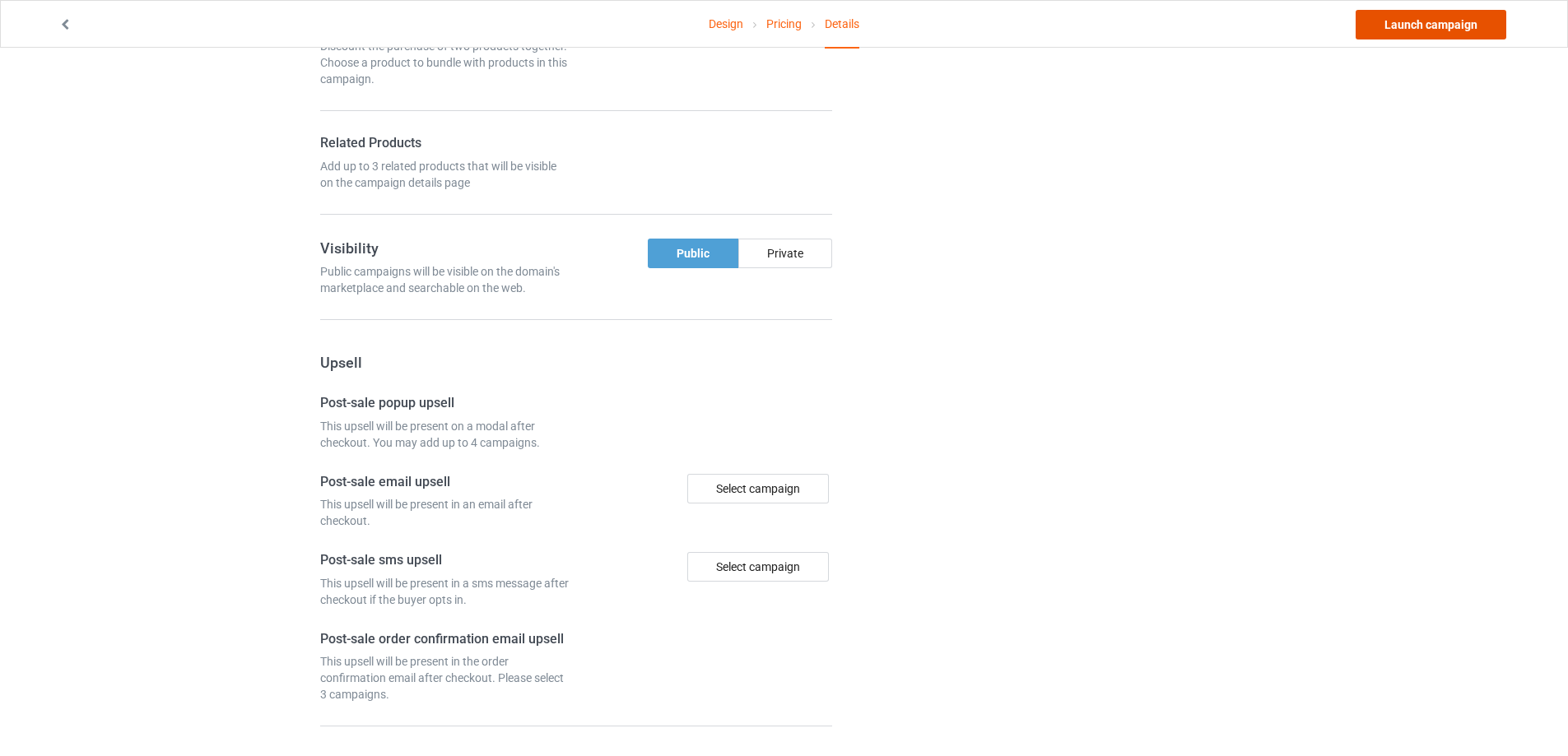
click at [1433, 29] on link "Launch campaign" at bounding box center [1431, 24] width 150 height 29
